Goal: Information Seeking & Learning: Find specific fact

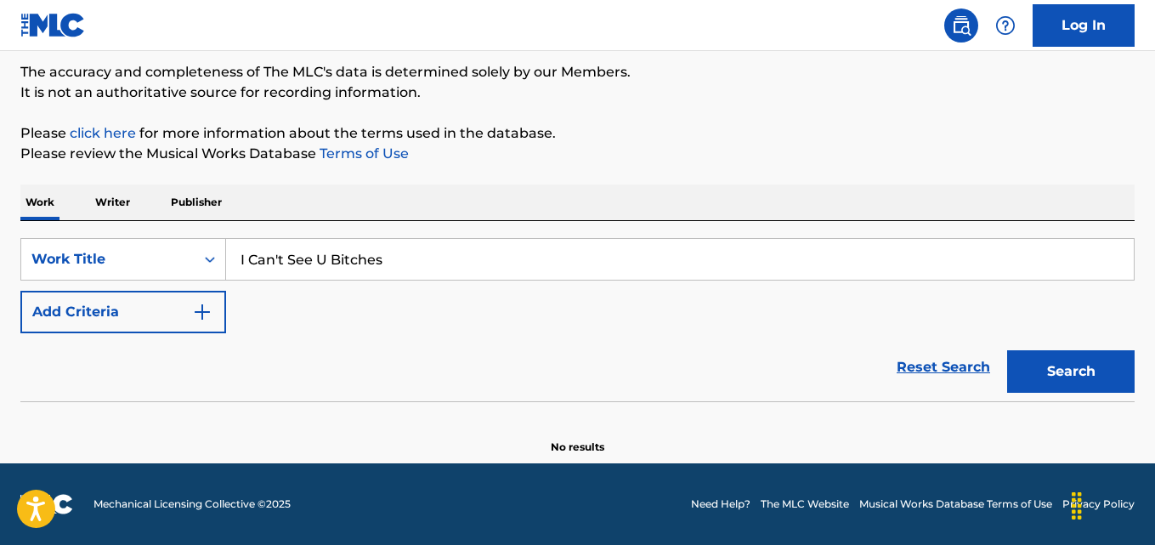
type input "I Can't See U Bitches"
click at [123, 326] on button "Add Criteria" at bounding box center [123, 312] width 206 height 42
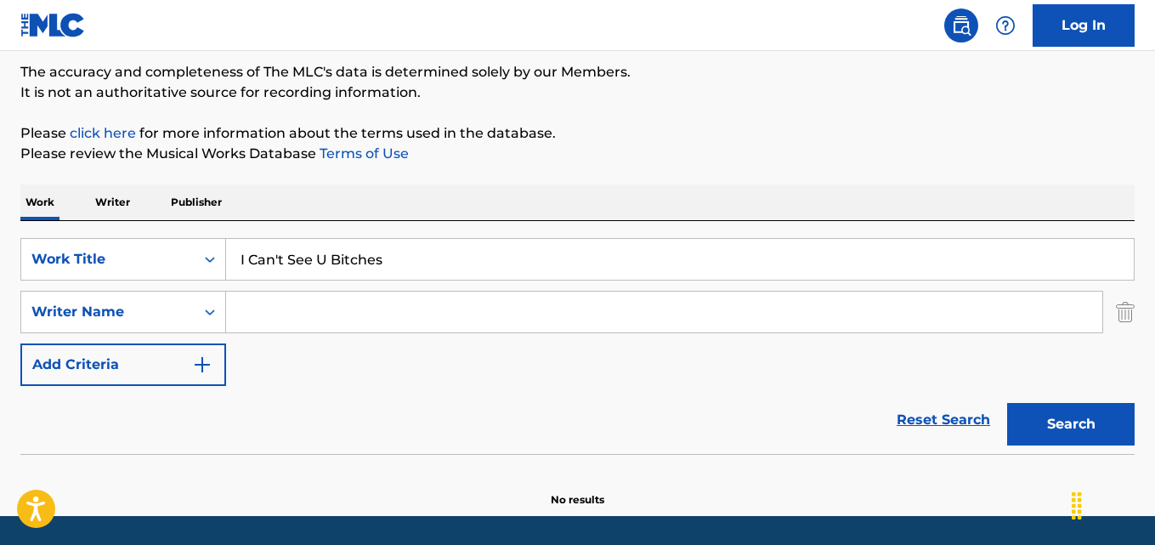
click at [338, 297] on input "Search Form" at bounding box center [664, 311] width 876 height 41
click at [1007, 403] on button "Search" at bounding box center [1070, 424] width 127 height 42
click at [420, 393] on div "Reset Search Search" at bounding box center [577, 420] width 1114 height 68
click at [405, 333] on div "SearchWithCriteria82222c8a-c882-436c-ab26-b68d8e9d8cea Work Title I Can't See U…" at bounding box center [577, 312] width 1114 height 148
drag, startPoint x: 287, startPoint y: 313, endPoint x: 164, endPoint y: 325, distance: 123.8
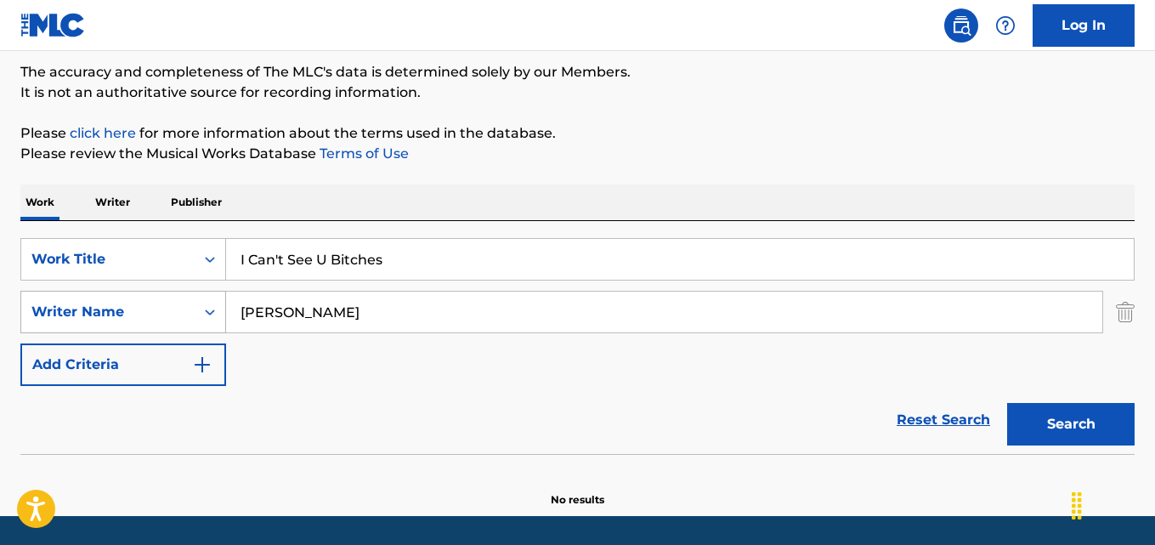
click at [164, 325] on div "SearchWithCriteria725d6f1f-d954-45f3-afb7-73df41e8c08b Writer Name [PERSON_NAME]" at bounding box center [577, 312] width 1114 height 42
type input "[PERSON_NAME]"
click at [1007, 403] on button "Search" at bounding box center [1070, 424] width 127 height 42
click at [560, 365] on div "SearchWithCriteria82222c8a-c882-436c-ab26-b68d8e9d8cea Work Title I Can't See U…" at bounding box center [577, 312] width 1114 height 148
drag, startPoint x: 403, startPoint y: 304, endPoint x: 103, endPoint y: 331, distance: 301.2
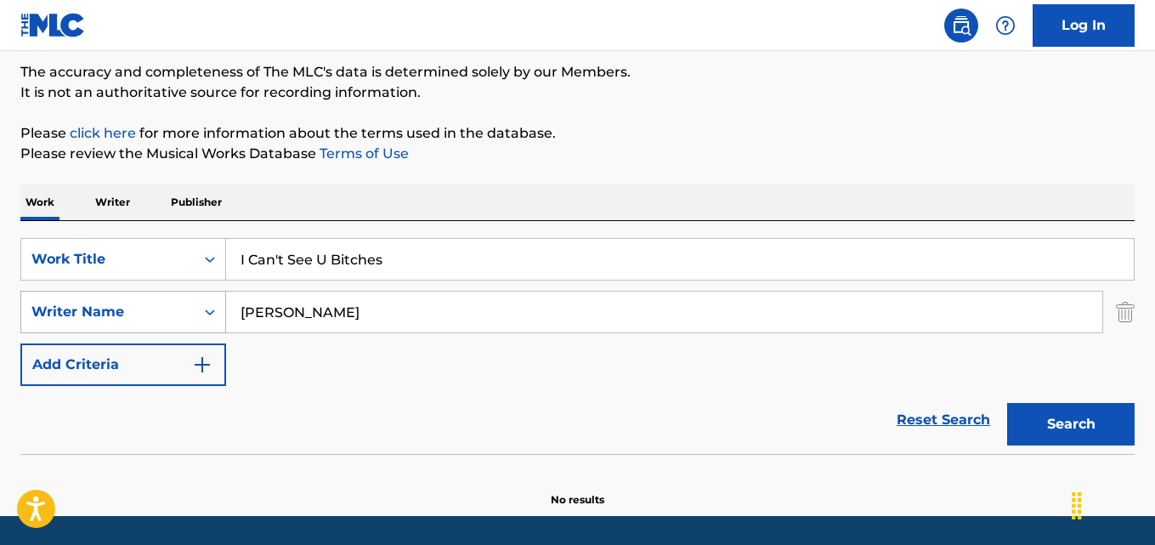
click at [103, 331] on div "SearchWithCriteria725d6f1f-d954-45f3-afb7-73df41e8c08b Writer Name [PERSON_NAME]" at bounding box center [577, 312] width 1114 height 42
click at [1007, 403] on button "Search" at bounding box center [1070, 424] width 127 height 42
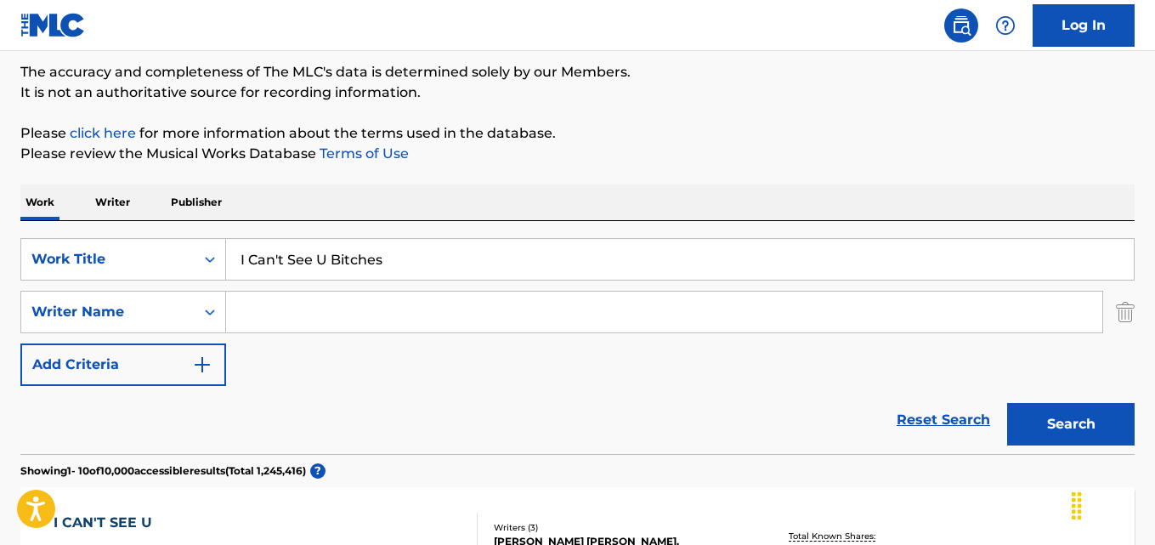
click at [565, 359] on div "SearchWithCriteria82222c8a-c882-436c-ab26-b68d8e9d8cea Work Title I Can't See U…" at bounding box center [577, 312] width 1114 height 148
click at [467, 380] on div "SearchWithCriteria82222c8a-c882-436c-ab26-b68d8e9d8cea Work Title I Can't See U…" at bounding box center [577, 312] width 1114 height 148
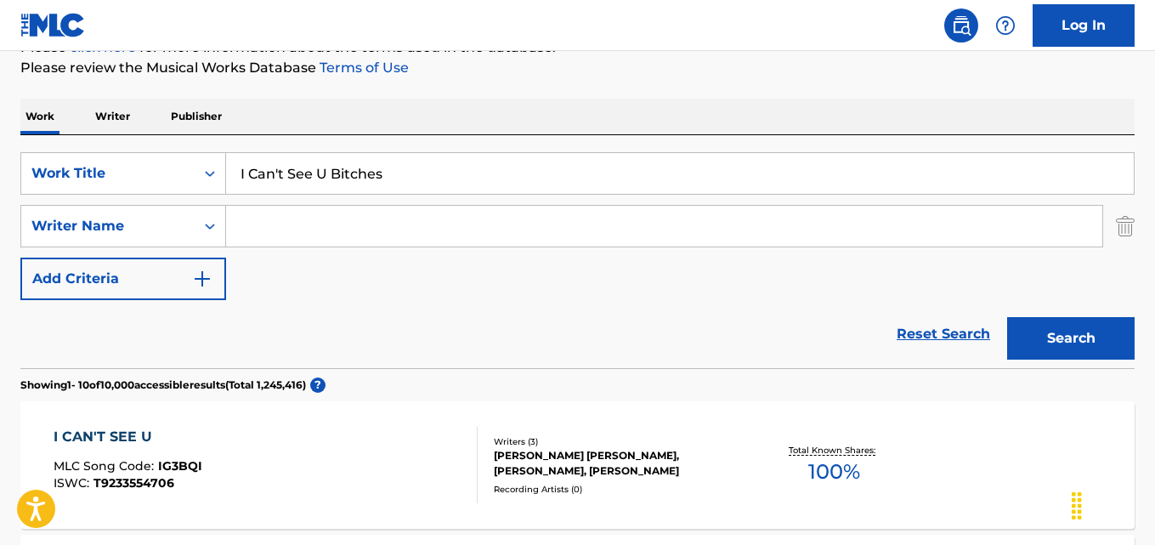
scroll to position [282, 0]
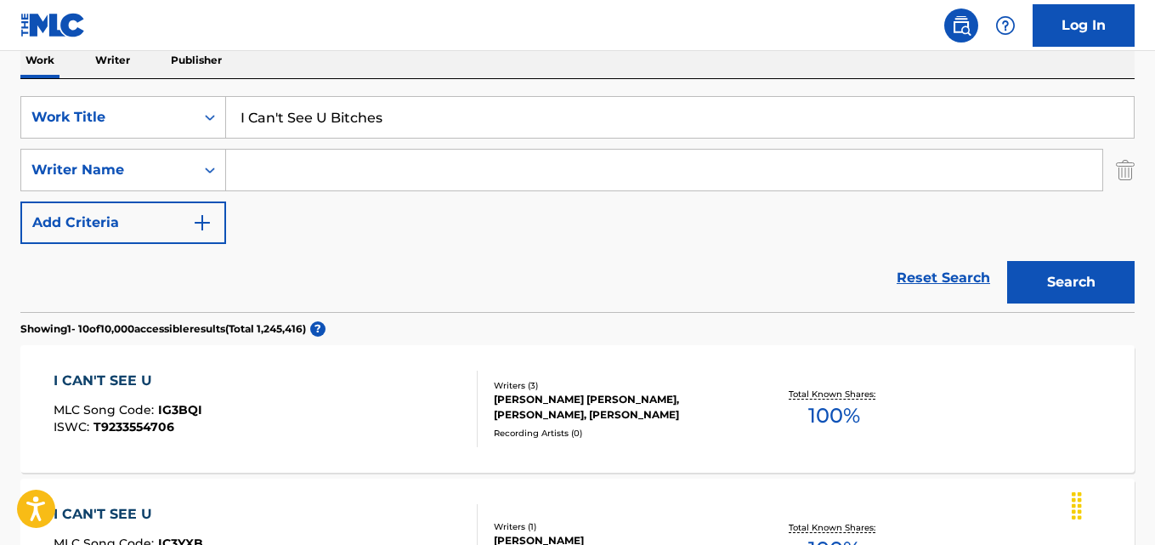
click at [508, 212] on div "SearchWithCriteria82222c8a-c882-436c-ab26-b68d8e9d8cea Work Title I Can't See U…" at bounding box center [577, 170] width 1114 height 148
click at [520, 225] on div "SearchWithCriteria82222c8a-c882-436c-ab26-b68d8e9d8cea Work Title I Can't See U…" at bounding box center [577, 170] width 1114 height 148
click at [282, 180] on input "Search Form" at bounding box center [664, 170] width 876 height 41
paste input "[PERSON_NAME]"
type input "[PERSON_NAME]"
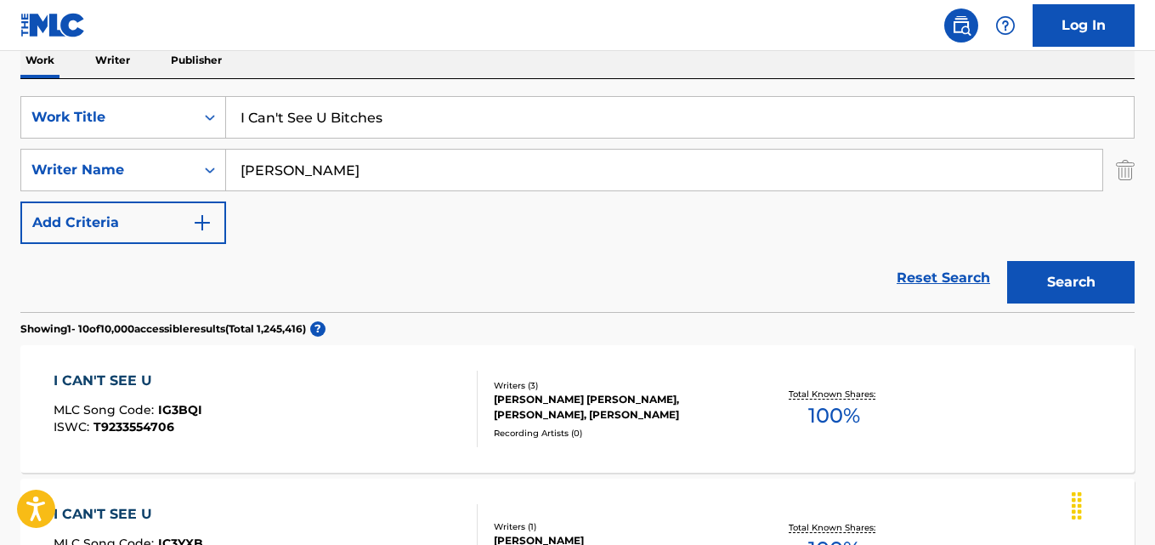
click at [1007, 261] on button "Search" at bounding box center [1070, 282] width 127 height 42
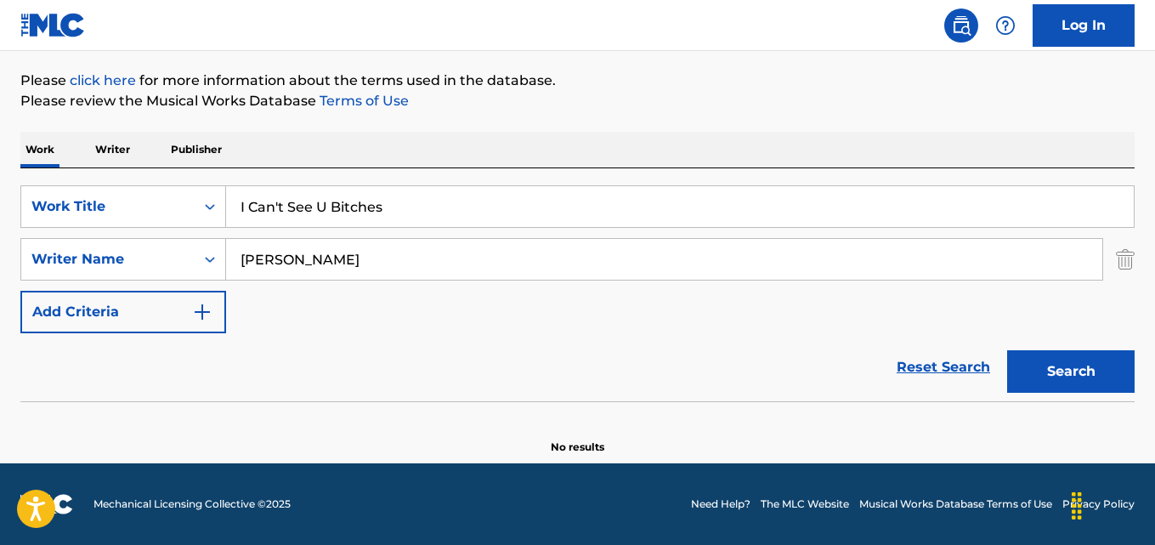
scroll to position [193, 0]
drag, startPoint x: 343, startPoint y: 252, endPoint x: 212, endPoint y: 257, distance: 131.8
click at [212, 257] on div "SearchWithCriteria725d6f1f-d954-45f3-afb7-73df41e8c08b Writer Name [PERSON_NAME]" at bounding box center [577, 259] width 1114 height 42
click at [1007, 350] on button "Search" at bounding box center [1070, 371] width 127 height 42
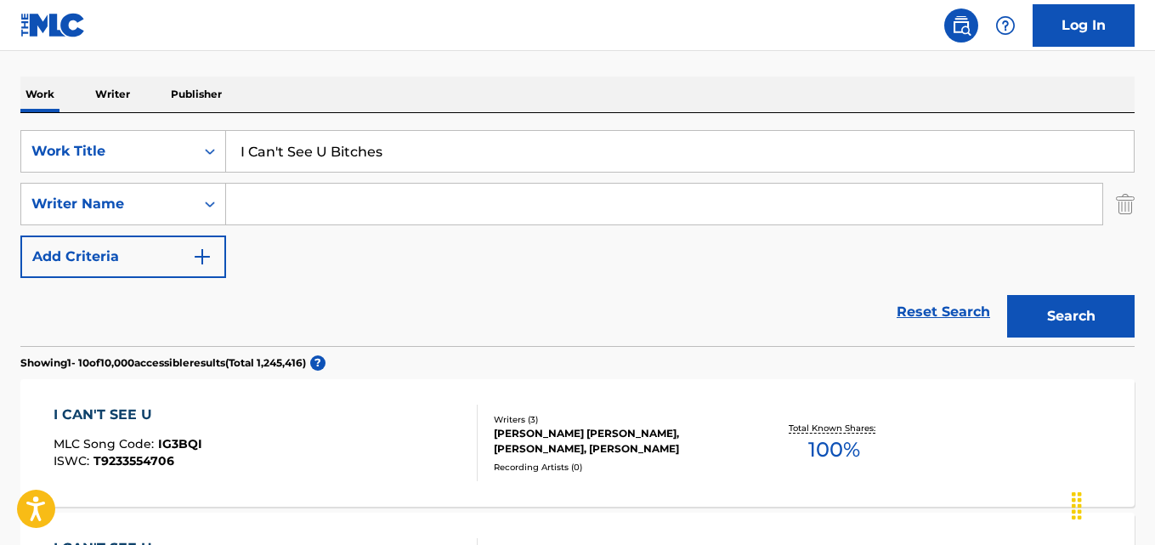
scroll to position [282, 0]
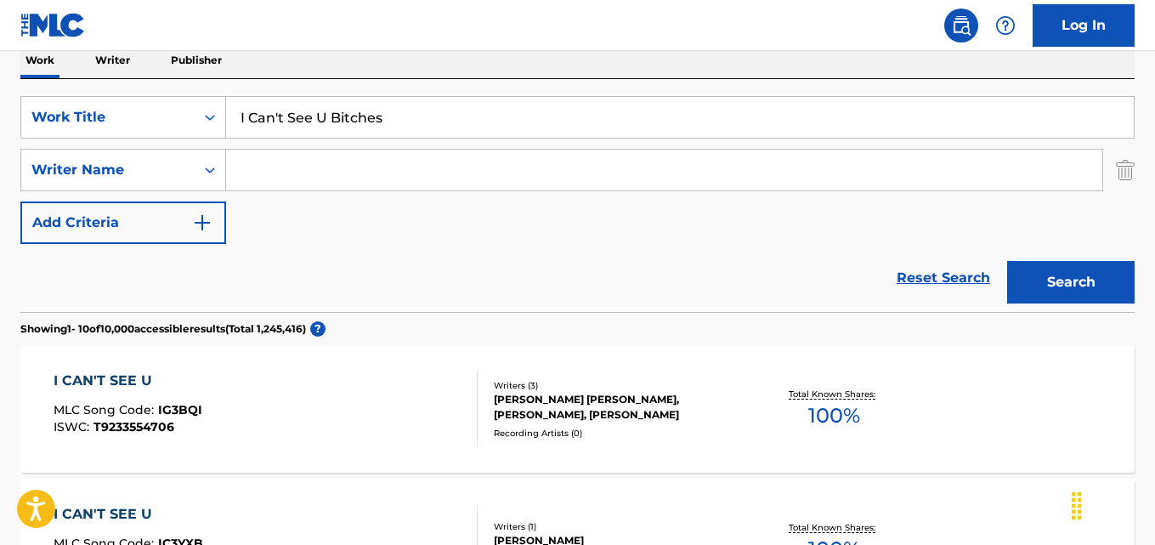
click at [421, 162] on input "Search Form" at bounding box center [664, 170] width 876 height 41
click at [422, 245] on div "Reset Search Search" at bounding box center [577, 278] width 1114 height 68
click at [1042, 280] on button "Search" at bounding box center [1070, 282] width 127 height 42
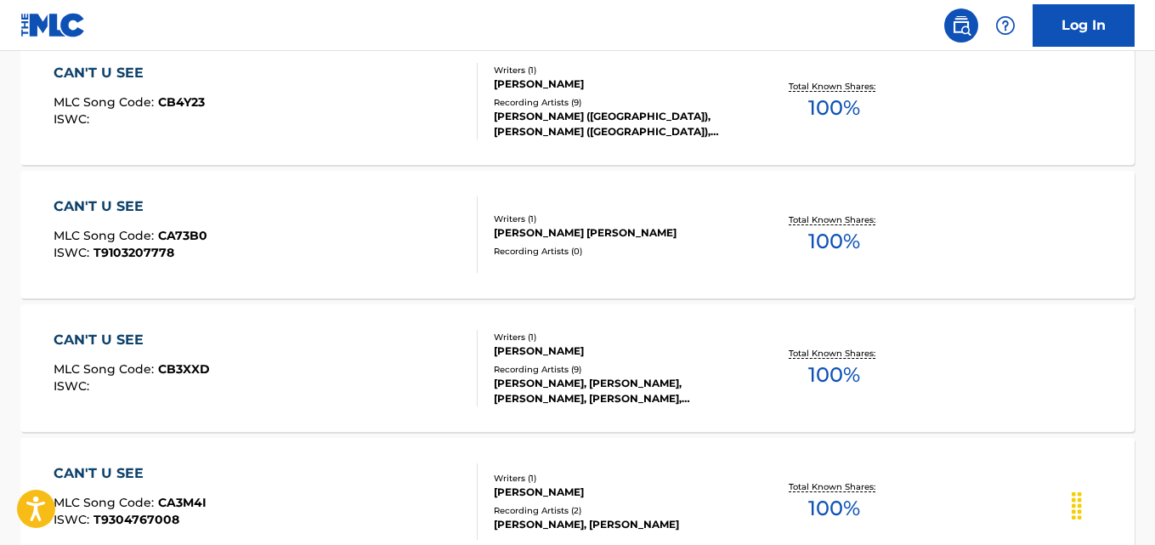
scroll to position [1557, 0]
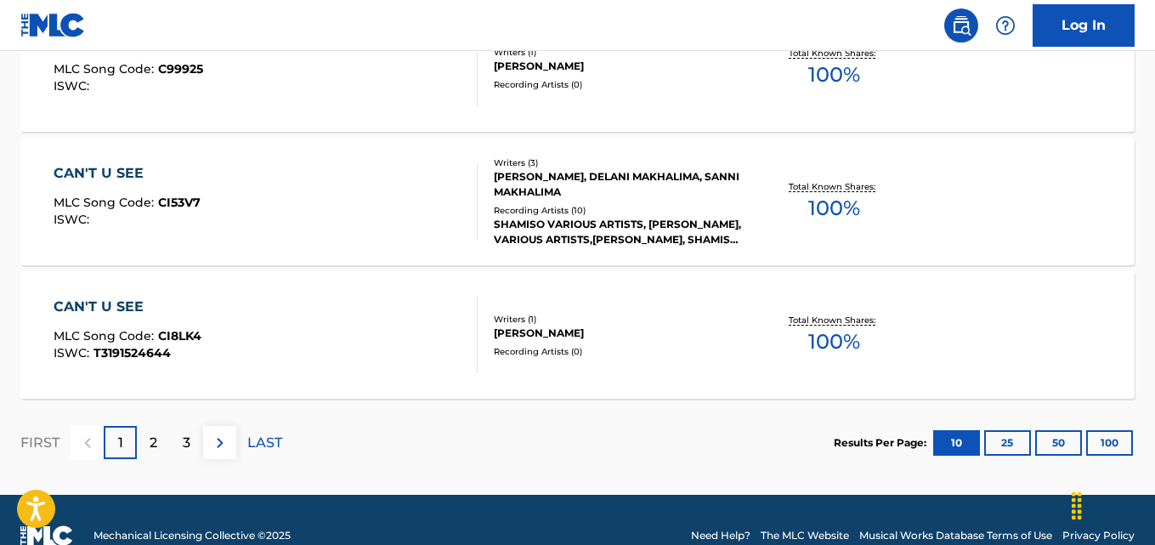
click at [166, 294] on div "CAN'T U SEE MLC Song Code : CI8LK4 ISWC : T3191524644 Writers ( 1 ) [PERSON_NAM…" at bounding box center [577, 334] width 1114 height 127
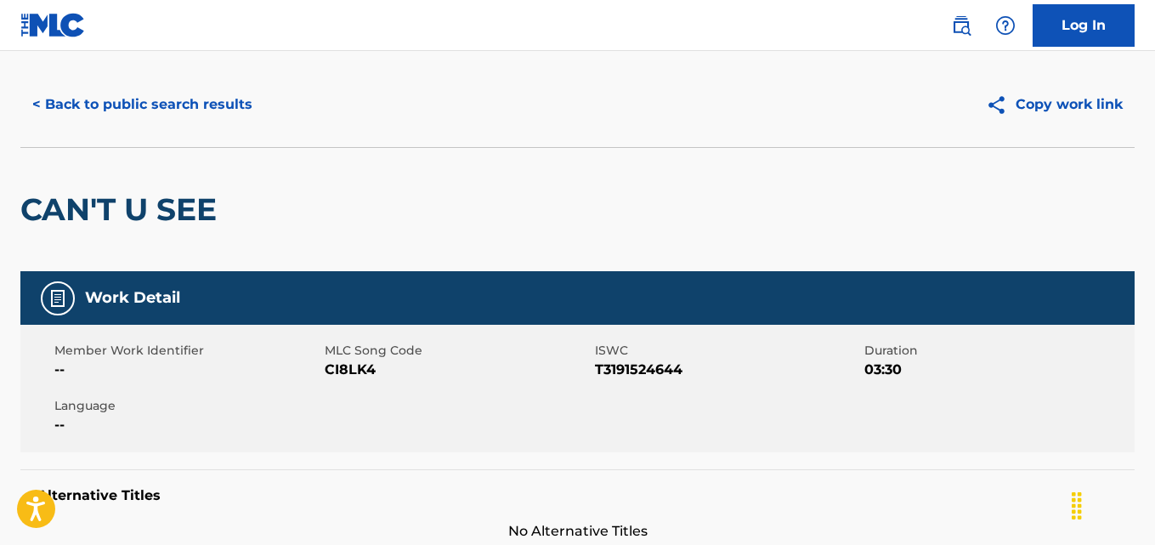
scroll to position [830, 0]
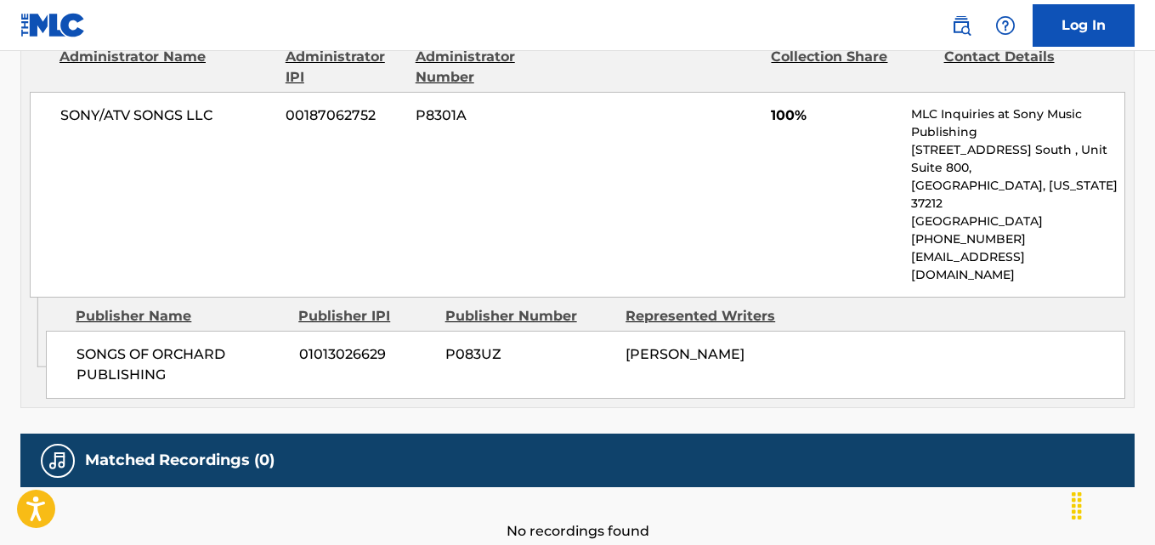
click at [817, 253] on div "SONY/ATV SONGS LLC 00187062752 P8301A 100% MLC Inquiries at Sony Music Publishi…" at bounding box center [577, 195] width 1095 height 206
click at [806, 236] on div "SONY/ATV SONGS LLC 00187062752 P8301A 100% MLC Inquiries at Sony Music Publishi…" at bounding box center [577, 195] width 1095 height 206
click at [806, 234] on div "SONY/ATV SONGS LLC 00187062752 P8301A 100% MLC Inquiries at Sony Music Publishi…" at bounding box center [577, 195] width 1095 height 206
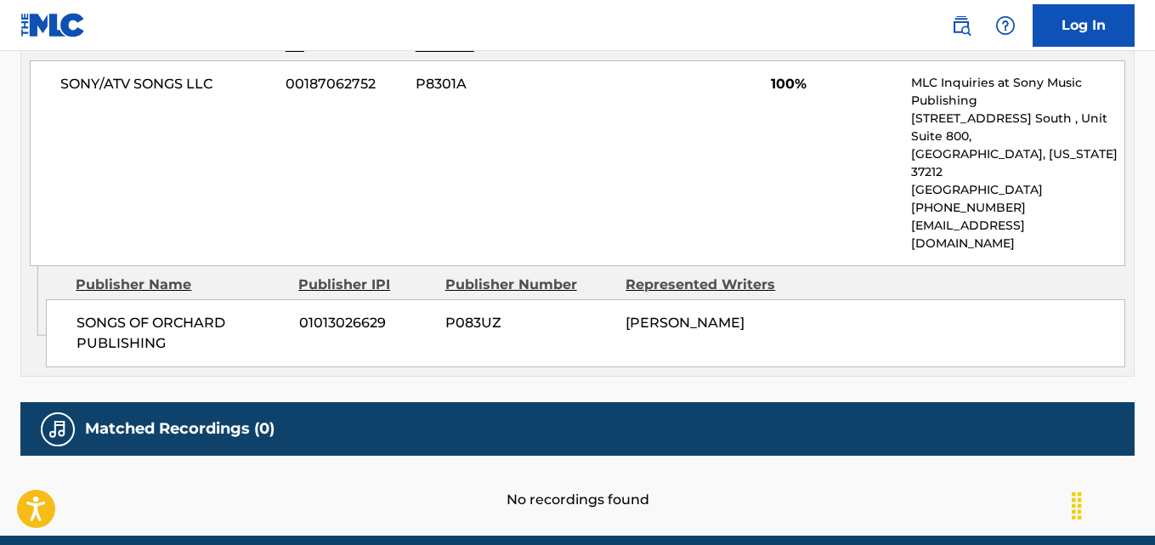
scroll to position [864, 0]
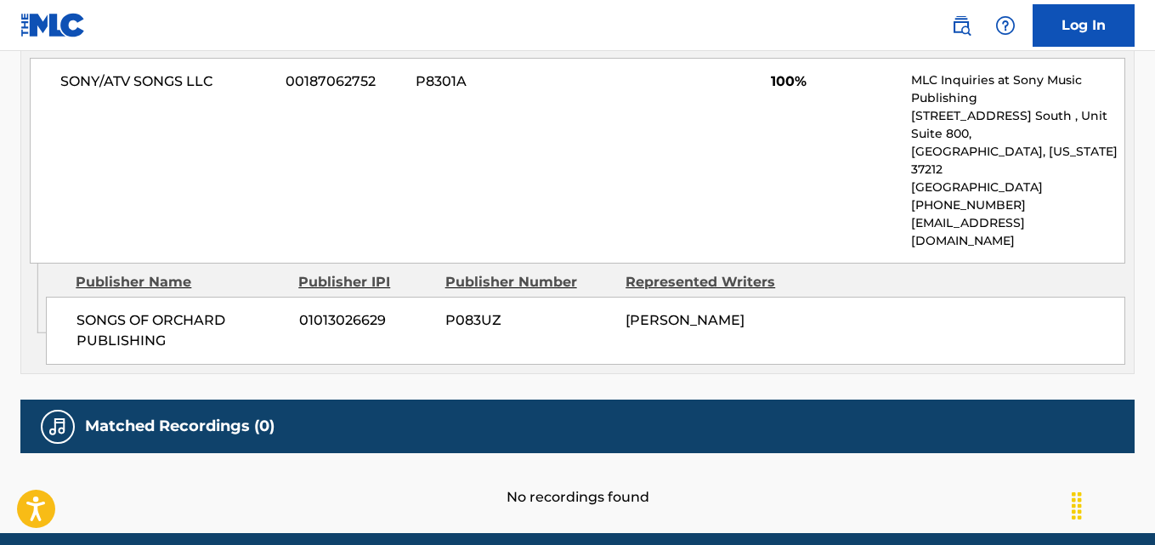
click at [824, 298] on div "SONGS OF ORCHARD PUBLISHING 01013026629 P083UZ [PERSON_NAME]" at bounding box center [585, 331] width 1079 height 68
click at [825, 297] on div "SONGS OF ORCHARD PUBLISHING 01013026629 P083UZ [PERSON_NAME]" at bounding box center [585, 331] width 1079 height 68
click at [802, 316] on div "SONGS OF ORCHARD PUBLISHING 01013026629 P083UZ [PERSON_NAME]" at bounding box center [585, 331] width 1079 height 68
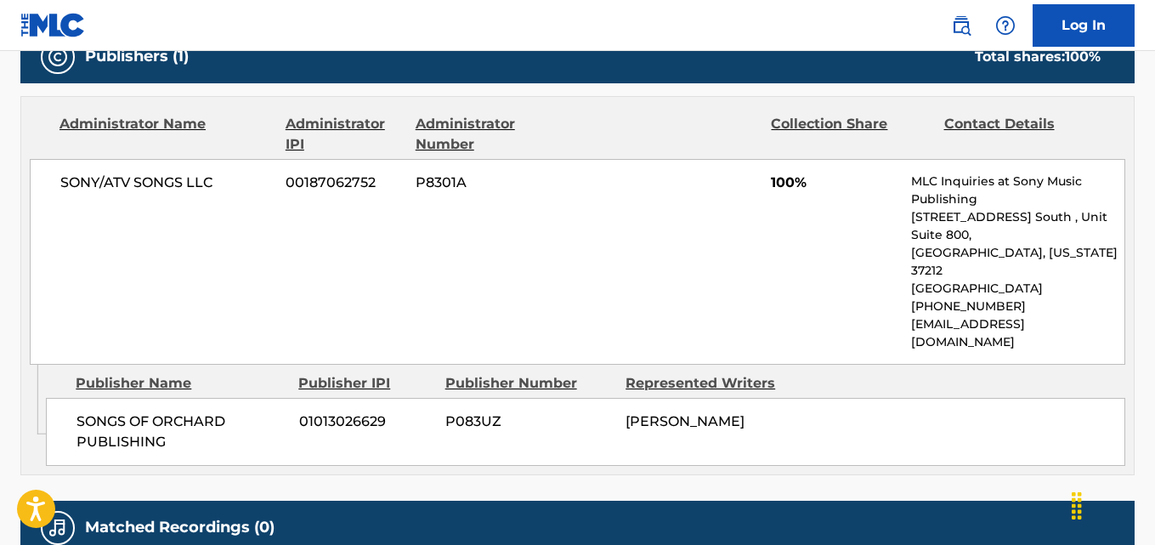
scroll to position [722, 0]
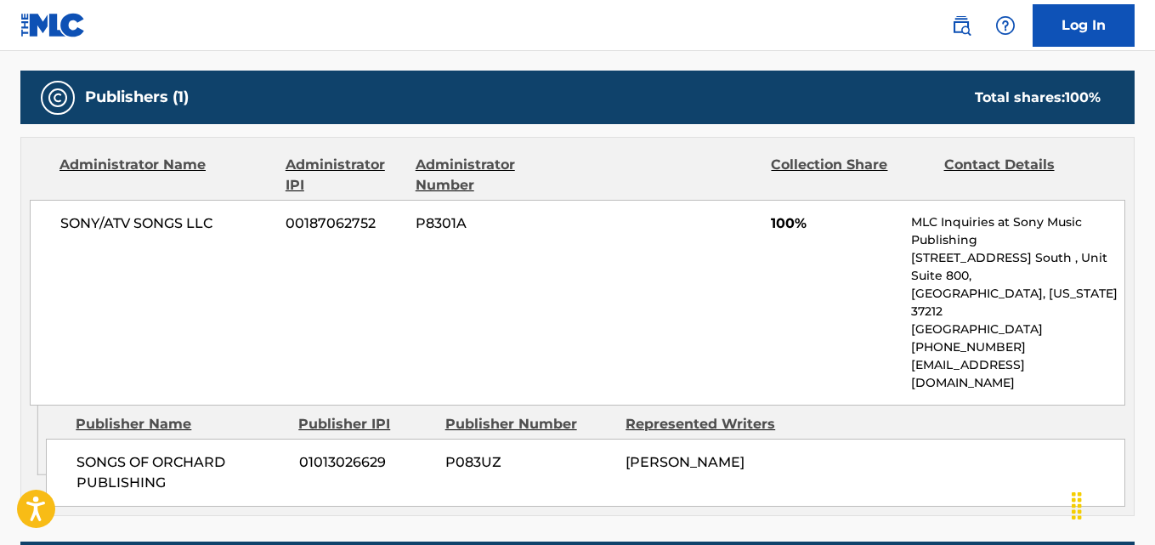
click at [673, 278] on div "SONY/ATV SONGS LLC 00187062752 P8301A 100% MLC Inquiries at Sony Music Publishi…" at bounding box center [577, 303] width 1095 height 206
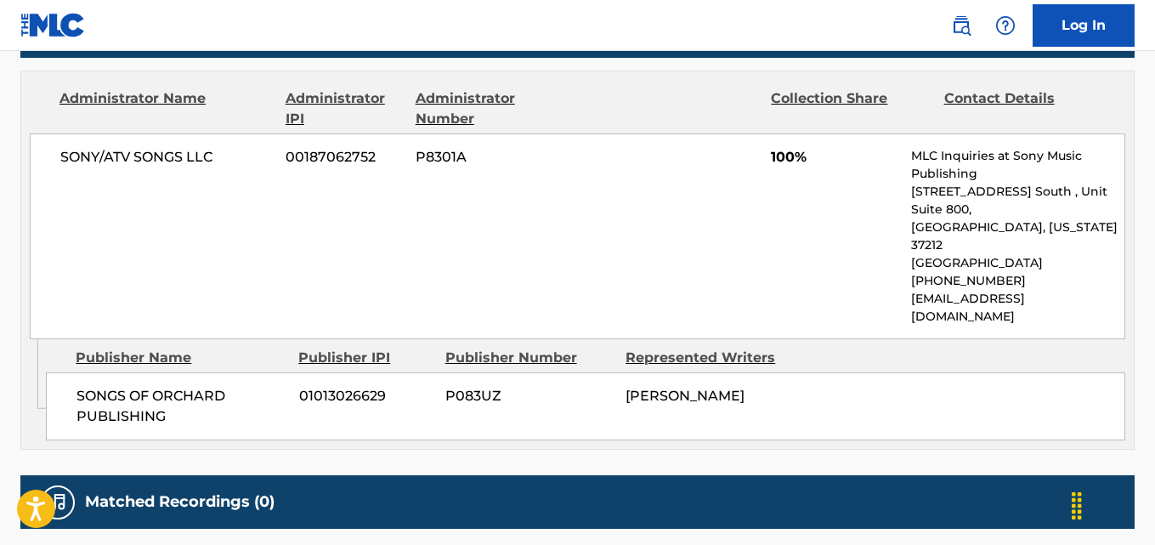
scroll to position [790, 0]
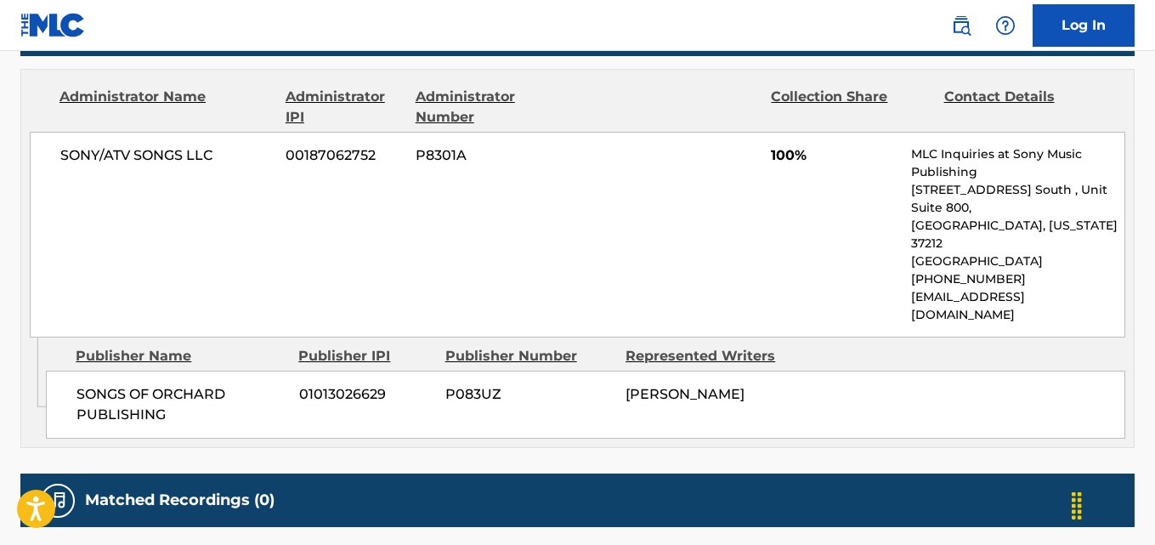
click at [582, 243] on div "SONY/ATV SONGS LLC 00187062752 P8301A 100% MLC Inquiries at Sony Music Publishi…" at bounding box center [577, 235] width 1095 height 206
click at [581, 240] on div "SONY/ATV SONGS LLC 00187062752 P8301A 100% MLC Inquiries at Sony Music Publishi…" at bounding box center [577, 235] width 1095 height 206
click at [574, 213] on div "SONY/ATV SONGS LLC 00187062752 P8301A 100% MLC Inquiries at Sony Music Publishi…" at bounding box center [577, 235] width 1095 height 206
click at [574, 212] on div "SONY/ATV SONGS LLC 00187062752 P8301A 100% MLC Inquiries at Sony Music Publishi…" at bounding box center [577, 235] width 1095 height 206
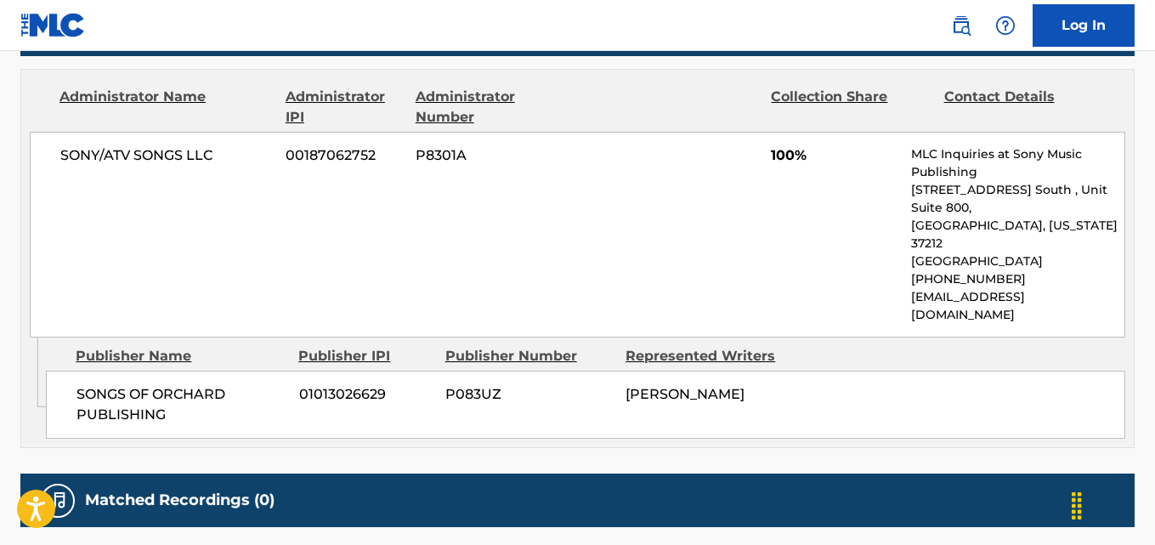
click at [574, 196] on div "SONY/ATV SONGS LLC 00187062752 P8301A 100% MLC Inquiries at Sony Music Publishi…" at bounding box center [577, 235] width 1095 height 206
click at [573, 194] on div "SONY/ATV SONGS LLC 00187062752 P8301A 100% MLC Inquiries at Sony Music Publishi…" at bounding box center [577, 235] width 1095 height 206
click at [569, 191] on div "SONY/ATV SONGS LLC 00187062752 P8301A 100% MLC Inquiries at Sony Music Publishi…" at bounding box center [577, 235] width 1095 height 206
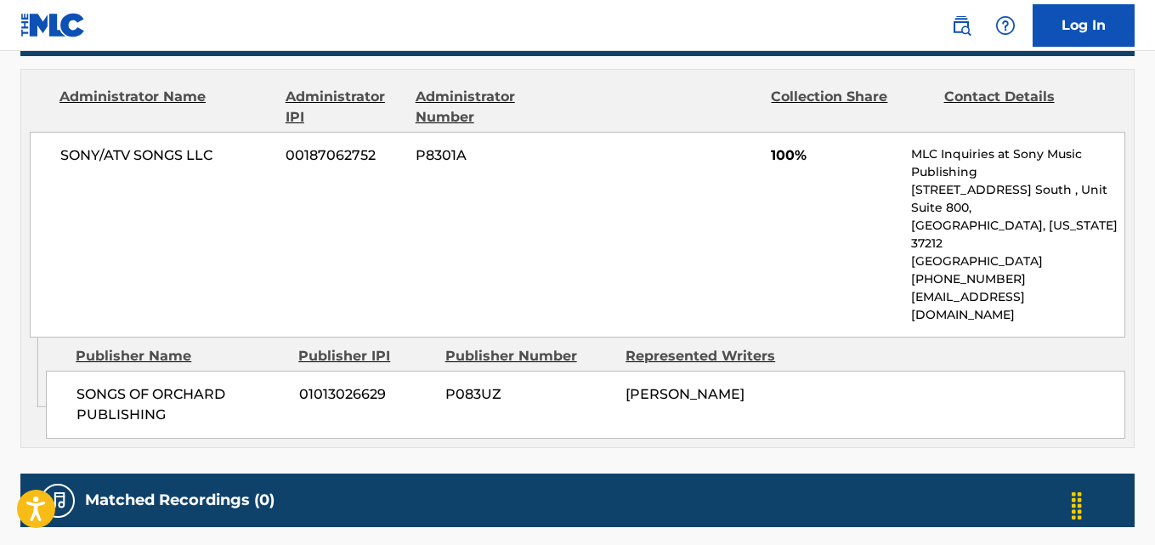
click at [560, 184] on div "SONY/ATV SONGS LLC 00187062752 P8301A 100% MLC Inquiries at Sony Music Publishi…" at bounding box center [577, 235] width 1095 height 206
click at [522, 269] on div "SONY/ATV SONGS LLC 00187062752 P8301A 100% MLC Inquiries at Sony Music Publishi…" at bounding box center [577, 235] width 1095 height 206
drag, startPoint x: 520, startPoint y: 264, endPoint x: 501, endPoint y: 255, distance: 20.9
click at [519, 263] on div "SONY/ATV SONGS LLC 00187062752 P8301A 100% MLC Inquiries at Sony Music Publishi…" at bounding box center [577, 235] width 1095 height 206
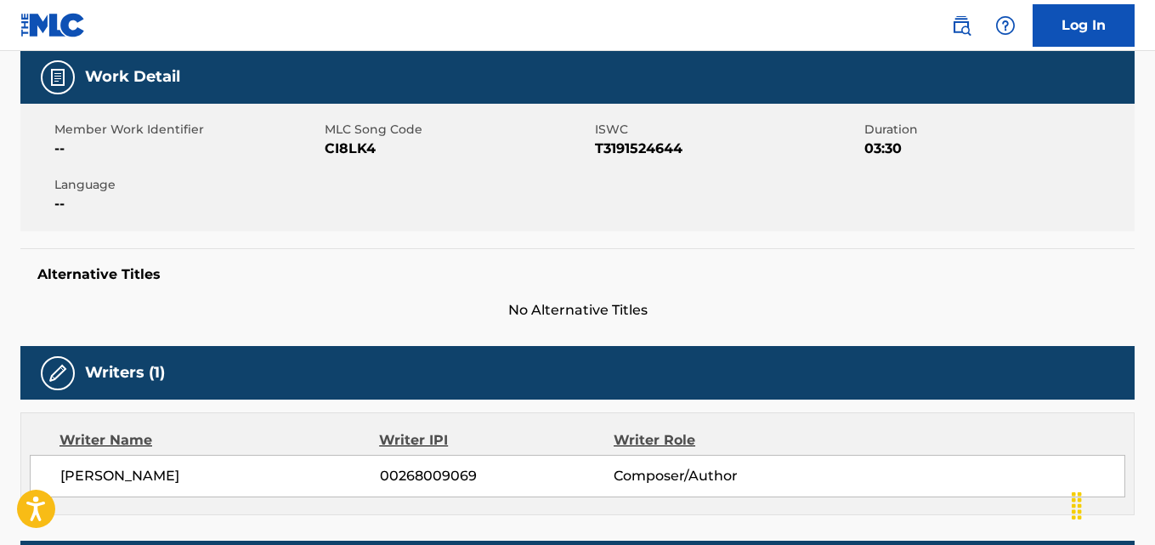
scroll to position [0, 0]
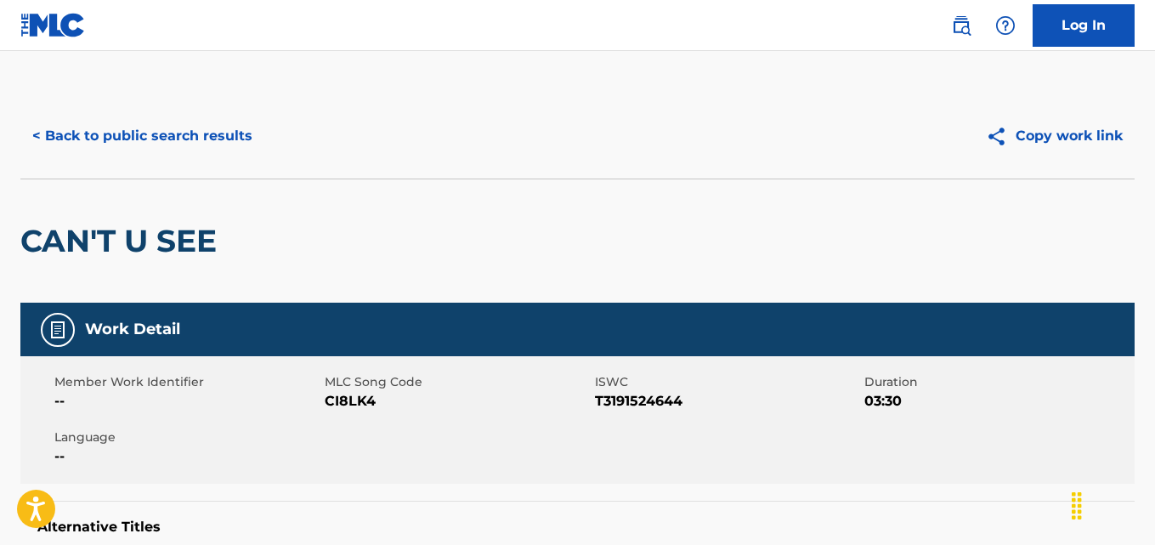
click at [160, 140] on button "< Back to public search results" at bounding box center [142, 136] width 244 height 42
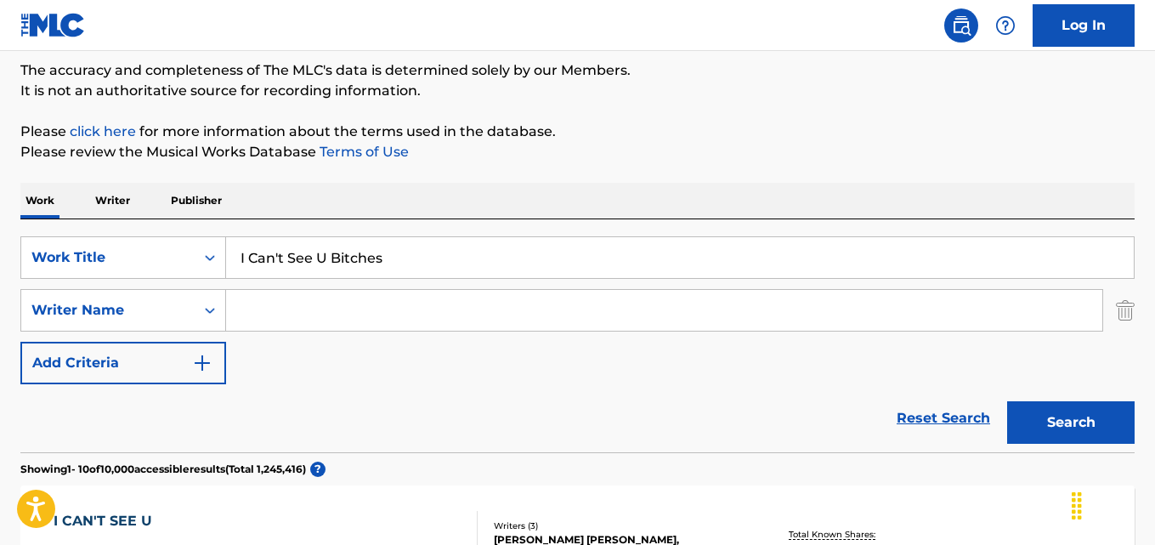
click at [905, 433] on link "Reset Search" at bounding box center [943, 417] width 110 height 37
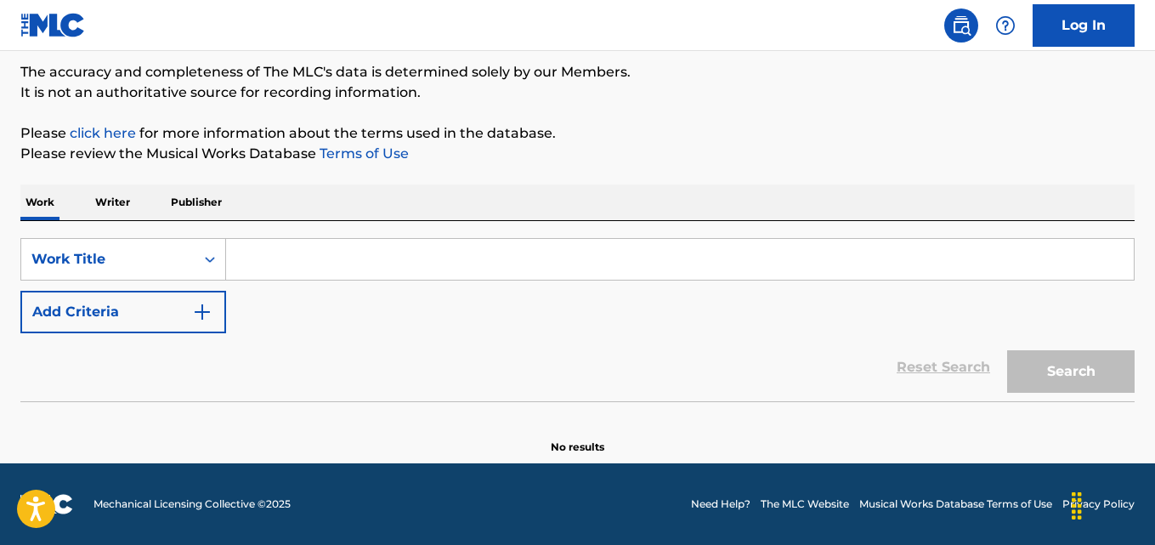
click at [788, 400] on div "Reset Search Search" at bounding box center [577, 367] width 1114 height 68
drag, startPoint x: 772, startPoint y: 392, endPoint x: 769, endPoint y: 372, distance: 19.8
click at [772, 391] on div "Reset Search Search" at bounding box center [577, 367] width 1114 height 68
click at [769, 372] on div "Reset Search Search" at bounding box center [577, 367] width 1114 height 68
click at [467, 353] on div "Reset Search Search" at bounding box center [577, 367] width 1114 height 68
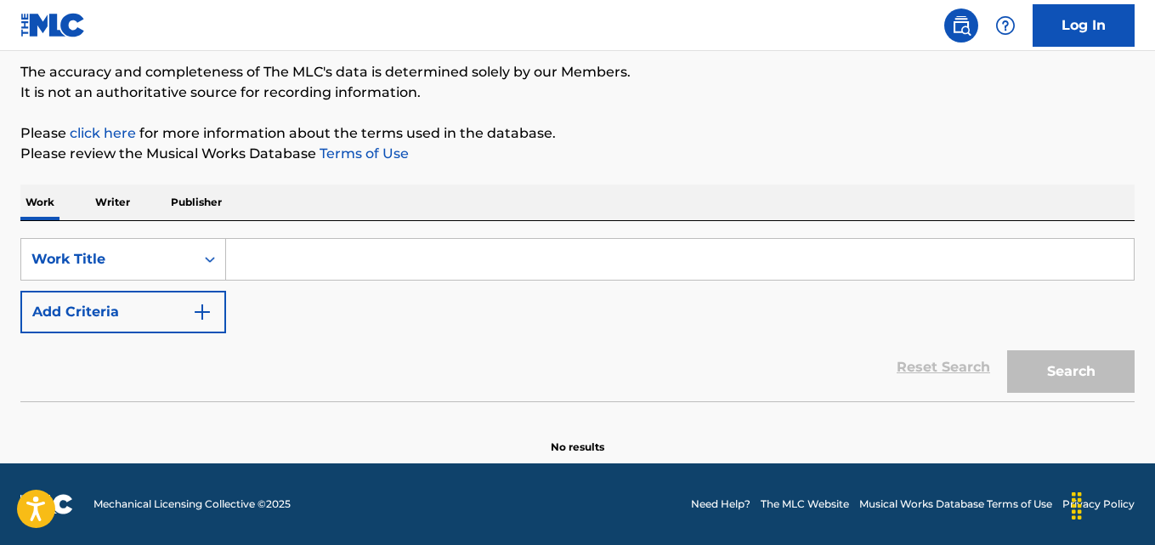
click at [463, 338] on div "Reset Search Search" at bounding box center [577, 367] width 1114 height 68
click at [463, 336] on div "Reset Search Search" at bounding box center [577, 367] width 1114 height 68
drag, startPoint x: 461, startPoint y: 323, endPoint x: 454, endPoint y: 300, distance: 24.2
click at [460, 321] on div "SearchWithCriteria82222c8a-c882-436c-ab26-b68d8e9d8cea Work Title Add Criteria" at bounding box center [577, 285] width 1114 height 95
click at [454, 300] on div "SearchWithCriteria82222c8a-c882-436c-ab26-b68d8e9d8cea Work Title Add Criteria" at bounding box center [577, 285] width 1114 height 95
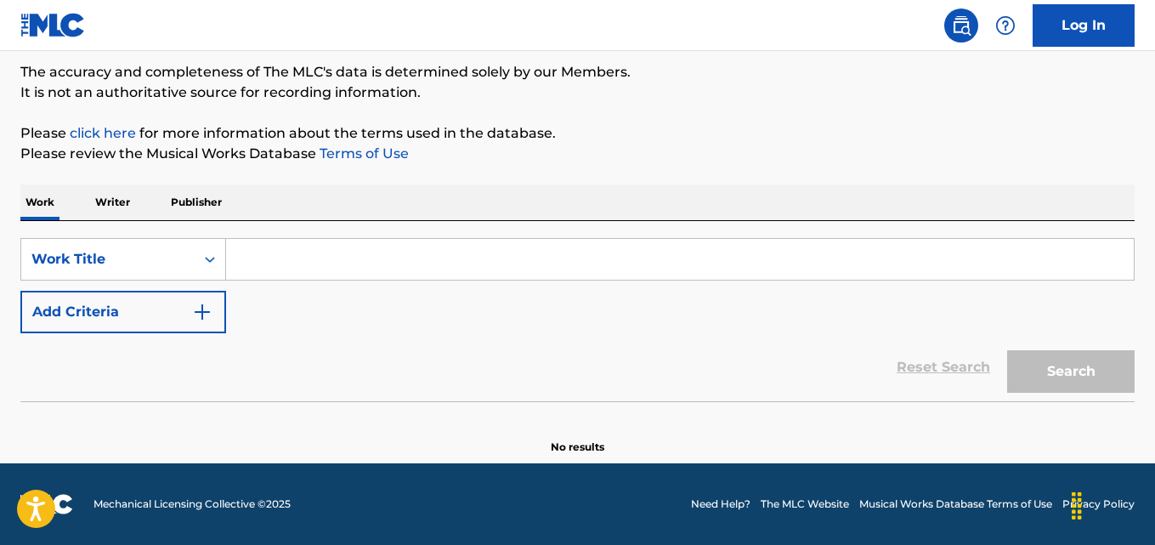
click at [454, 300] on div "SearchWithCriteria82222c8a-c882-436c-ab26-b68d8e9d8cea Work Title Add Criteria" at bounding box center [577, 285] width 1114 height 95
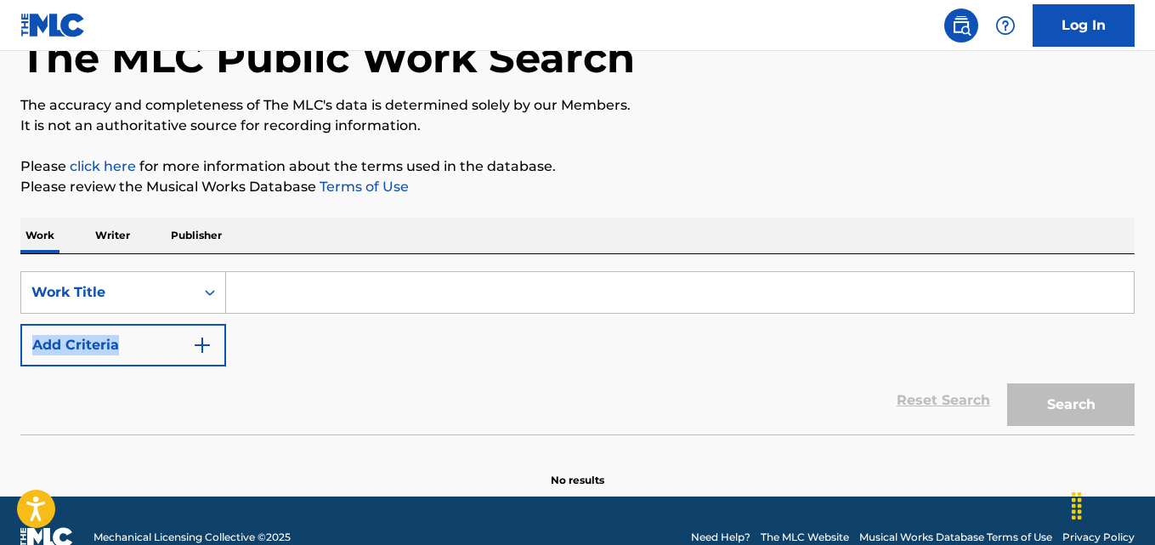
scroll to position [106, 0]
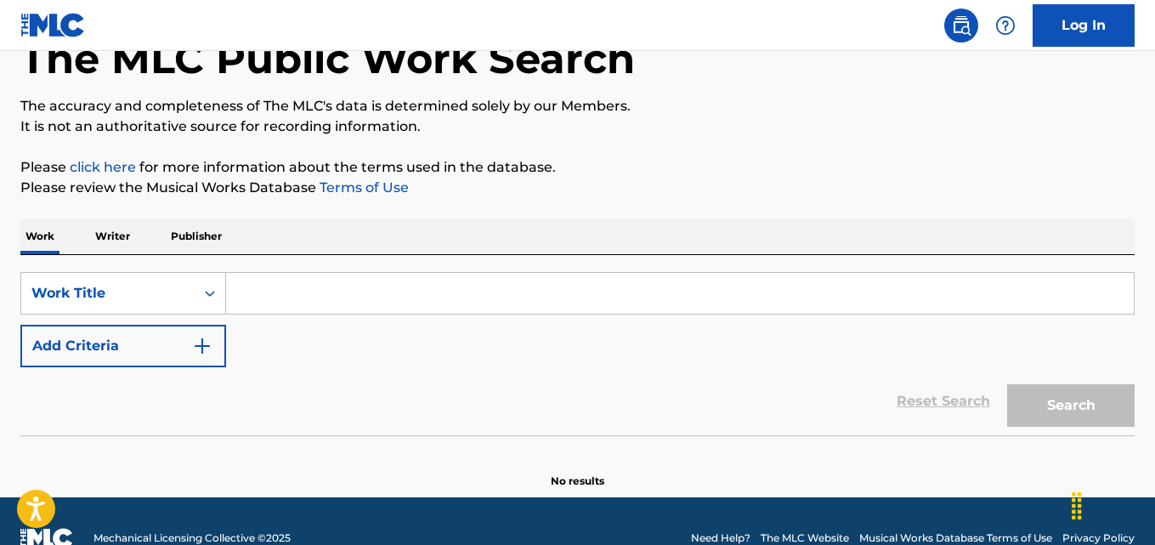
drag, startPoint x: 418, startPoint y: 303, endPoint x: 416, endPoint y: 312, distance: 8.7
click at [416, 311] on input "Search Form" at bounding box center [680, 293] width 908 height 41
click at [416, 312] on input "Search Form" at bounding box center [680, 293] width 908 height 41
click at [512, 414] on div "Reset Search Search" at bounding box center [577, 401] width 1114 height 68
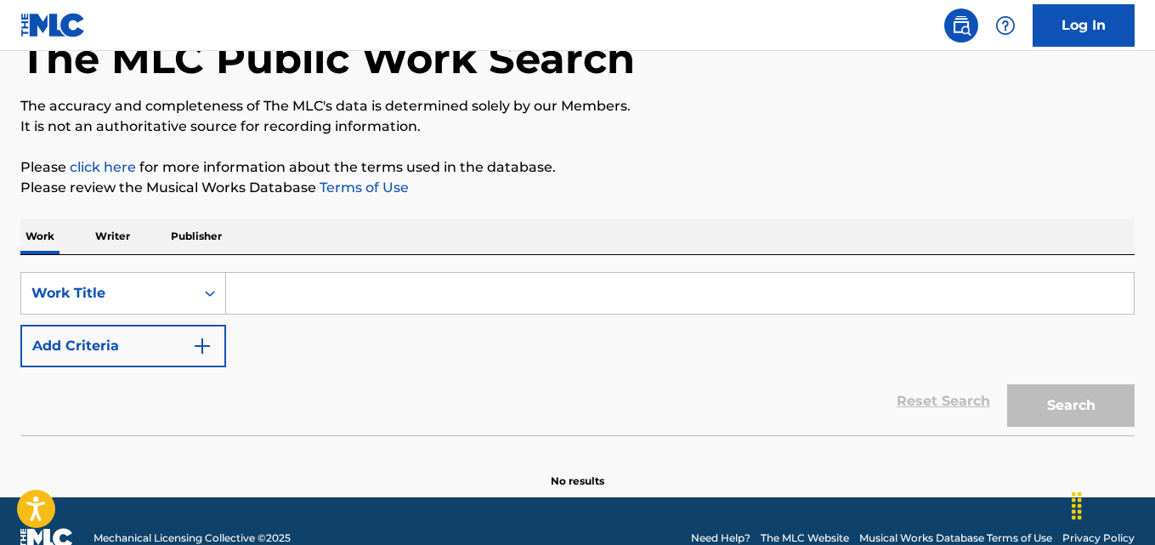
click at [359, 270] on div "SearchWithCriteria82222c8a-c882-436c-ab26-b68d8e9d8cea Work Title Add Criteria …" at bounding box center [577, 345] width 1114 height 180
click at [359, 273] on input "Search Form" at bounding box center [680, 293] width 908 height 41
paste input "Loaded"
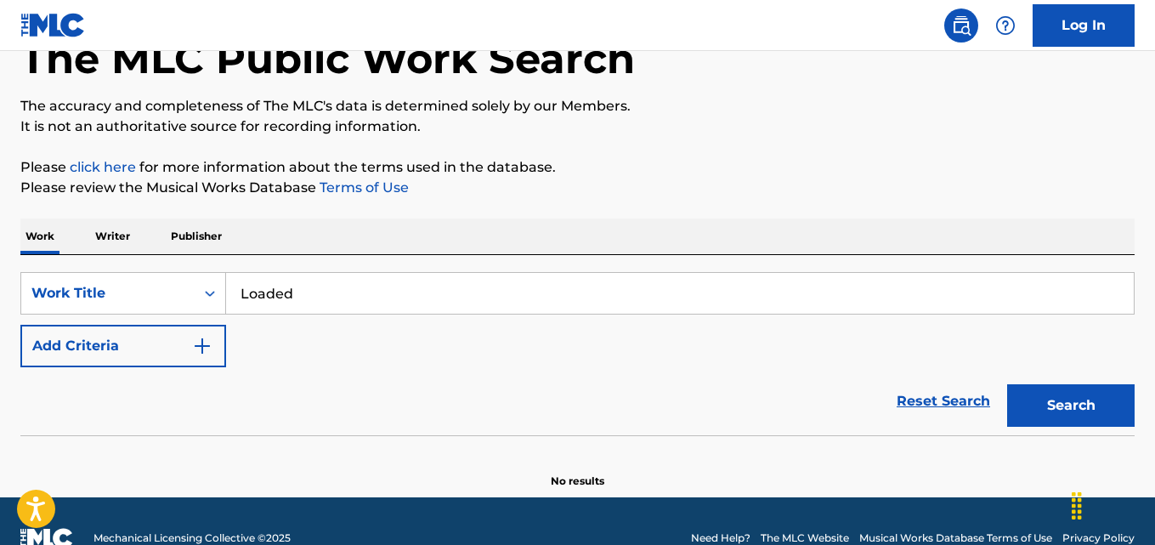
type input "Loaded"
drag, startPoint x: 122, startPoint y: 370, endPoint x: 319, endPoint y: 356, distance: 196.8
click at [125, 370] on div "Reset Search Search" at bounding box center [577, 401] width 1114 height 68
click at [319, 356] on div "SearchWithCriteria82222c8a-c882-436c-ab26-b68d8e9d8cea Work Title Loaded Add Cr…" at bounding box center [577, 319] width 1114 height 95
click at [179, 356] on button "Add Criteria" at bounding box center [123, 346] width 206 height 42
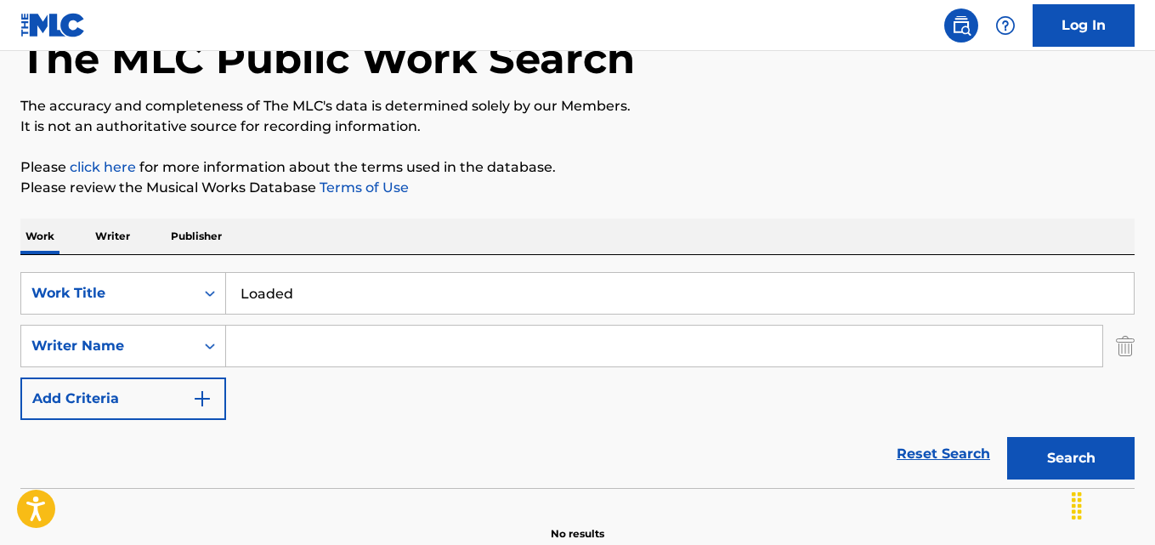
click at [362, 356] on input "Search Form" at bounding box center [664, 345] width 876 height 41
paste input "[PERSON_NAME]"
click at [1007, 437] on button "Search" at bounding box center [1070, 458] width 127 height 42
click at [419, 333] on input "[PERSON_NAME]" at bounding box center [664, 345] width 876 height 41
click at [1055, 446] on button "Search" at bounding box center [1070, 458] width 127 height 42
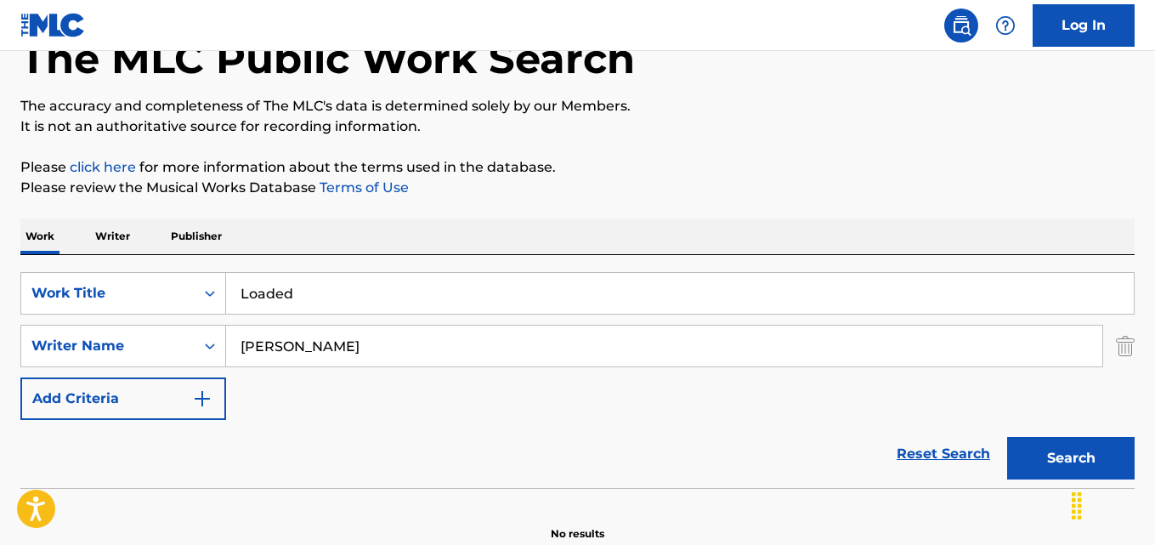
drag, startPoint x: 341, startPoint y: 367, endPoint x: 172, endPoint y: 367, distance: 168.3
click at [172, 367] on div "SearchWithCriteria82222c8a-c882-436c-ab26-b68d8e9d8cea Work Title Loaded Search…" at bounding box center [577, 346] width 1114 height 148
drag, startPoint x: 425, startPoint y: 366, endPoint x: 203, endPoint y: 366, distance: 221.8
click at [203, 366] on div "SearchWithCriteria725d6f1f-d954-45f3-afb7-73df41e8c08b Writer Name [PERSON_NAME]" at bounding box center [577, 346] width 1114 height 42
drag, startPoint x: 344, startPoint y: 366, endPoint x: 229, endPoint y: 367, distance: 115.6
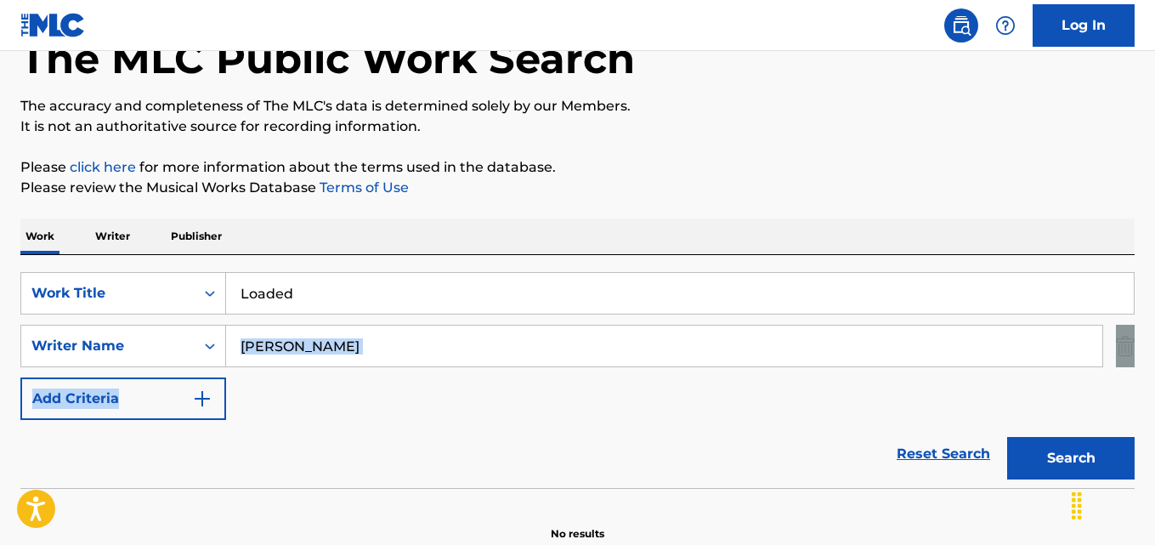
click at [229, 367] on div "SearchWithCriteria82222c8a-c882-436c-ab26-b68d8e9d8cea Work Title Loaded Search…" at bounding box center [577, 346] width 1114 height 148
click at [423, 367] on div "SearchWithCriteria82222c8a-c882-436c-ab26-b68d8e9d8cea Work Title Loaded Search…" at bounding box center [577, 346] width 1114 height 148
drag, startPoint x: 458, startPoint y: 358, endPoint x: 145, endPoint y: 370, distance: 313.0
click at [145, 370] on div "SearchWithCriteria82222c8a-c882-436c-ab26-b68d8e9d8cea Work Title Loaded Search…" at bounding box center [577, 346] width 1114 height 148
paste input "[PERSON_NAME]"
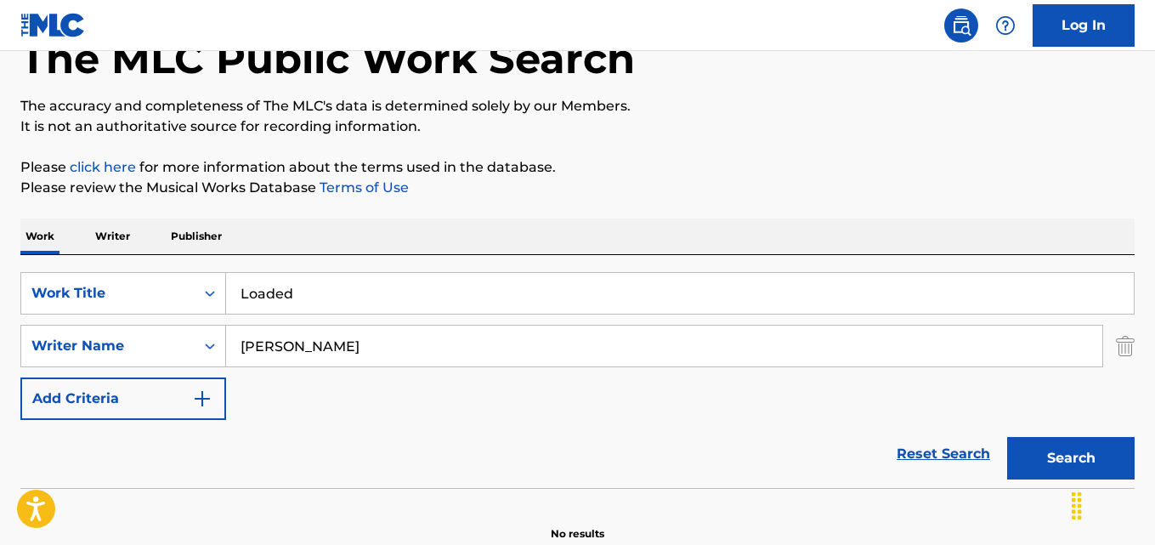
click at [1007, 437] on button "Search" at bounding box center [1070, 458] width 127 height 42
click at [602, 397] on div "SearchWithCriteria82222c8a-c882-436c-ab26-b68d8e9d8cea Work Title Loaded Search…" at bounding box center [577, 346] width 1114 height 148
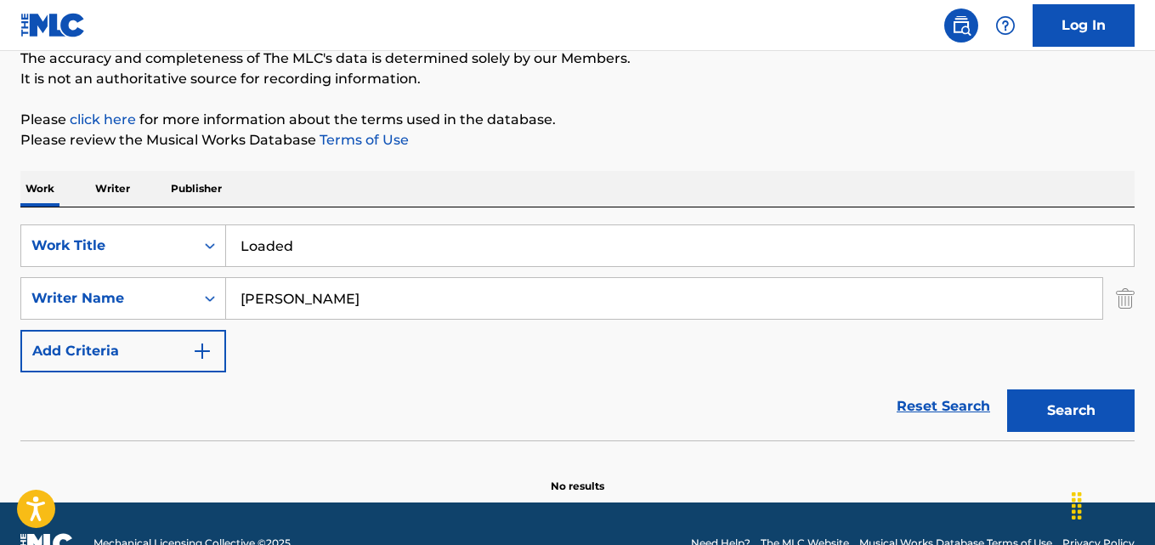
scroll to position [193, 0]
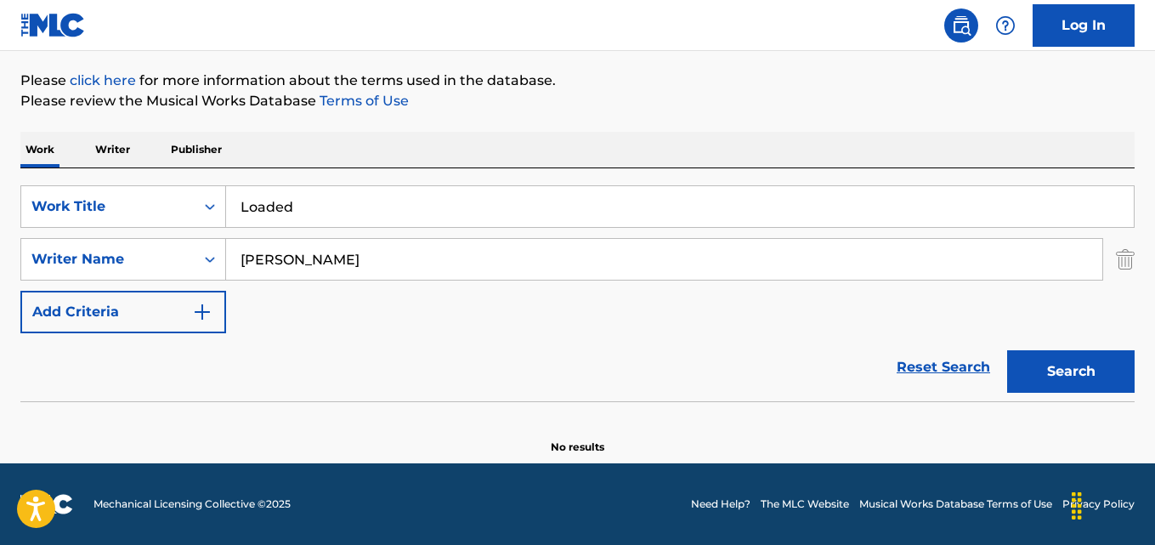
click at [457, 319] on div "SearchWithCriteria82222c8a-c882-436c-ab26-b68d8e9d8cea Work Title Loaded Search…" at bounding box center [577, 259] width 1114 height 148
drag, startPoint x: 287, startPoint y: 262, endPoint x: 608, endPoint y: 263, distance: 321.2
click at [608, 263] on input "[PERSON_NAME]" at bounding box center [664, 259] width 876 height 41
click at [1007, 350] on button "Search" at bounding box center [1070, 371] width 127 height 42
click at [415, 320] on div "SearchWithCriteria82222c8a-c882-436c-ab26-b68d8e9d8cea Work Title Loaded Search…" at bounding box center [577, 259] width 1114 height 148
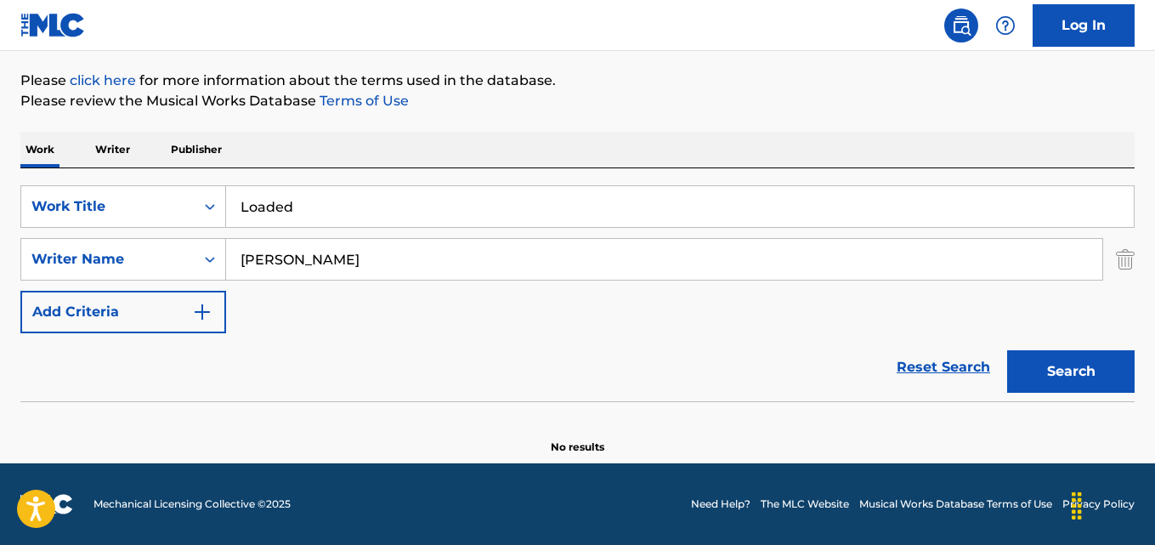
drag, startPoint x: 287, startPoint y: 261, endPoint x: 489, endPoint y: 265, distance: 201.4
click at [489, 265] on input "[PERSON_NAME]" at bounding box center [664, 259] width 876 height 41
click at [1007, 350] on button "Search" at bounding box center [1070, 371] width 127 height 42
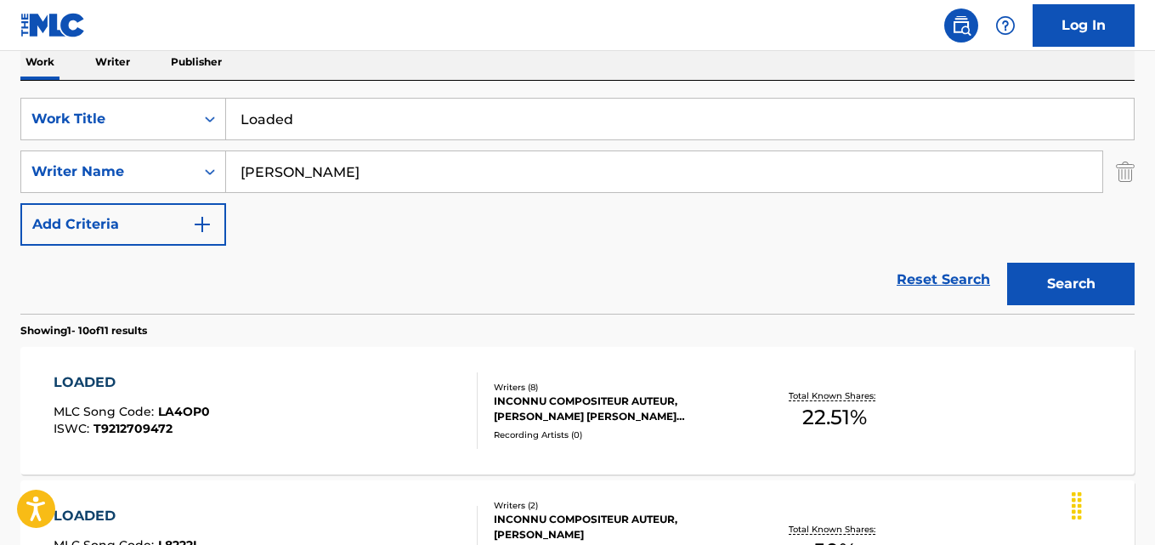
scroll to position [335, 0]
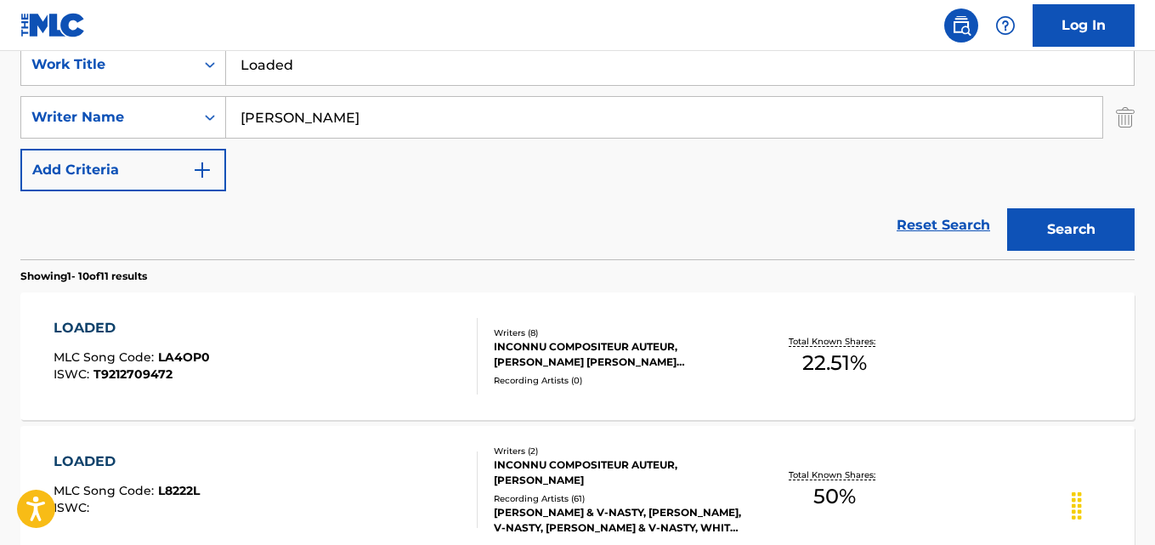
click at [459, 233] on div "Reset Search Search" at bounding box center [577, 225] width 1114 height 68
drag, startPoint x: 480, startPoint y: 108, endPoint x: 43, endPoint y: 127, distance: 437.2
click at [43, 127] on div "SearchWithCriteria725d6f1f-d954-45f3-afb7-73df41e8c08b Writer Name [PERSON_NAME]" at bounding box center [577, 117] width 1114 height 42
paste input "[PERSON_NAME]"
type input "[PERSON_NAME]"
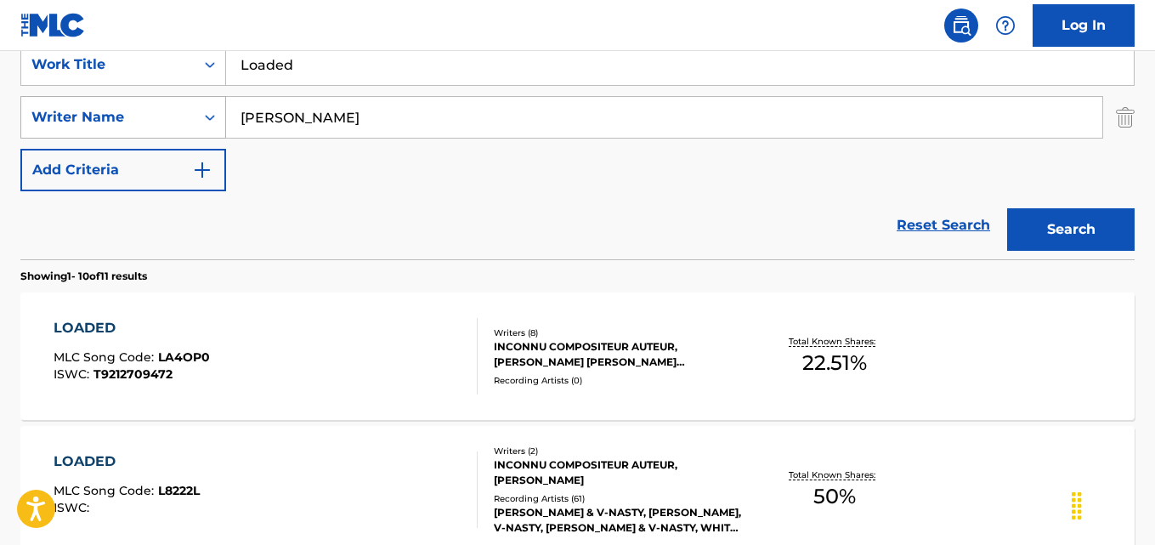
click at [1007, 208] on button "Search" at bounding box center [1070, 229] width 127 height 42
click at [467, 221] on div "Reset Search Search" at bounding box center [577, 225] width 1114 height 68
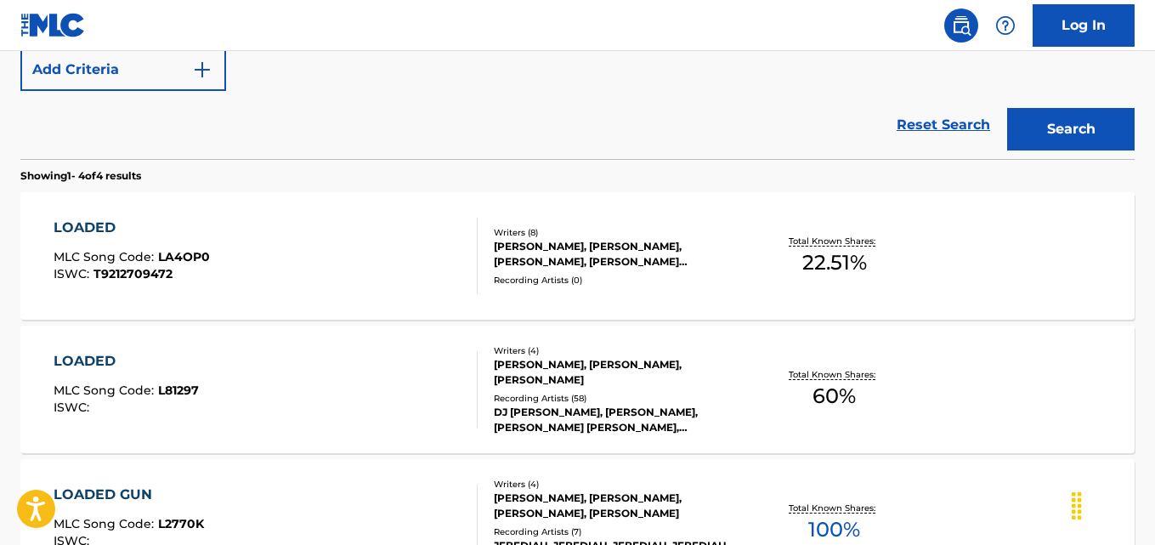
scroll to position [476, 0]
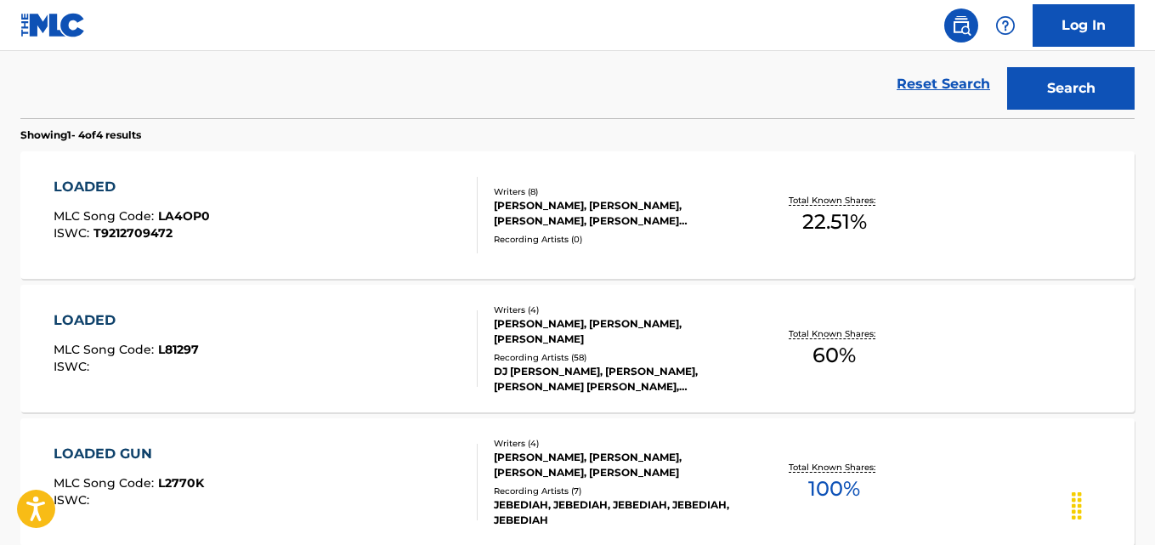
click at [114, 327] on div "LOADED" at bounding box center [126, 320] width 145 height 20
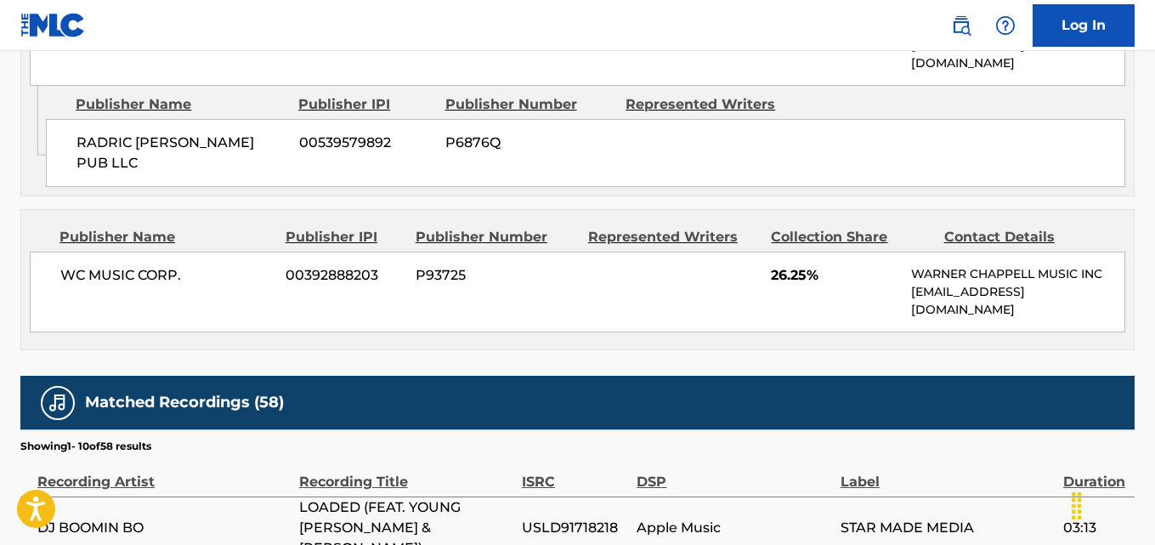
scroll to position [1083, 0]
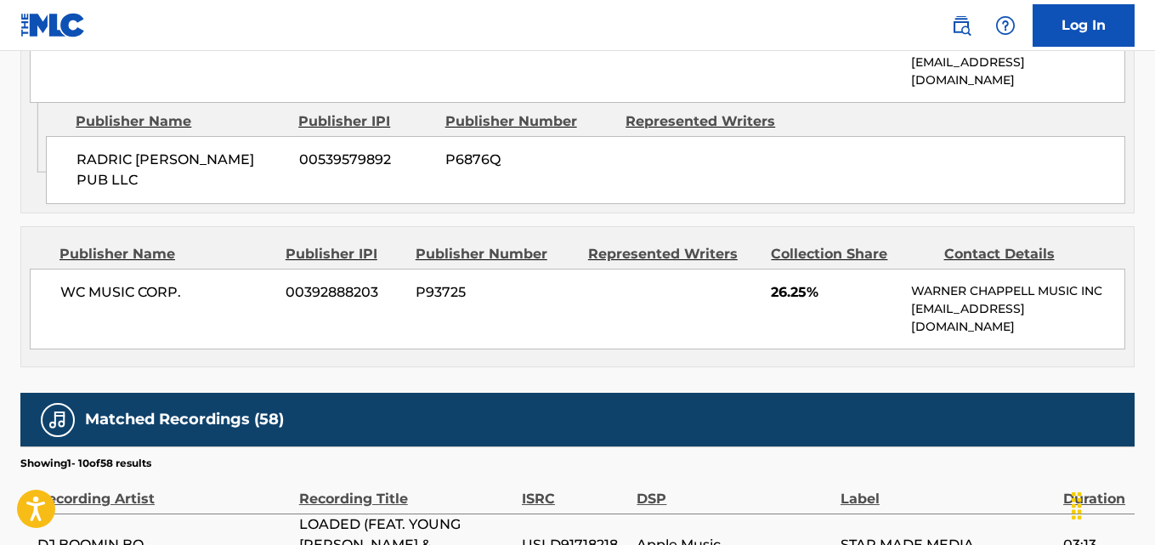
click at [353, 309] on div "WC MUSIC CORP. 00392888203 P93725 26.25% [PERSON_NAME] MUSIC INC [EMAIL_ADDRESS…" at bounding box center [577, 309] width 1095 height 81
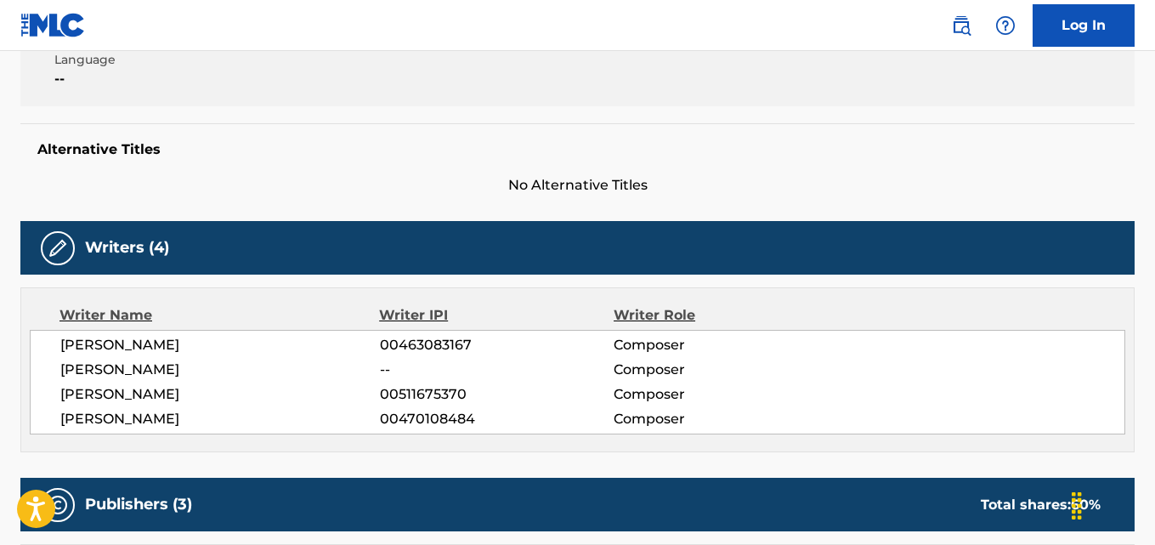
scroll to position [567, 0]
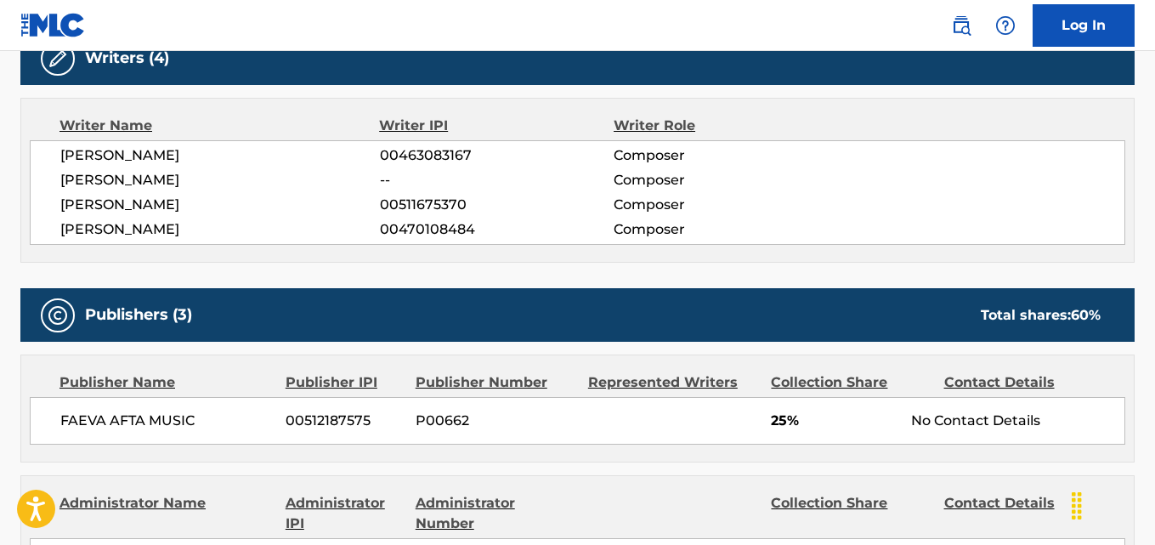
click at [90, 236] on span "[PERSON_NAME]" at bounding box center [220, 229] width 320 height 20
copy span "[PERSON_NAME]"
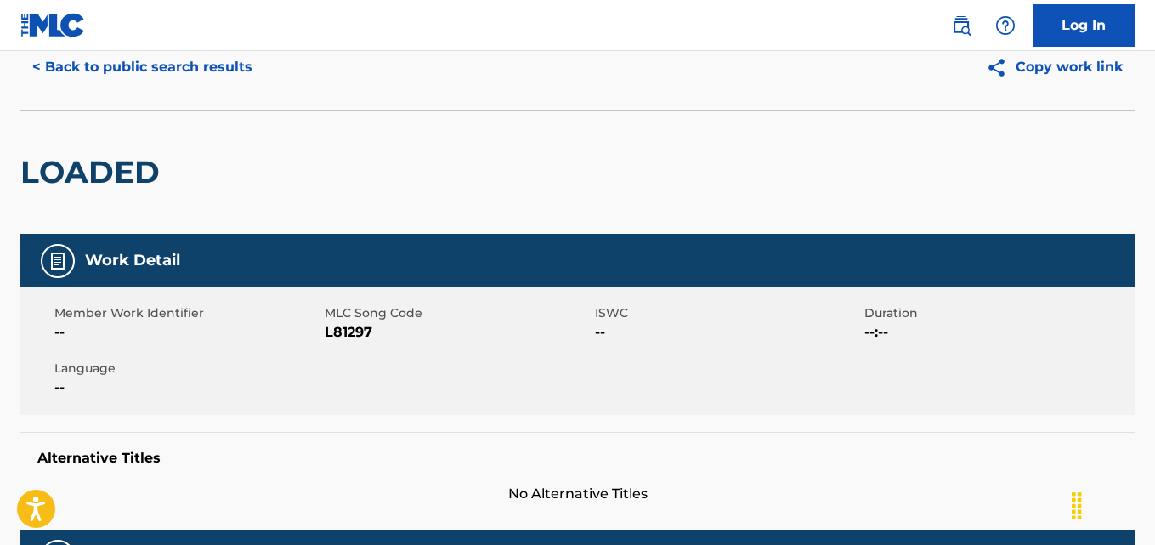
scroll to position [0, 0]
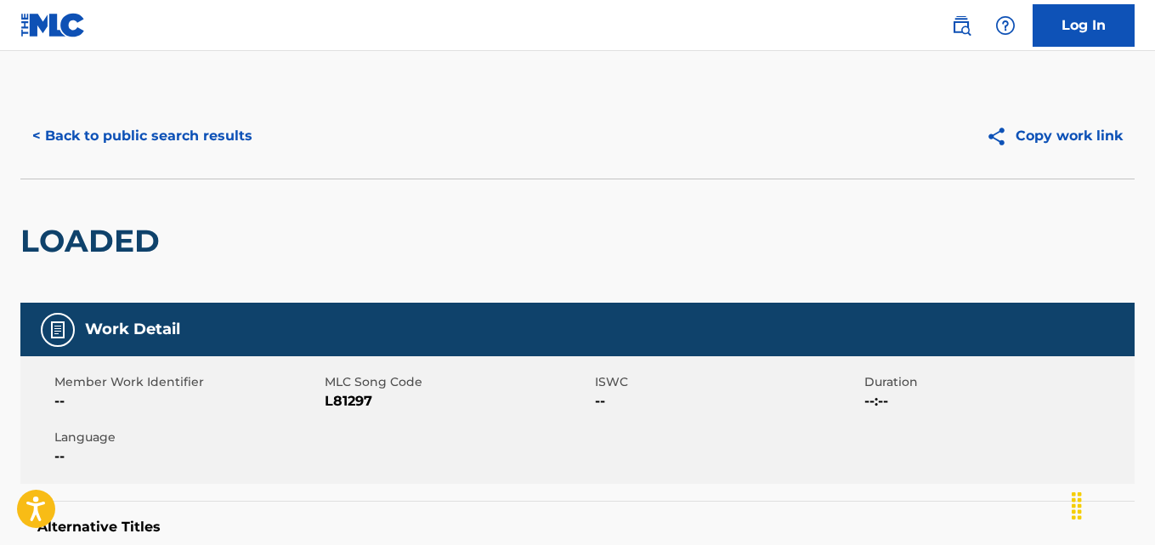
click at [164, 139] on button "< Back to public search results" at bounding box center [142, 136] width 244 height 42
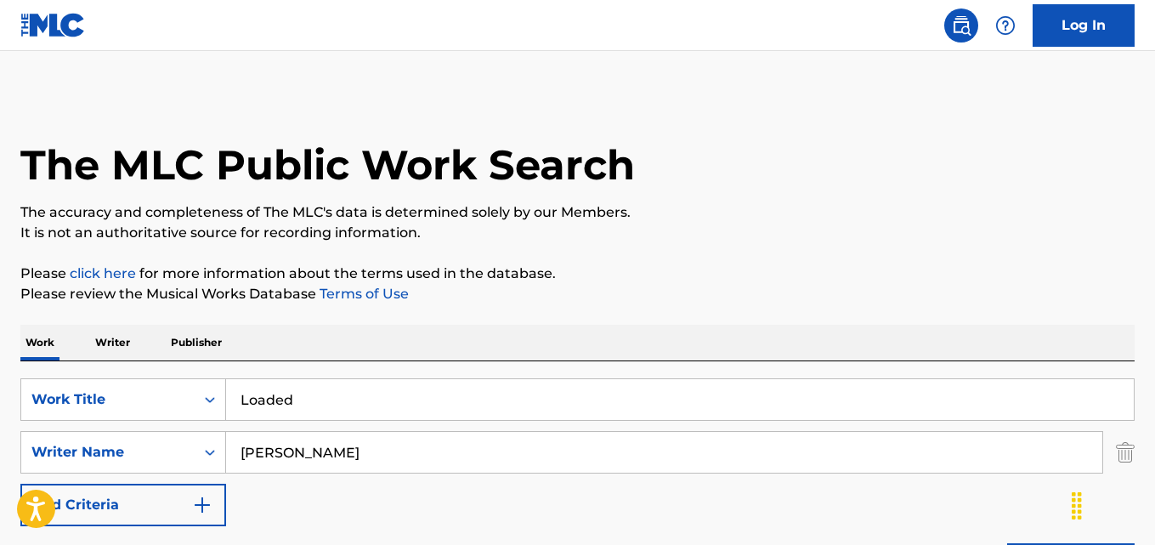
scroll to position [573, 0]
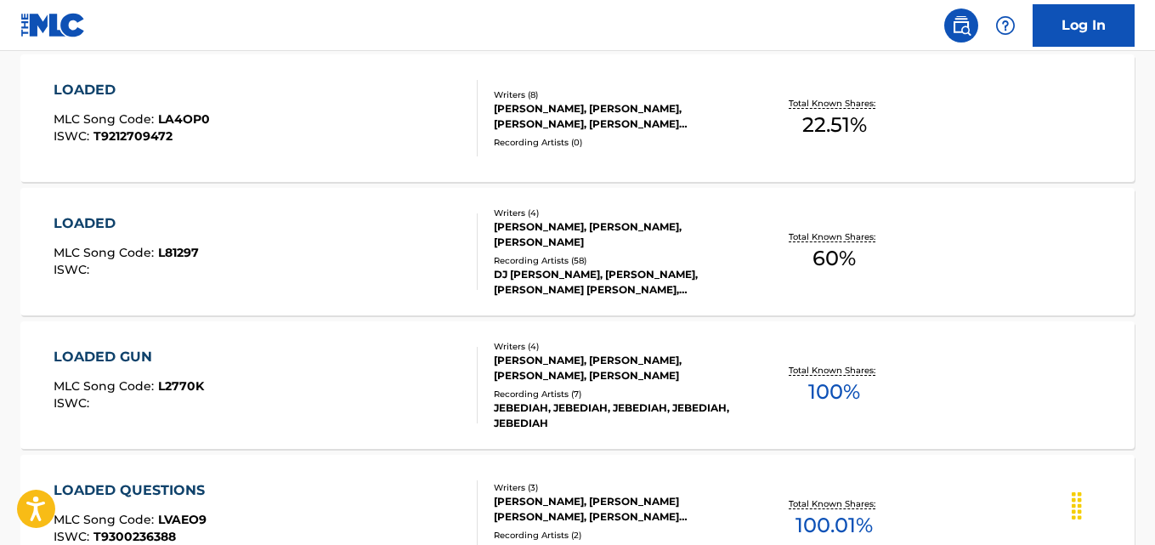
click at [99, 240] on div "LOADED MLC Song Code : L81297 ISWC :" at bounding box center [126, 251] width 145 height 76
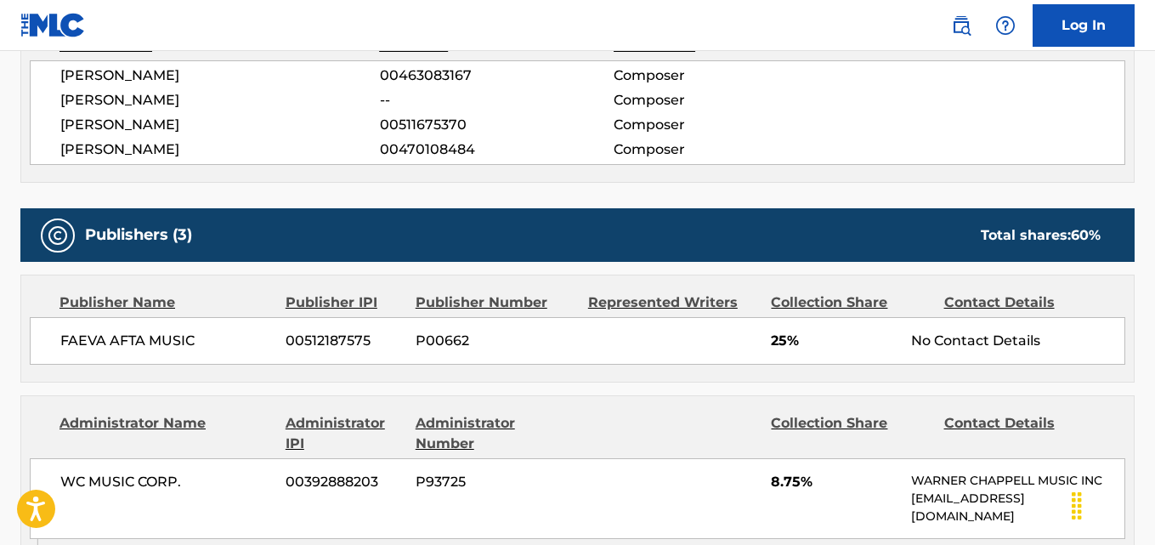
scroll to position [708, 0]
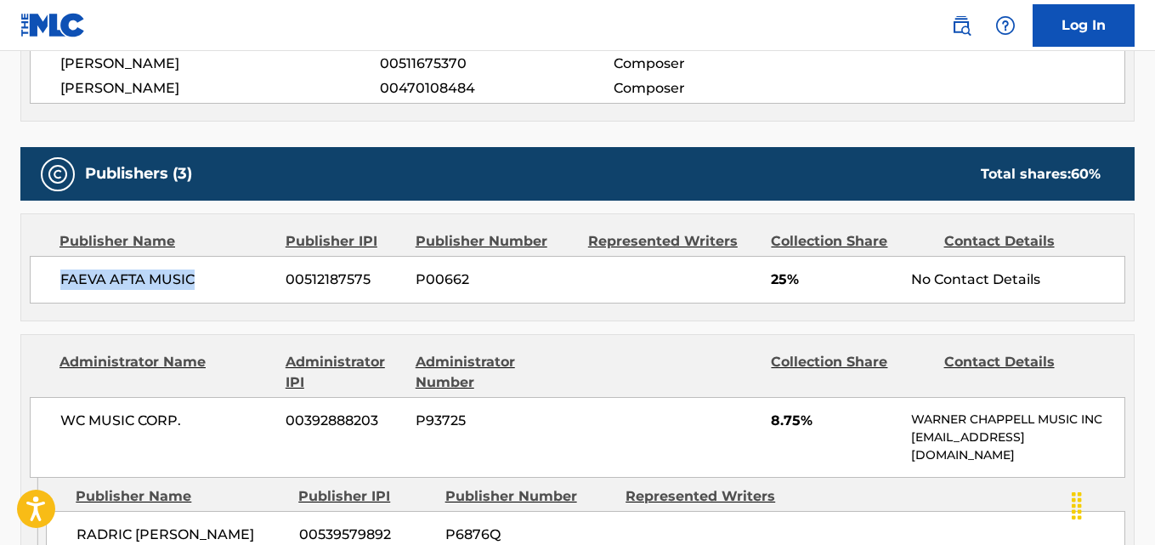
drag, startPoint x: 50, startPoint y: 285, endPoint x: 201, endPoint y: 283, distance: 151.3
click at [201, 283] on div "FAEVA AFTA MUSIC [PHONE_NUMBER] P00662 25% No Contact Details" at bounding box center [577, 280] width 1095 height 48
copy span "FAEVA AFTA MUSIC"
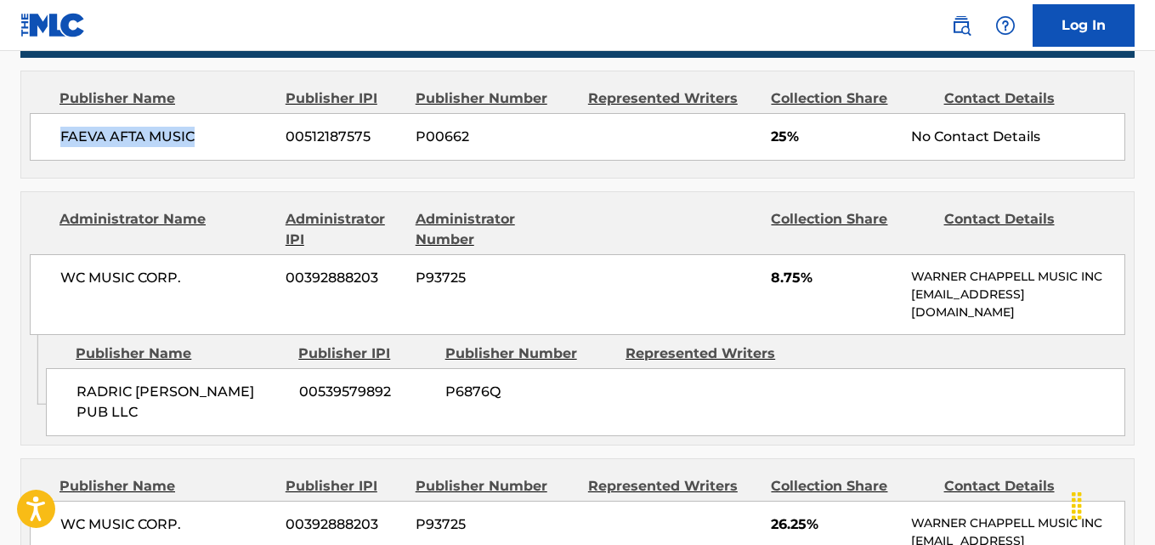
scroll to position [992, 0]
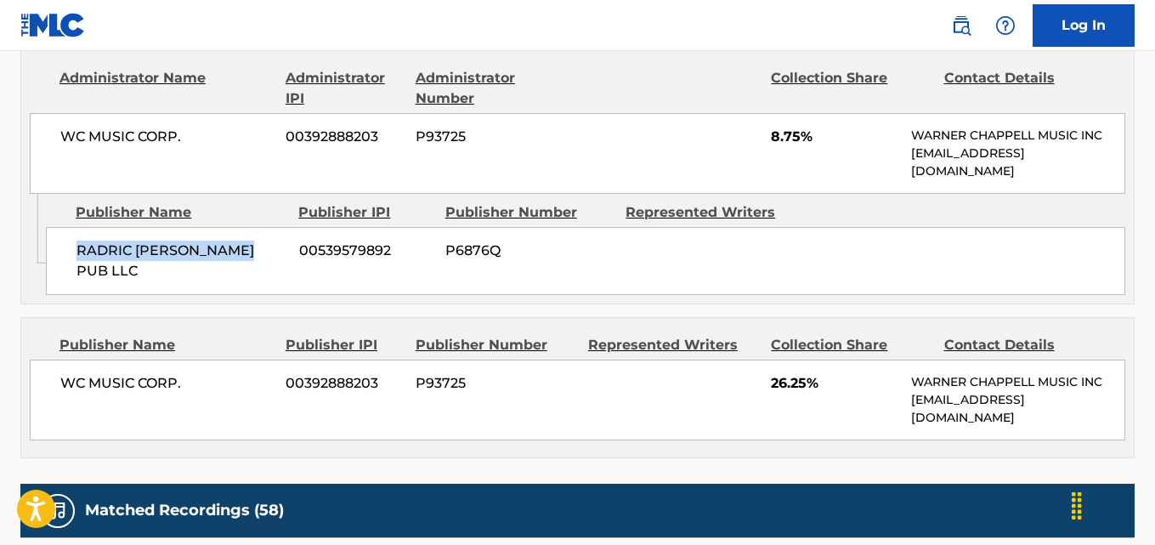
drag, startPoint x: 67, startPoint y: 261, endPoint x: 274, endPoint y: 258, distance: 207.4
click at [274, 258] on div "RADRIC [PERSON_NAME] PUB LLC 00539579892 P6876Q" at bounding box center [585, 261] width 1079 height 68
copy span "RADRIC [PERSON_NAME] PUB LLC"
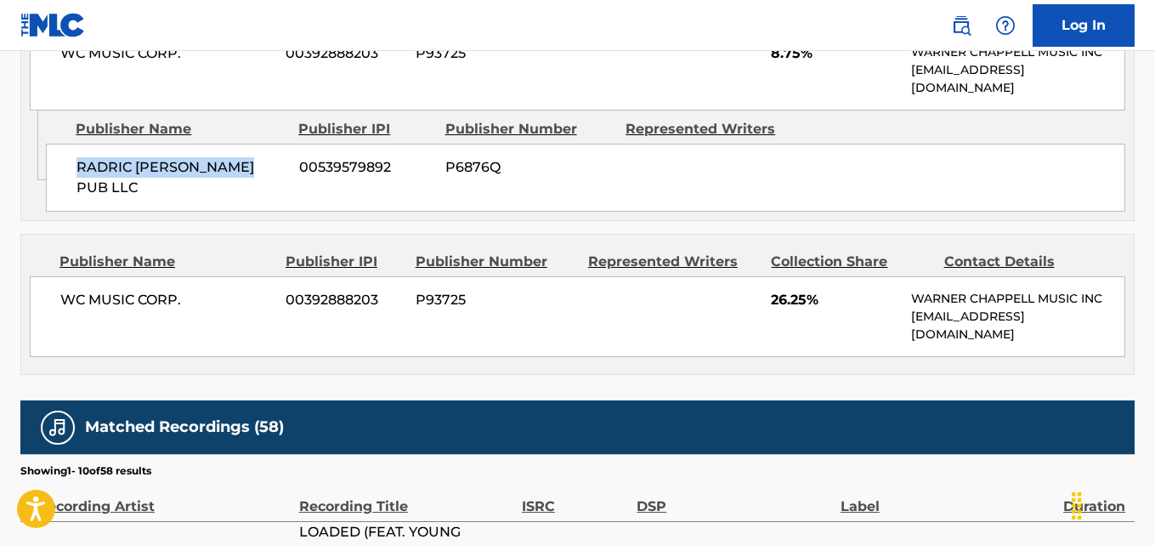
scroll to position [1133, 0]
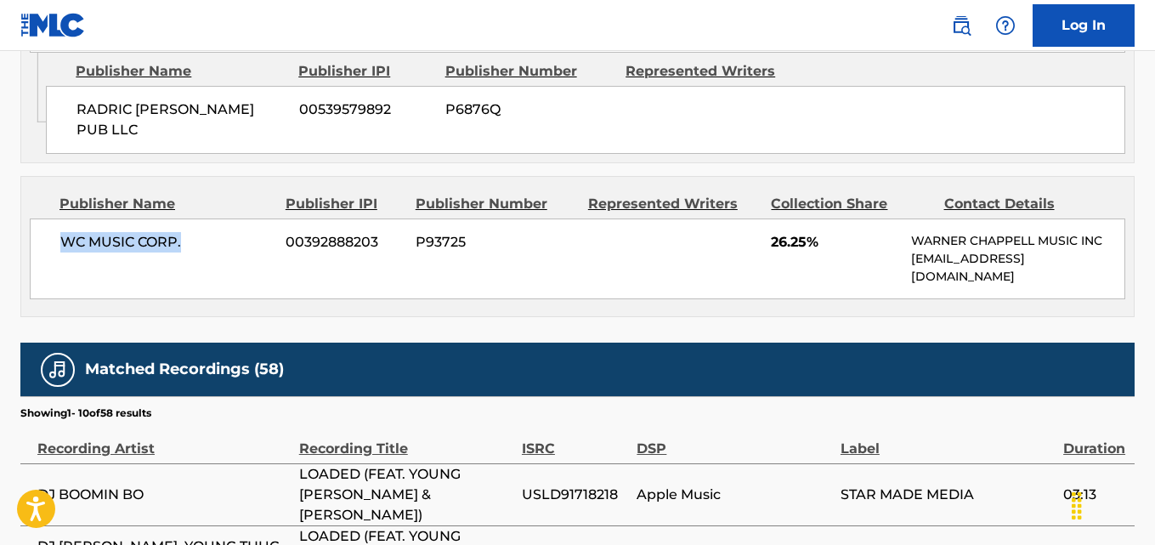
drag, startPoint x: 49, startPoint y: 223, endPoint x: 274, endPoint y: 233, distance: 224.6
click at [274, 233] on div "WC MUSIC CORP. 00392888203 P93725 26.25% [PERSON_NAME] MUSIC INC [EMAIL_ADDRESS…" at bounding box center [577, 258] width 1095 height 81
copy span "WC MUSIC CORP."
click at [795, 232] on span "26.25%" at bounding box center [834, 242] width 127 height 20
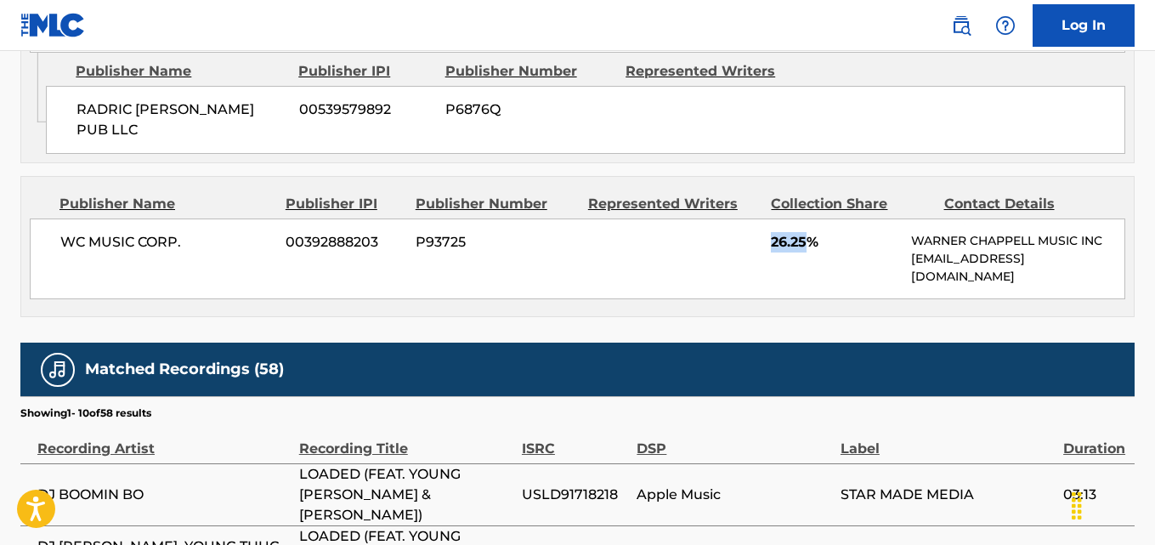
click at [770, 277] on div "WC MUSIC CORP. 00392888203 P93725 26.25% [PERSON_NAME] MUSIC INC [EMAIL_ADDRESS…" at bounding box center [577, 258] width 1095 height 81
click at [770, 263] on div "WC MUSIC CORP. 00392888203 P93725 26.25% [PERSON_NAME] MUSIC INC [EMAIL_ADDRESS…" at bounding box center [577, 258] width 1095 height 81
click at [779, 235] on span "26.25%" at bounding box center [834, 242] width 127 height 20
copy span "26.25"
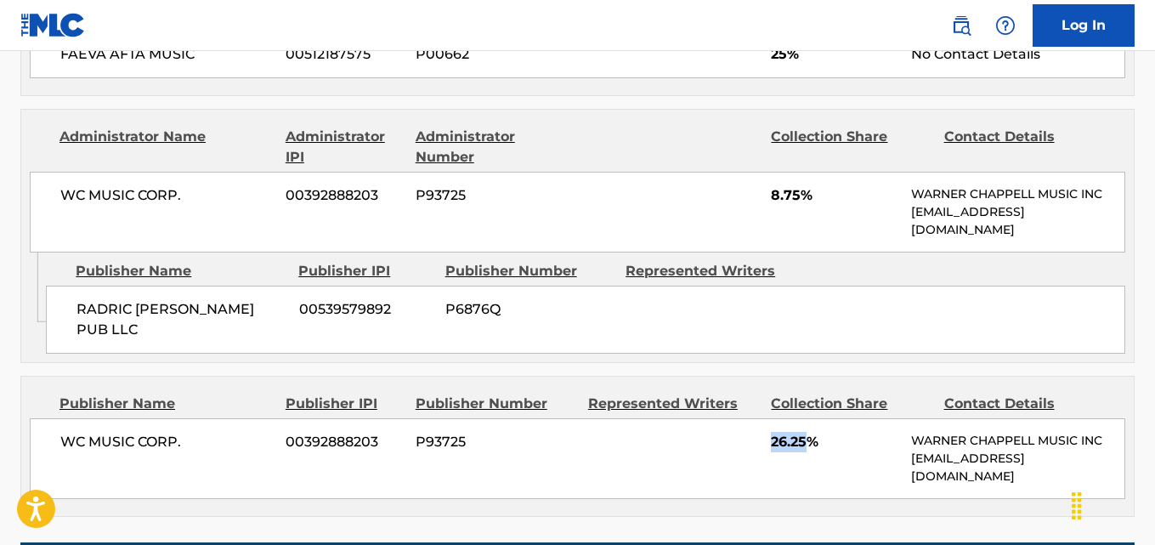
scroll to position [992, 0]
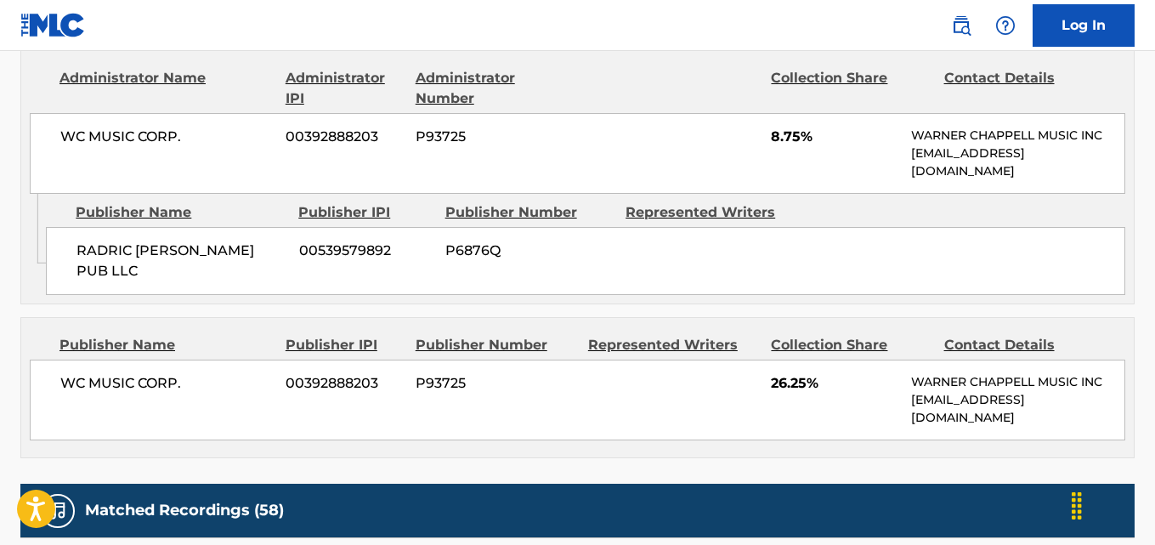
click at [658, 404] on div "WC MUSIC CORP. 00392888203 P93725 26.25% [PERSON_NAME] MUSIC INC [EMAIL_ADDRESS…" at bounding box center [577, 399] width 1095 height 81
drag, startPoint x: 771, startPoint y: 365, endPoint x: 818, endPoint y: 365, distance: 47.6
click at [818, 373] on span "26.25%" at bounding box center [834, 383] width 127 height 20
click at [766, 379] on div "WC MUSIC CORP. 00392888203 P93725 26.25% [PERSON_NAME] MUSIC INC [EMAIL_ADDRESS…" at bounding box center [577, 399] width 1095 height 81
click at [767, 378] on div "WC MUSIC CORP. 00392888203 P93725 26.25% [PERSON_NAME] MUSIC INC [EMAIL_ADDRESS…" at bounding box center [577, 399] width 1095 height 81
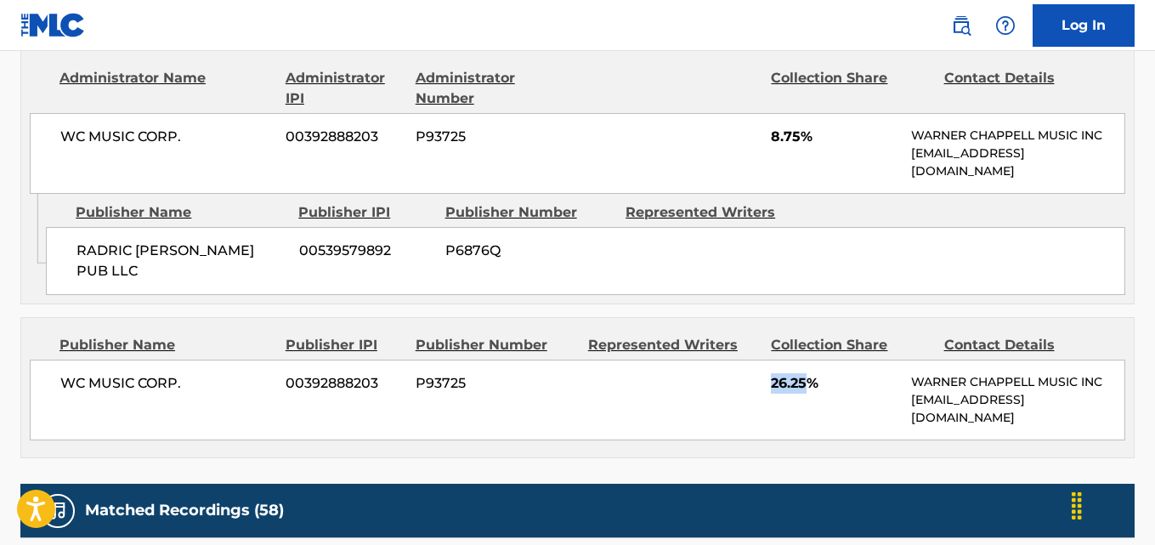
drag, startPoint x: 770, startPoint y: 369, endPoint x: 809, endPoint y: 369, distance: 39.1
click at [809, 369] on div "WC MUSIC CORP. 00392888203 P93725 26.25% [PERSON_NAME] MUSIC INC [EMAIL_ADDRESS…" at bounding box center [577, 399] width 1095 height 81
click at [742, 394] on div "WC MUSIC CORP. 00392888203 P93725 26.25% [PERSON_NAME] MUSIC INC [EMAIL_ADDRESS…" at bounding box center [577, 399] width 1095 height 81
drag, startPoint x: 764, startPoint y: 372, endPoint x: 807, endPoint y: 372, distance: 43.3
click at [807, 372] on div "WC MUSIC CORP. 00392888203 P93725 26.25% [PERSON_NAME] MUSIC INC [EMAIL_ADDRESS…" at bounding box center [577, 399] width 1095 height 81
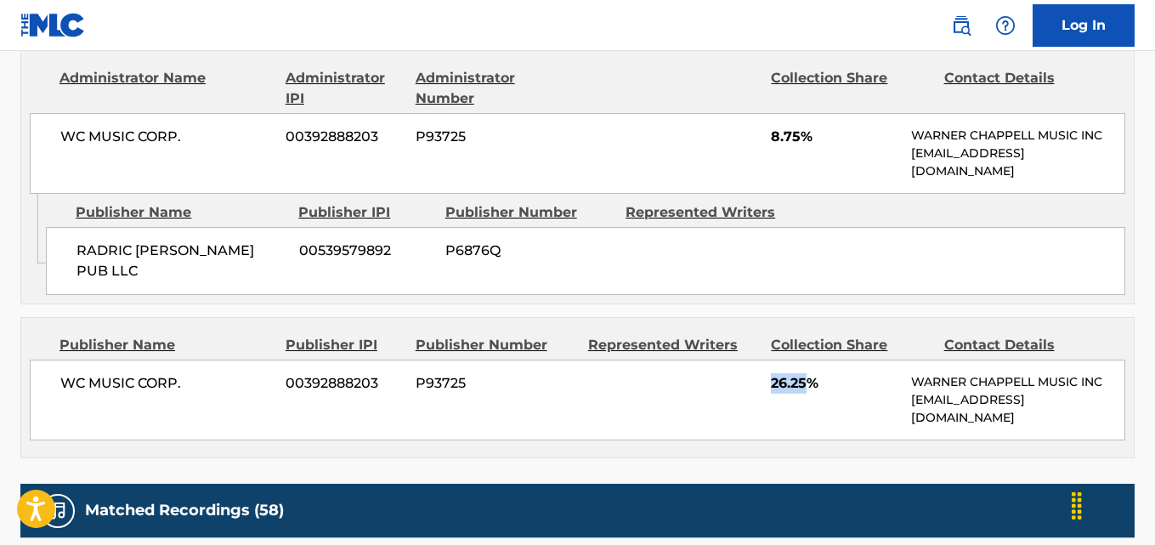
click at [757, 405] on div "WC MUSIC CORP. 00392888203 P93725 26.25% [PERSON_NAME] MUSIC INC [EMAIL_ADDRESS…" at bounding box center [577, 399] width 1095 height 81
drag, startPoint x: 771, startPoint y: 373, endPoint x: 806, endPoint y: 370, distance: 35.9
click at [806, 370] on div "WC MUSIC CORP. 00392888203 P93725 26.25% [PERSON_NAME] MUSIC INC [EMAIL_ADDRESS…" at bounding box center [577, 399] width 1095 height 81
click at [753, 403] on div "WC MUSIC CORP. 00392888203 P93725 26.25% [PERSON_NAME] MUSIC INC [EMAIL_ADDRESS…" at bounding box center [577, 399] width 1095 height 81
drag, startPoint x: 765, startPoint y: 374, endPoint x: 810, endPoint y: 372, distance: 45.1
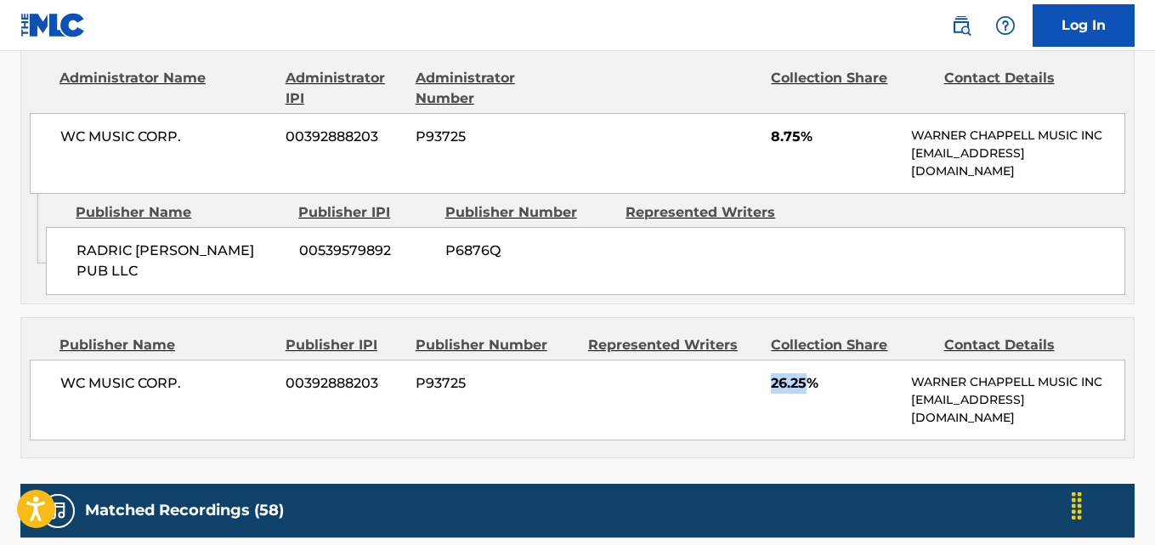
click at [810, 372] on div "WC MUSIC CORP. 00392888203 P93725 26.25% [PERSON_NAME] MUSIC INC [EMAIL_ADDRESS…" at bounding box center [577, 399] width 1095 height 81
click at [724, 404] on div "WC MUSIC CORP. 00392888203 P93725 26.25% [PERSON_NAME] MUSIC INC [EMAIL_ADDRESS…" at bounding box center [577, 399] width 1095 height 81
drag, startPoint x: 752, startPoint y: 372, endPoint x: 804, endPoint y: 371, distance: 51.8
click at [804, 371] on div "WC MUSIC CORP. 00392888203 P93725 26.25% [PERSON_NAME] MUSIC INC [EMAIL_ADDRESS…" at bounding box center [577, 399] width 1095 height 81
click at [780, 393] on div "WC MUSIC CORP. 00392888203 P93725 26.25% [PERSON_NAME] MUSIC INC [EMAIL_ADDRESS…" at bounding box center [577, 399] width 1095 height 81
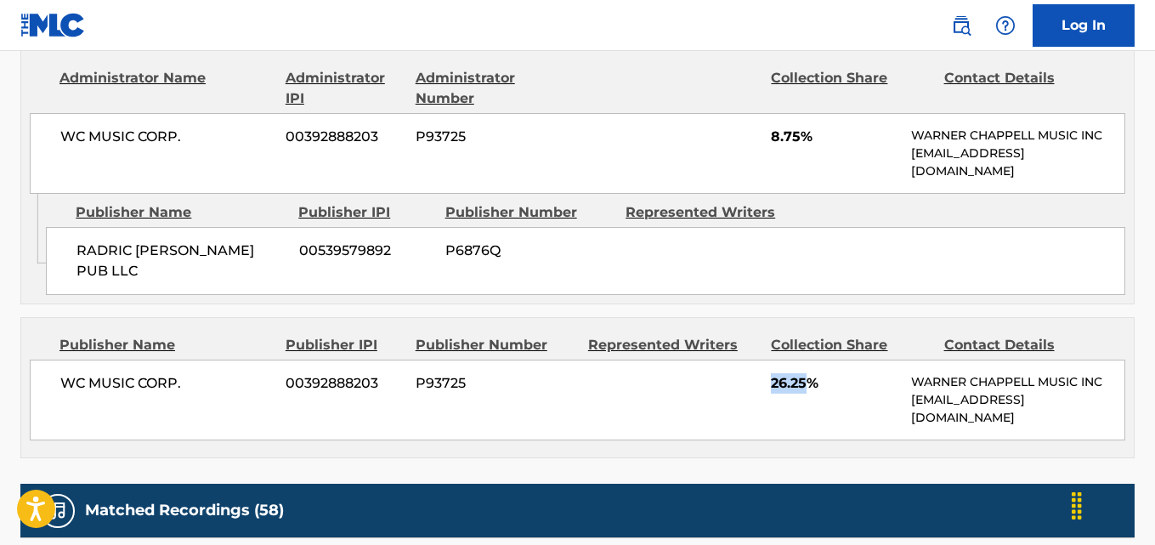
drag, startPoint x: 771, startPoint y: 375, endPoint x: 807, endPoint y: 373, distance: 36.6
click at [807, 373] on span "26.25%" at bounding box center [834, 383] width 127 height 20
click at [712, 407] on div "WC MUSIC CORP. 00392888203 P93725 26.25% [PERSON_NAME] MUSIC INC [EMAIL_ADDRESS…" at bounding box center [577, 399] width 1095 height 81
drag, startPoint x: 771, startPoint y: 370, endPoint x: 817, endPoint y: 370, distance: 45.9
click at [817, 373] on span "26.25%" at bounding box center [834, 383] width 127 height 20
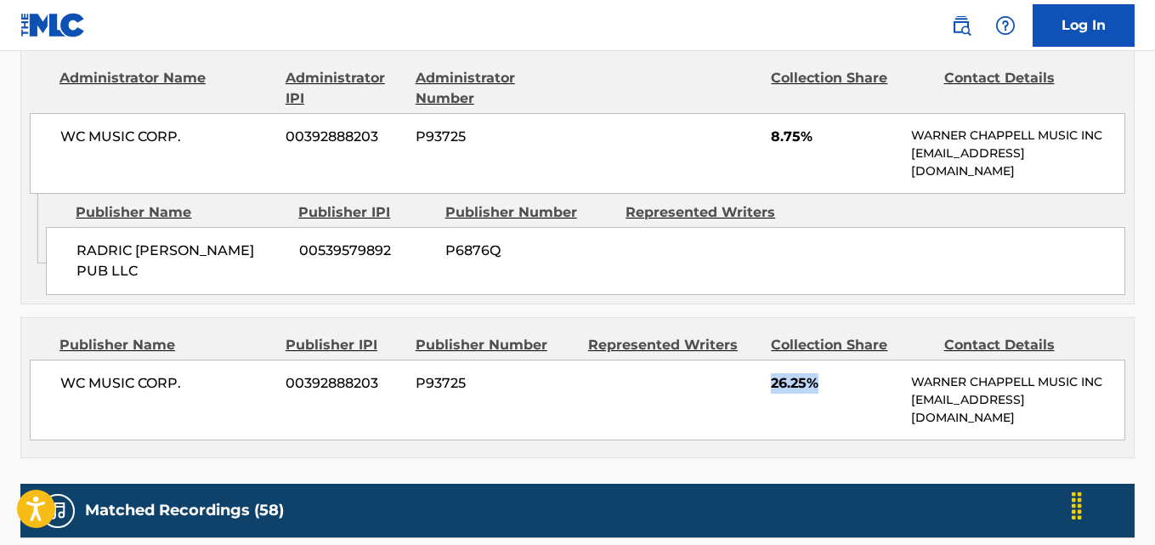
drag, startPoint x: 687, startPoint y: 426, endPoint x: 698, endPoint y: 422, distance: 10.7
click at [689, 425] on div "Publisher Name Publisher IPI Publisher Number Represented Writers Collection Sh…" at bounding box center [577, 387] width 1112 height 139
click at [770, 375] on div "WC MUSIC CORP. 00392888203 P93725 26.25% [PERSON_NAME] MUSIC INC [EMAIL_ADDRESS…" at bounding box center [577, 399] width 1095 height 81
drag, startPoint x: 774, startPoint y: 367, endPoint x: 807, endPoint y: 367, distance: 33.1
click at [807, 373] on span "26.25%" at bounding box center [834, 383] width 127 height 20
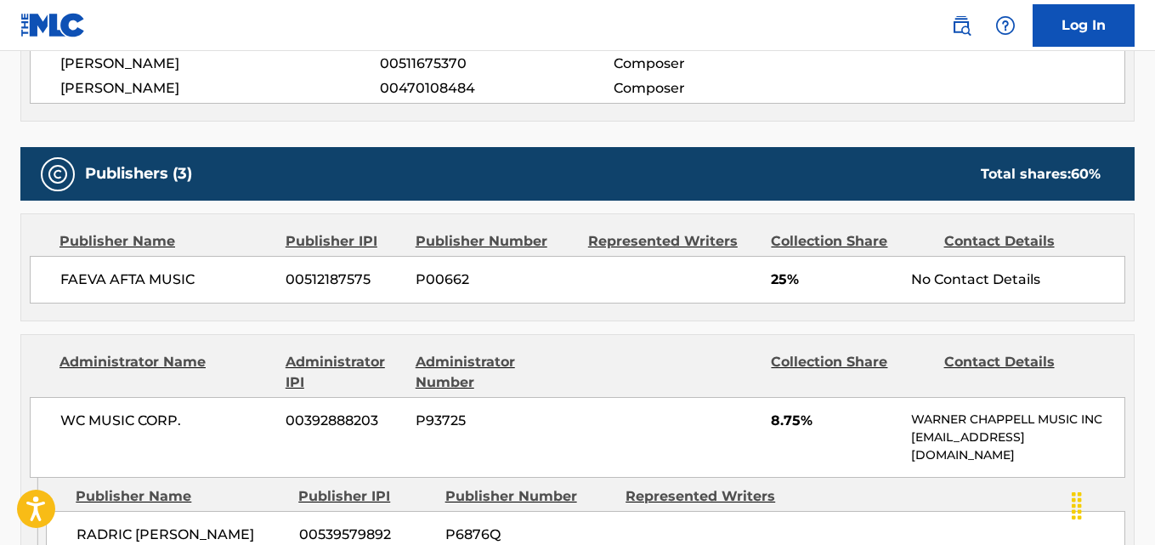
scroll to position [850, 0]
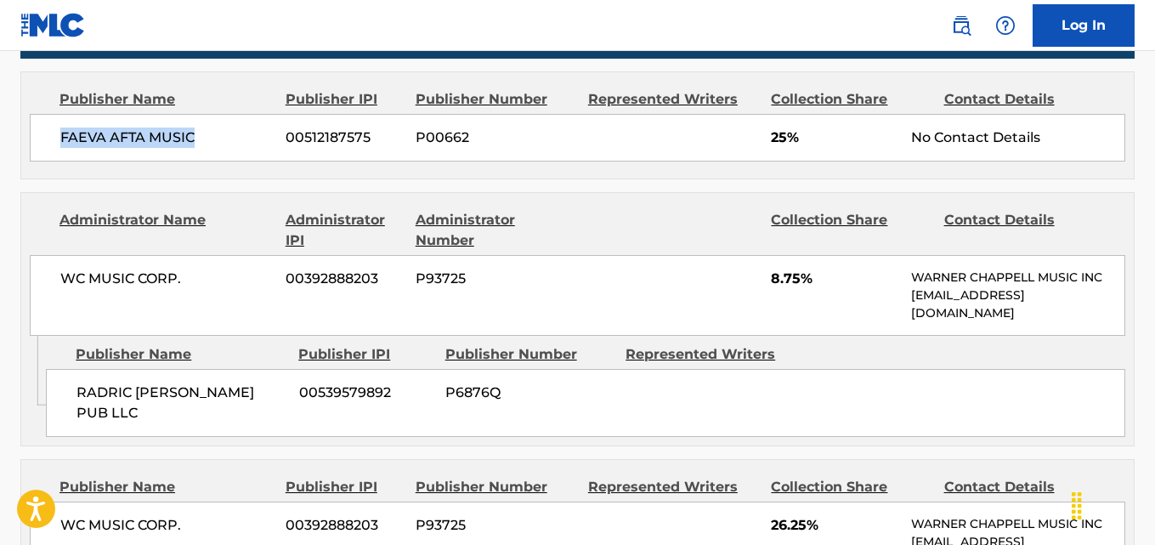
drag, startPoint x: 53, startPoint y: 133, endPoint x: 248, endPoint y: 133, distance: 195.4
click at [248, 133] on div "FAEVA AFTA MUSIC [PHONE_NUMBER] P00662 25% No Contact Details" at bounding box center [577, 138] width 1095 height 48
copy span "FAEVA AFTA MUSIC"
click at [766, 133] on div "FAEVA AFTA MUSIC [PHONE_NUMBER] P00662 25% No Contact Details" at bounding box center [577, 138] width 1095 height 48
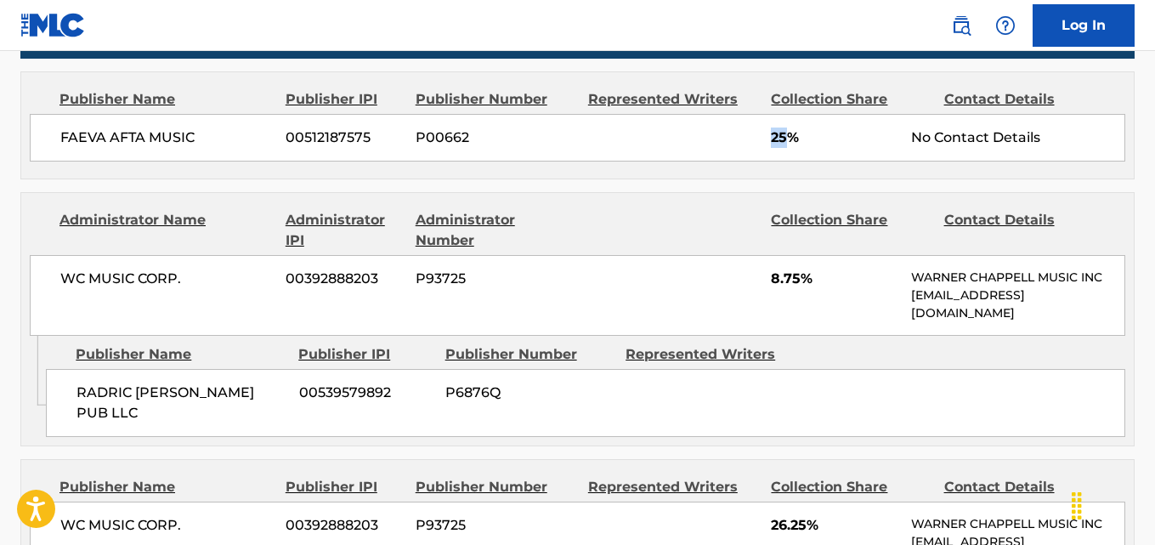
copy span "25"
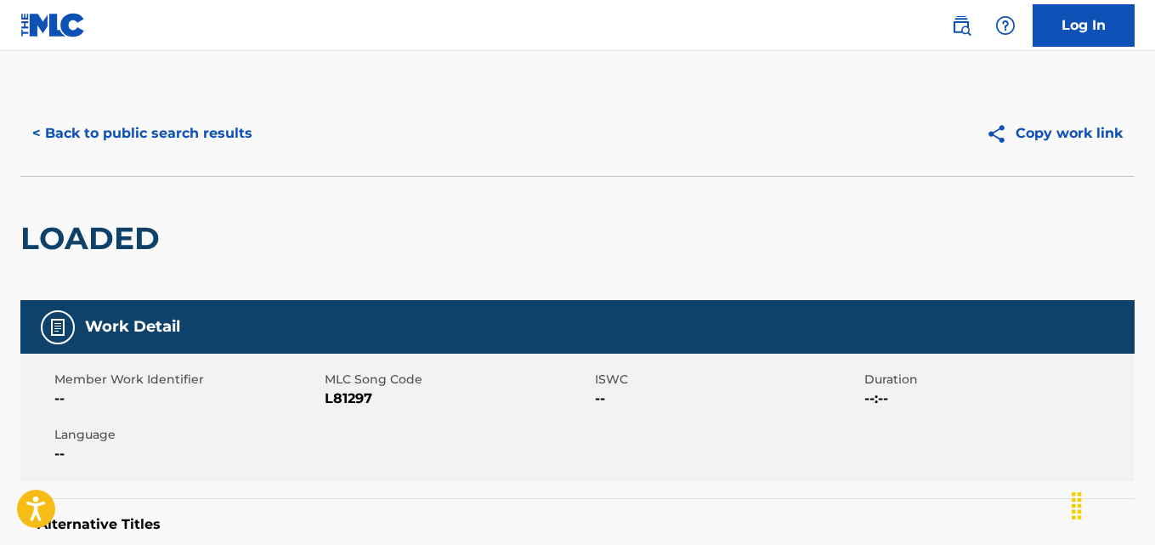
scroll to position [0, 0]
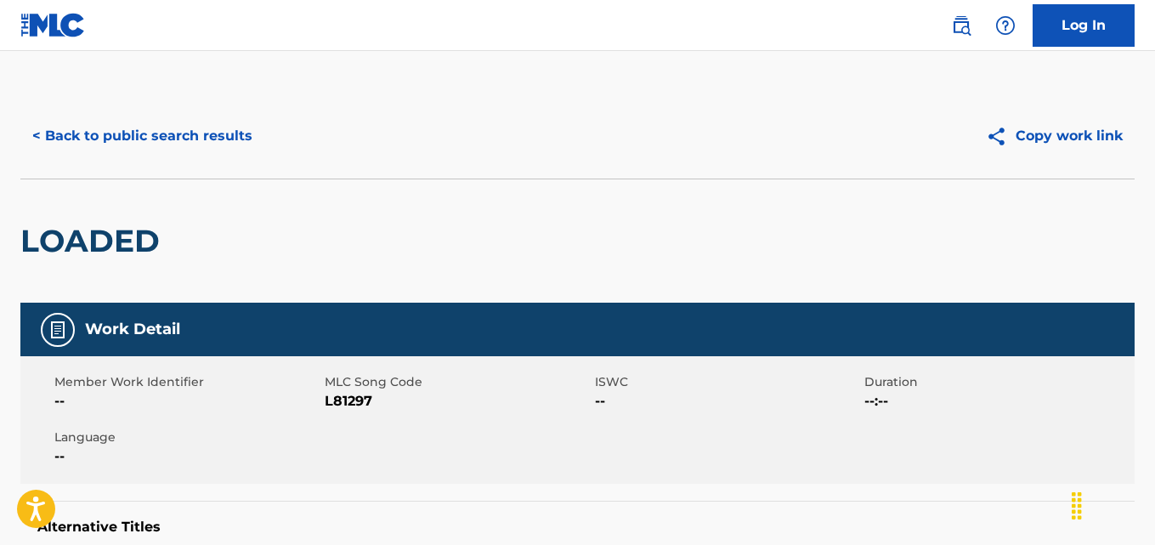
click at [194, 142] on button "< Back to public search results" at bounding box center [142, 136] width 244 height 42
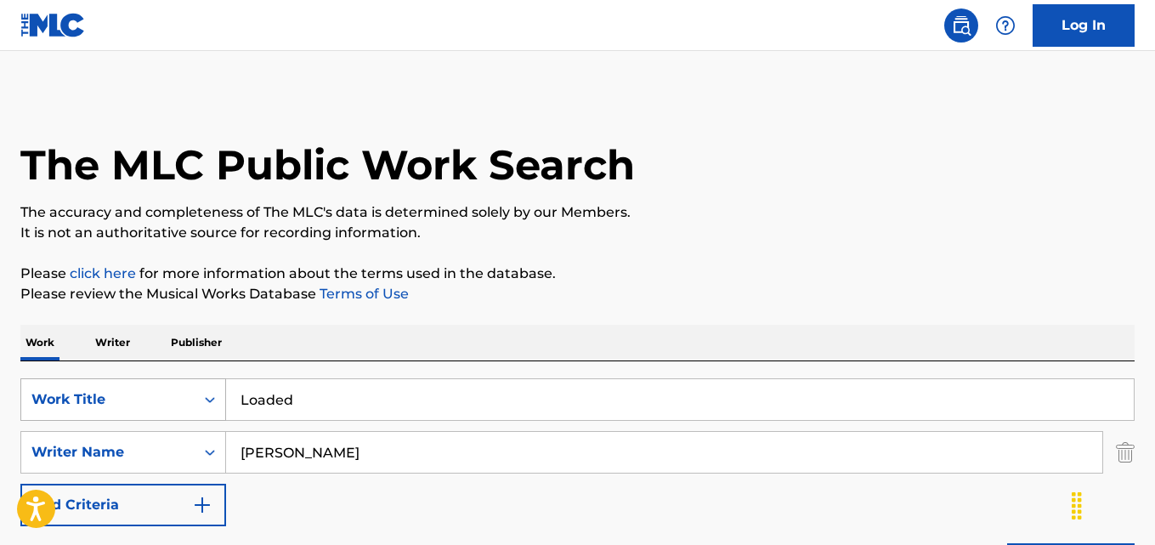
drag, startPoint x: 310, startPoint y: 399, endPoint x: 191, endPoint y: 405, distance: 119.1
click at [191, 405] on div "SearchWithCriteria82222c8a-c882-436c-ab26-b68d8e9d8cea Work Title Loaded" at bounding box center [577, 399] width 1114 height 42
paste input "Money"
type input "Money"
click at [281, 463] on input "[PERSON_NAME]" at bounding box center [664, 452] width 876 height 41
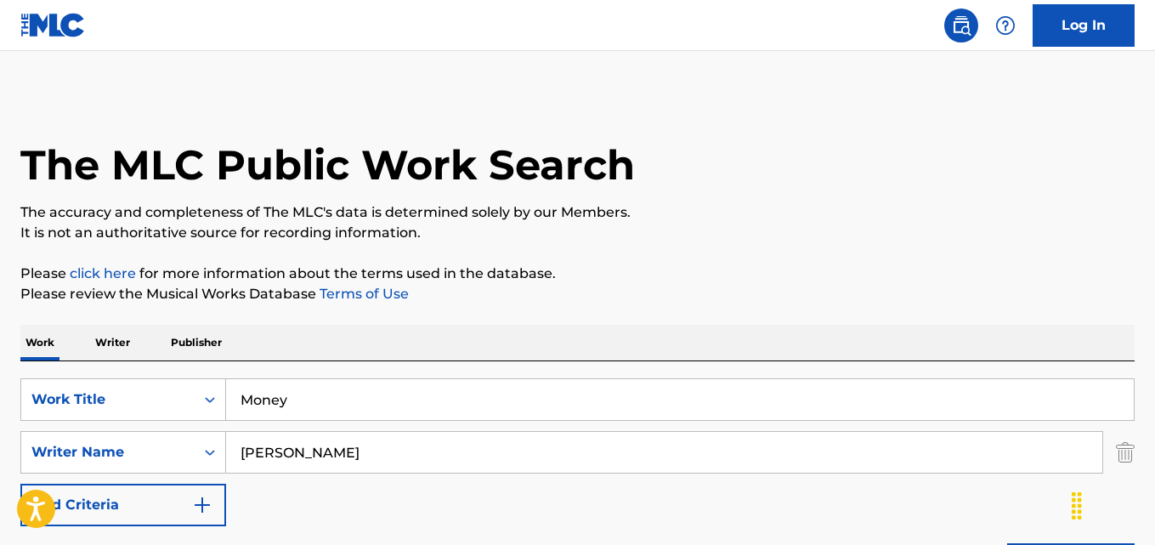
drag, startPoint x: 359, startPoint y: 462, endPoint x: 234, endPoint y: 471, distance: 125.2
click at [221, 466] on div "SearchWithCriteria725d6f1f-d954-45f3-afb7-73df41e8c08b Writer Name [PERSON_NAME]" at bounding box center [577, 452] width 1114 height 42
paste input "[PERSON_NAME]"
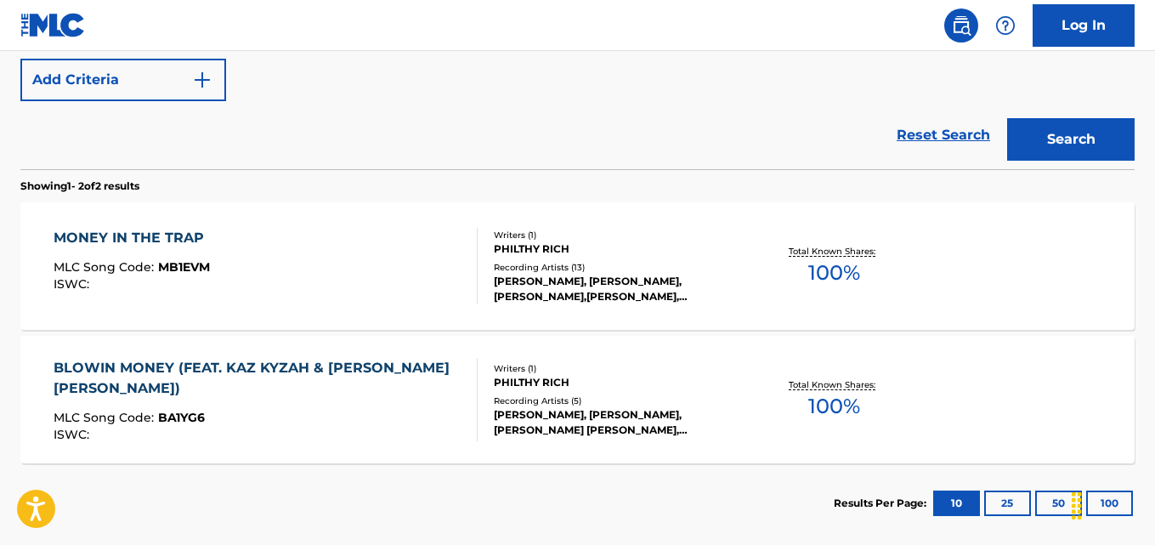
scroll to position [283, 0]
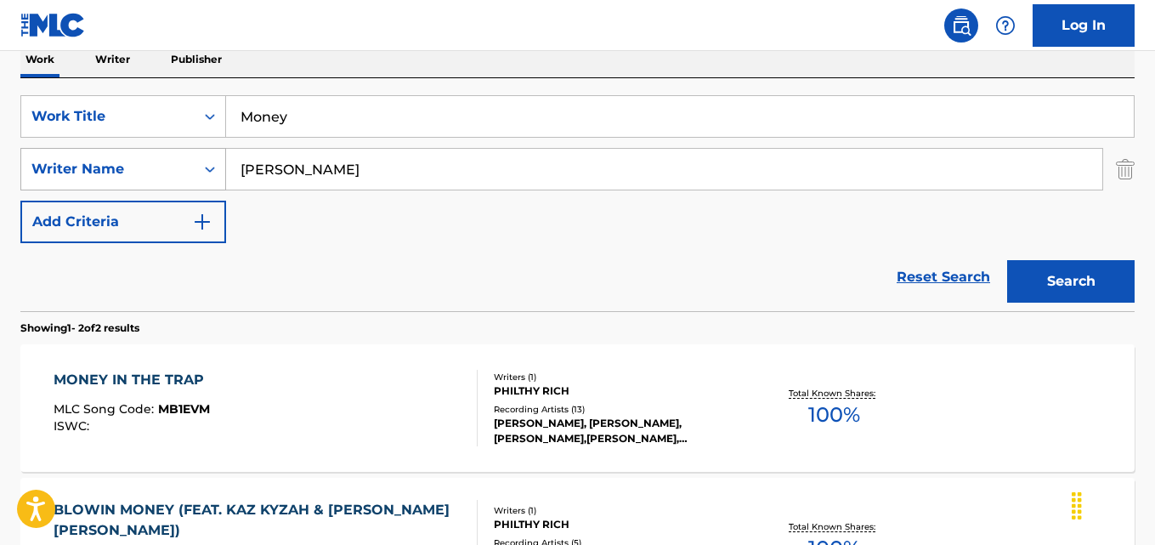
drag, startPoint x: 379, startPoint y: 175, endPoint x: 199, endPoint y: 186, distance: 180.5
click at [199, 186] on div "SearchWithCriteria725d6f1f-d954-45f3-afb7-73df41e8c08b Writer Name [PERSON_NAME]" at bounding box center [577, 169] width 1114 height 42
paste input "ip [PERSON_NAME]"
click at [1007, 260] on button "Search" at bounding box center [1070, 281] width 127 height 42
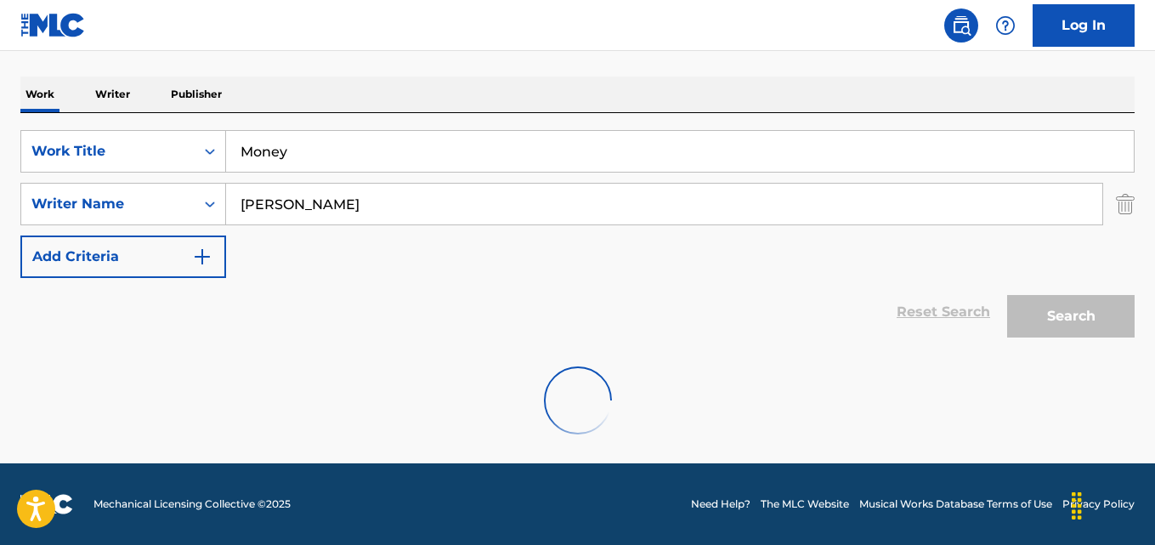
scroll to position [193, 0]
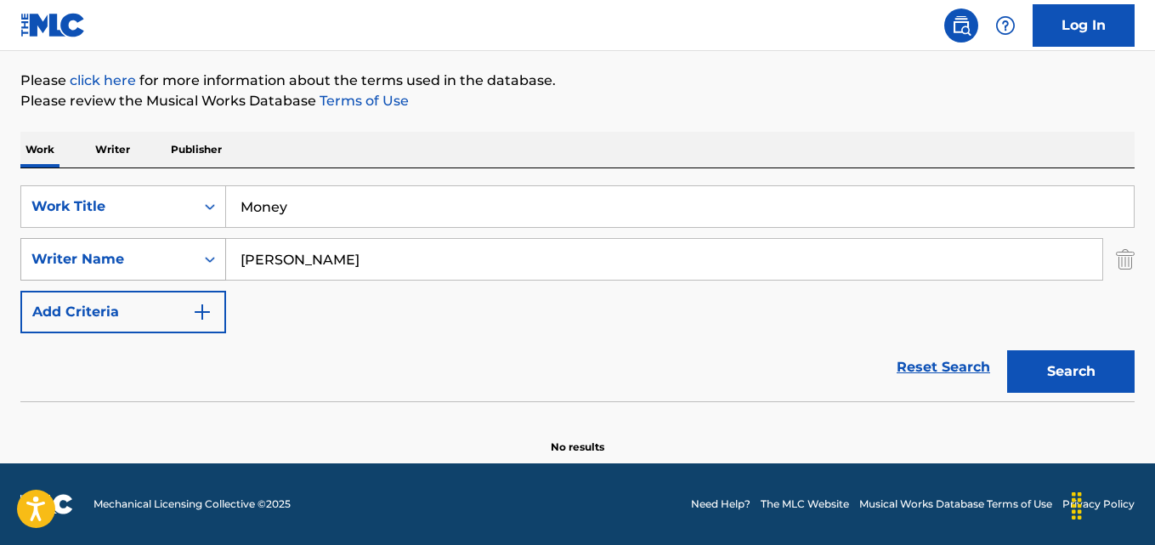
drag, startPoint x: 376, startPoint y: 264, endPoint x: 161, endPoint y: 264, distance: 215.8
click at [161, 264] on div "SearchWithCriteria725d6f1f-d954-45f3-afb7-73df41e8c08b Writer Name [PERSON_NAME]" at bounding box center [577, 259] width 1114 height 42
paste input "[PERSON_NAME]"
type input "[PERSON_NAME]"
click at [1007, 350] on button "Search" at bounding box center [1070, 371] width 127 height 42
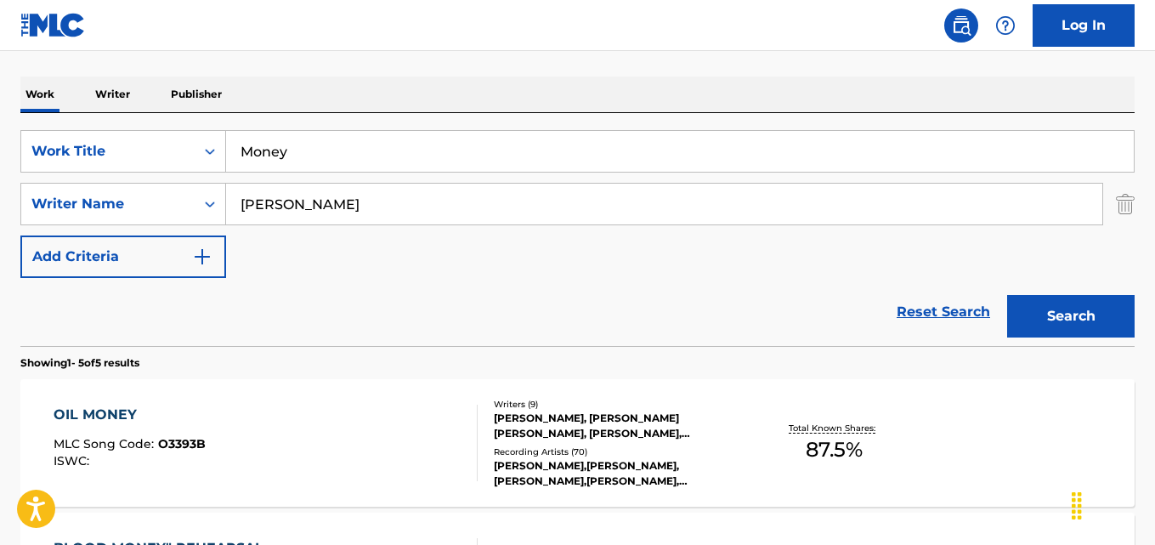
scroll to position [283, 0]
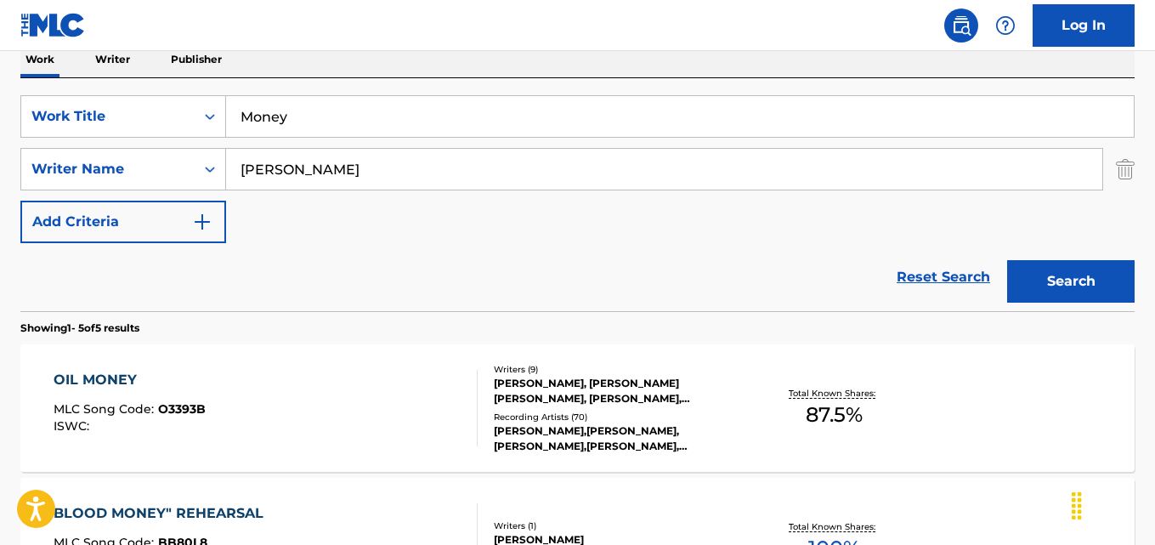
click at [571, 66] on div "Work Writer Publisher" at bounding box center [577, 60] width 1114 height 36
click at [546, 48] on nav "Log In" at bounding box center [577, 25] width 1155 height 51
click at [464, 277] on div "Reset Search Search" at bounding box center [577, 277] width 1114 height 68
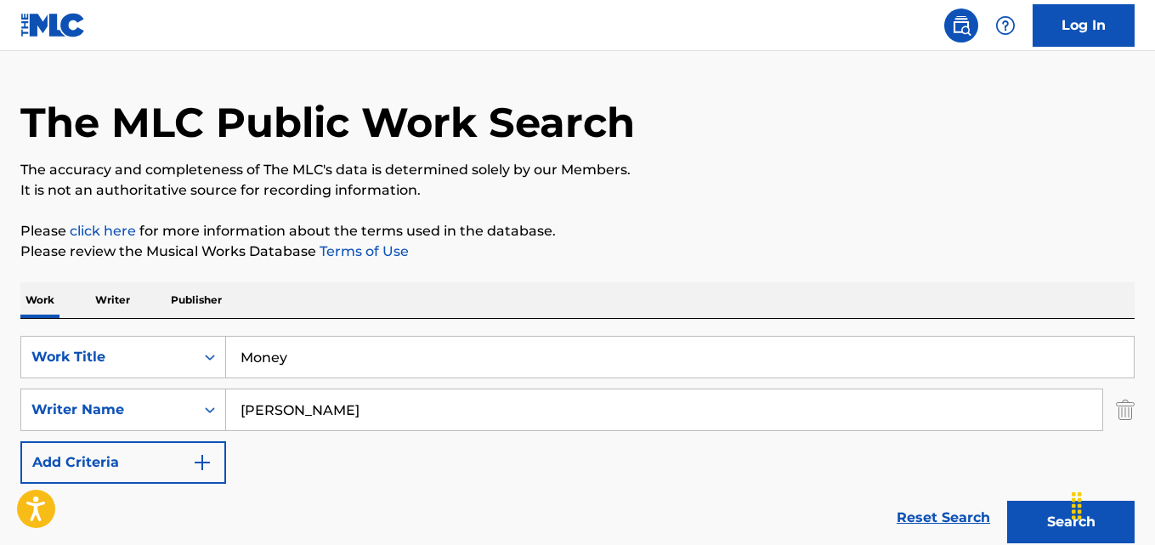
scroll to position [142, 0]
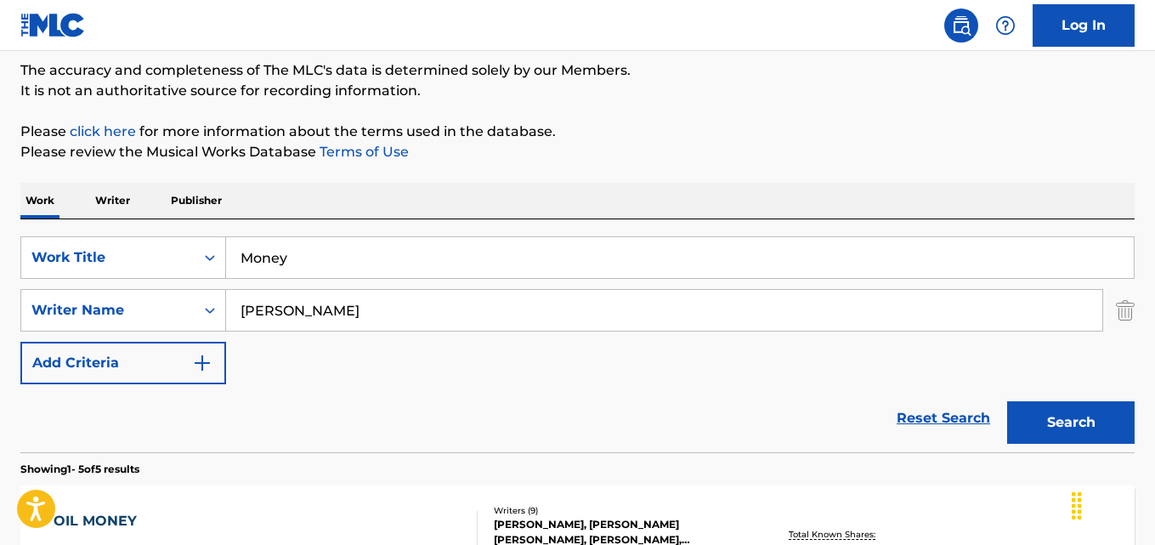
click at [466, 358] on div "SearchWithCriteria82222c8a-c882-436c-ab26-b68d8e9d8cea Work Title Money SearchW…" at bounding box center [577, 310] width 1114 height 148
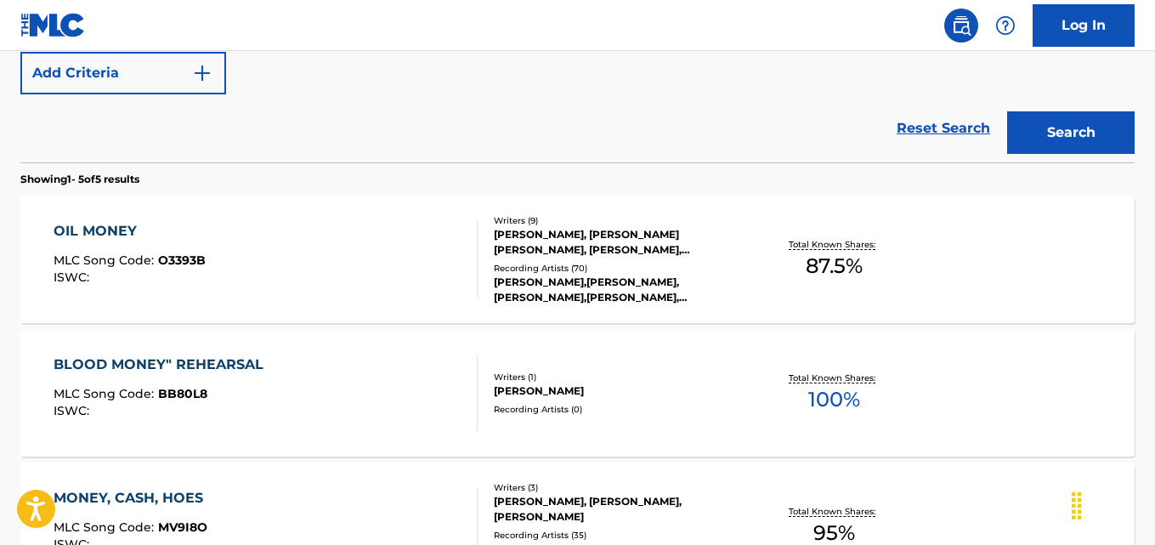
click at [441, 122] on div "Reset Search Search" at bounding box center [577, 128] width 1114 height 68
click at [629, 86] on div "SearchWithCriteria82222c8a-c882-436c-ab26-b68d8e9d8cea Work Title Money SearchW…" at bounding box center [577, 20] width 1114 height 148
click at [597, 119] on div "Reset Search Search" at bounding box center [577, 128] width 1114 height 68
click at [565, 122] on div "Reset Search Search" at bounding box center [577, 128] width 1114 height 68
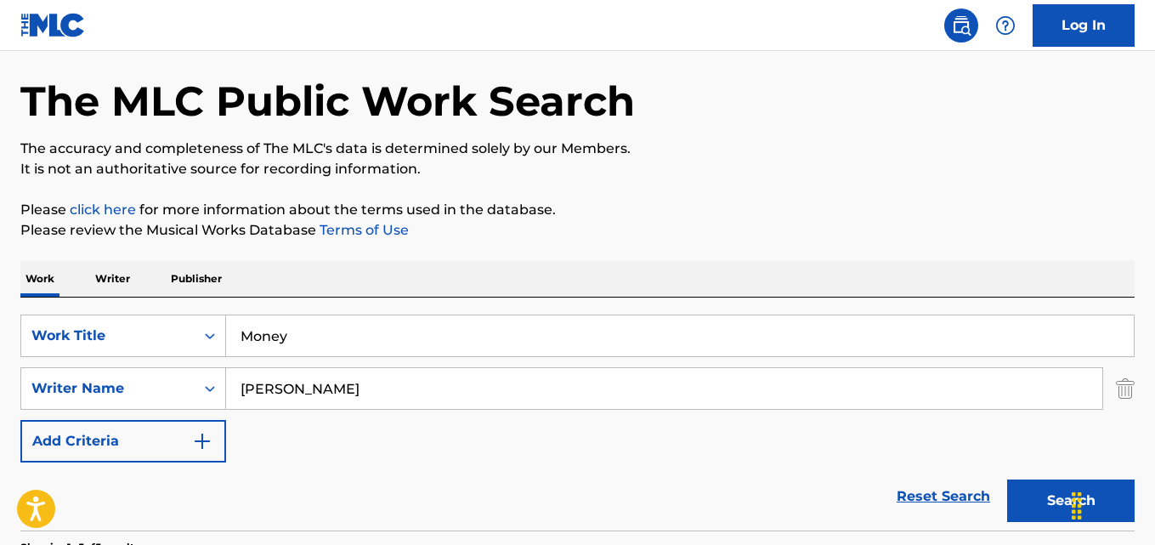
scroll to position [0, 0]
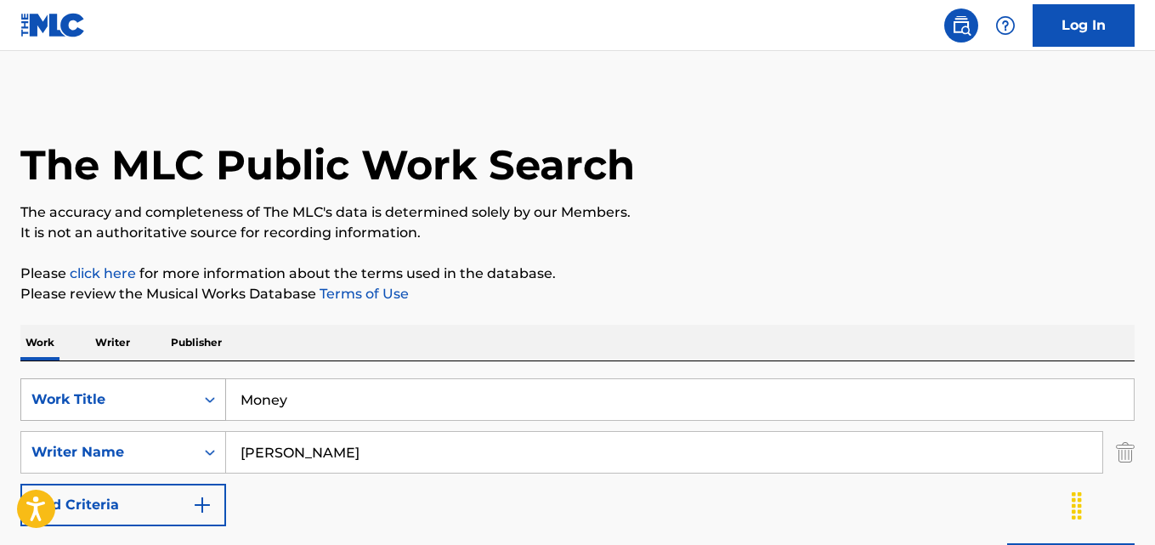
drag, startPoint x: 308, startPoint y: 397, endPoint x: 182, endPoint y: 410, distance: 126.4
click at [188, 410] on div "SearchWithCriteria82222c8a-c882-436c-ab26-b68d8e9d8cea Work Title Money" at bounding box center [577, 399] width 1114 height 42
paste input "Thinking Of You"
type input "Thinking Of You"
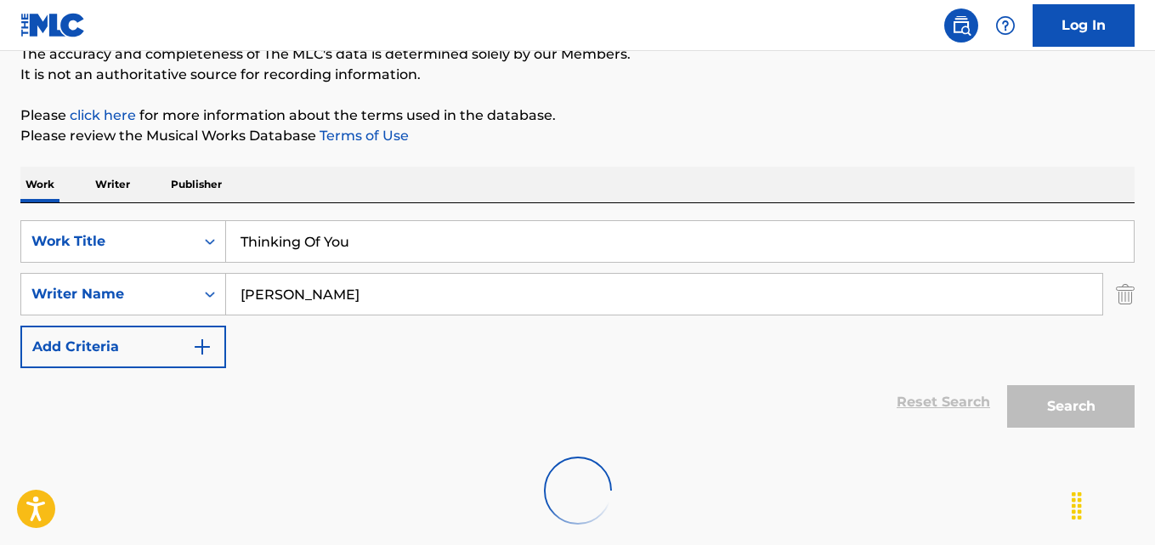
scroll to position [248, 0]
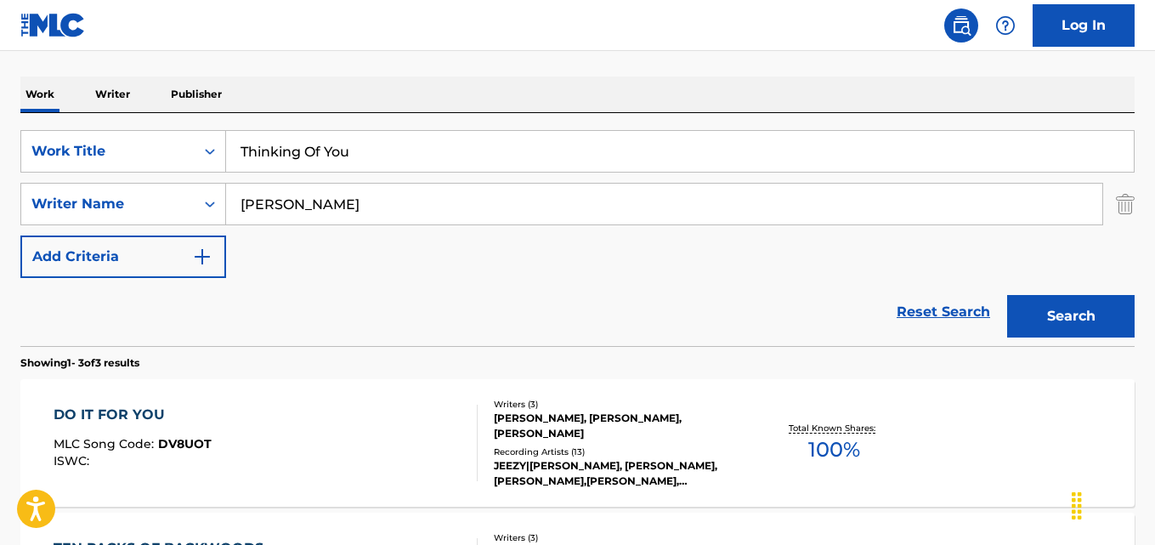
click at [465, 157] on input "Thinking Of You" at bounding box center [680, 151] width 908 height 41
drag, startPoint x: 554, startPoint y: 157, endPoint x: 48, endPoint y: 157, distance: 506.5
click at [48, 157] on div "SearchWithCriteria82222c8a-c882-436c-ab26-b68d8e9d8cea Work Title Thinking Of Y…" at bounding box center [577, 151] width 1114 height 42
click at [1007, 295] on button "Search" at bounding box center [1070, 316] width 127 height 42
drag, startPoint x: 376, startPoint y: 201, endPoint x: 178, endPoint y: 212, distance: 197.5
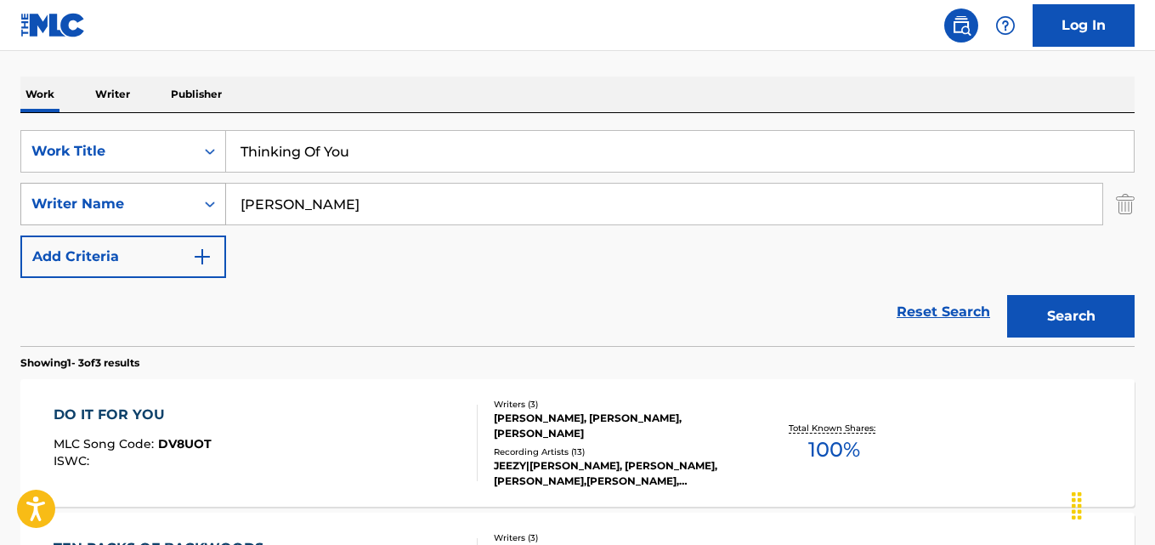
click at [178, 212] on div "SearchWithCriteria725d6f1f-d954-45f3-afb7-73df41e8c08b Writer Name [PERSON_NAME]" at bounding box center [577, 204] width 1114 height 42
paste input "[PERSON_NAME]"
type input "[PERSON_NAME]"
click at [1007, 295] on button "Search" at bounding box center [1070, 316] width 127 height 42
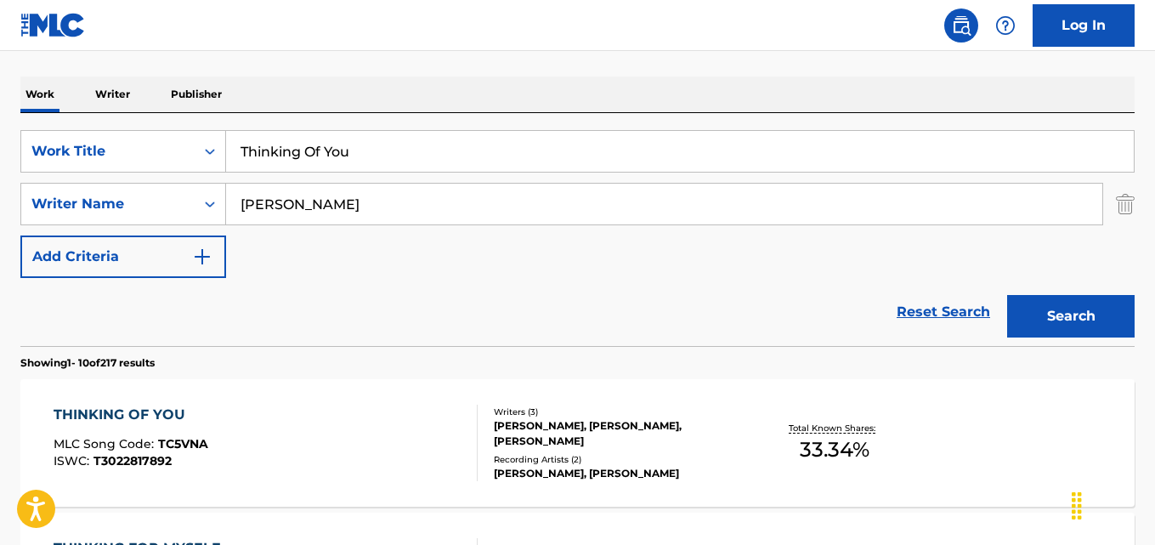
click at [413, 308] on div "Reset Search Search" at bounding box center [577, 312] width 1114 height 68
click at [373, 325] on div "Reset Search Search" at bounding box center [577, 312] width 1114 height 68
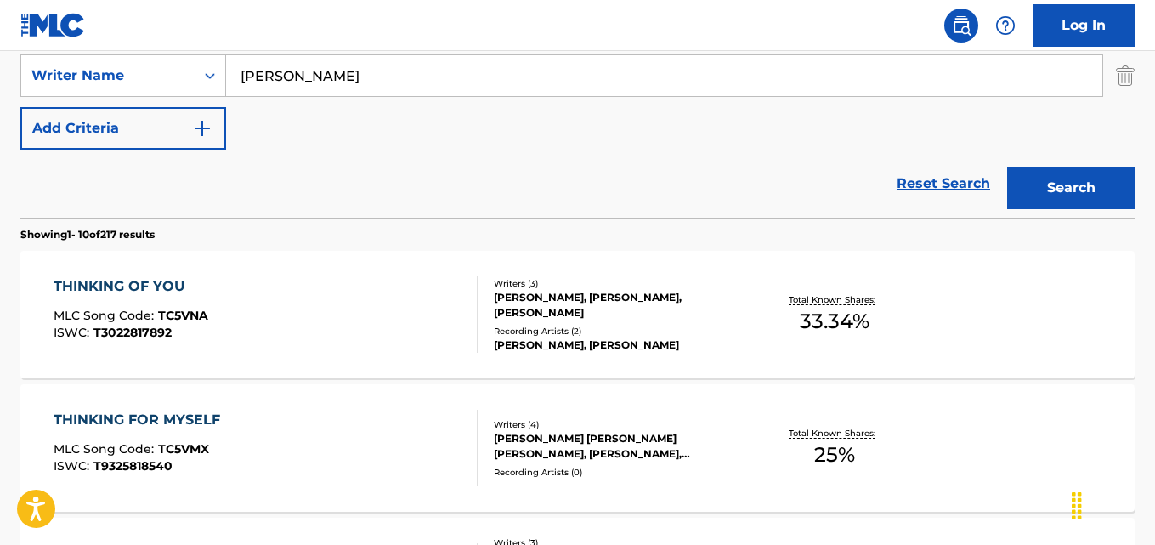
scroll to position [531, 0]
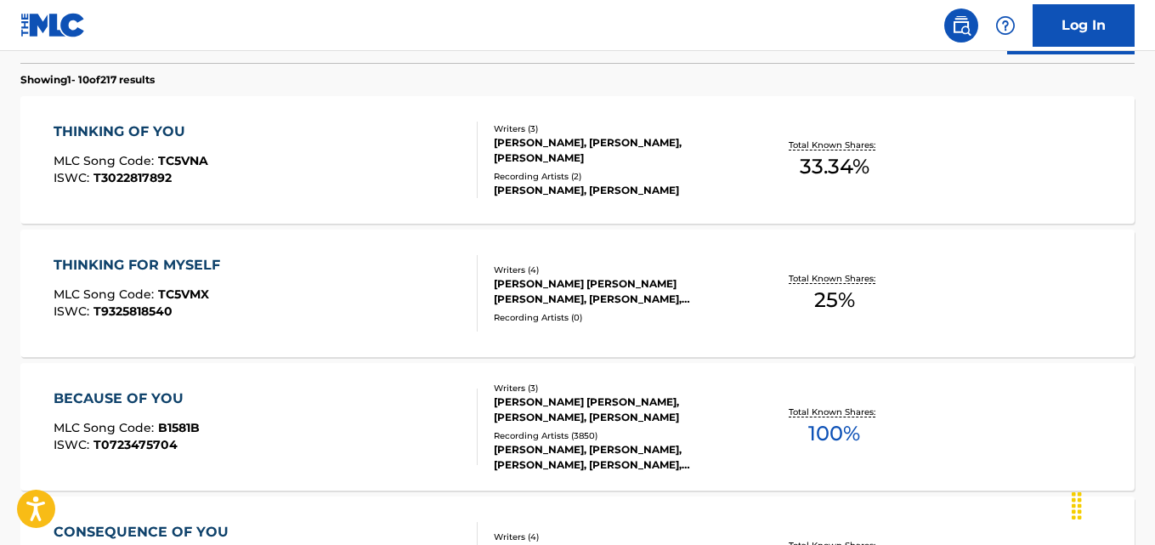
click at [161, 150] on div "THINKING OF YOU MLC Song Code : TC5VNA ISWC : T3022817892" at bounding box center [131, 160] width 155 height 76
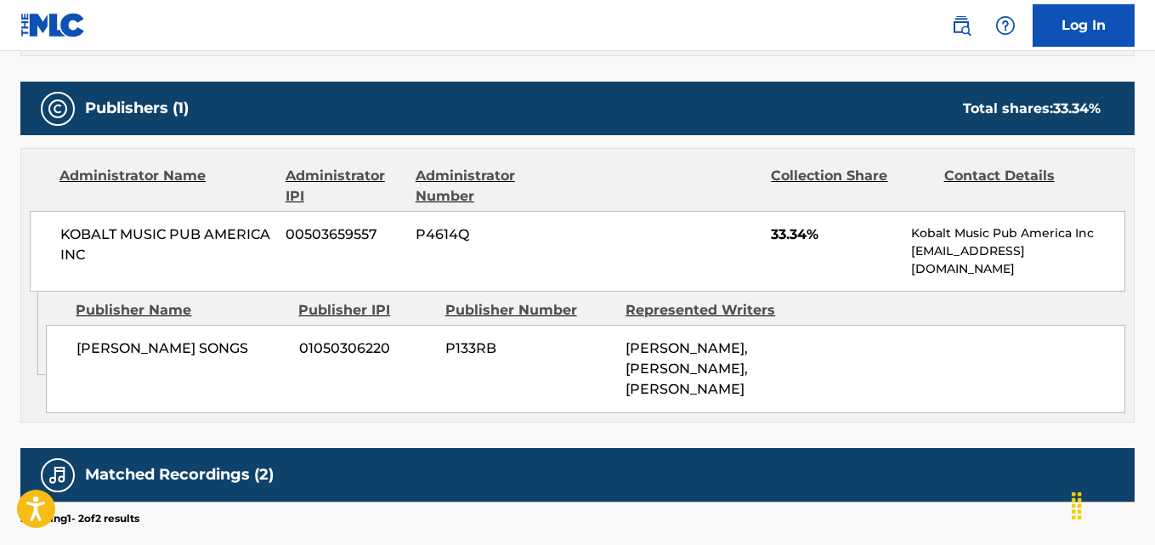
scroll to position [709, 0]
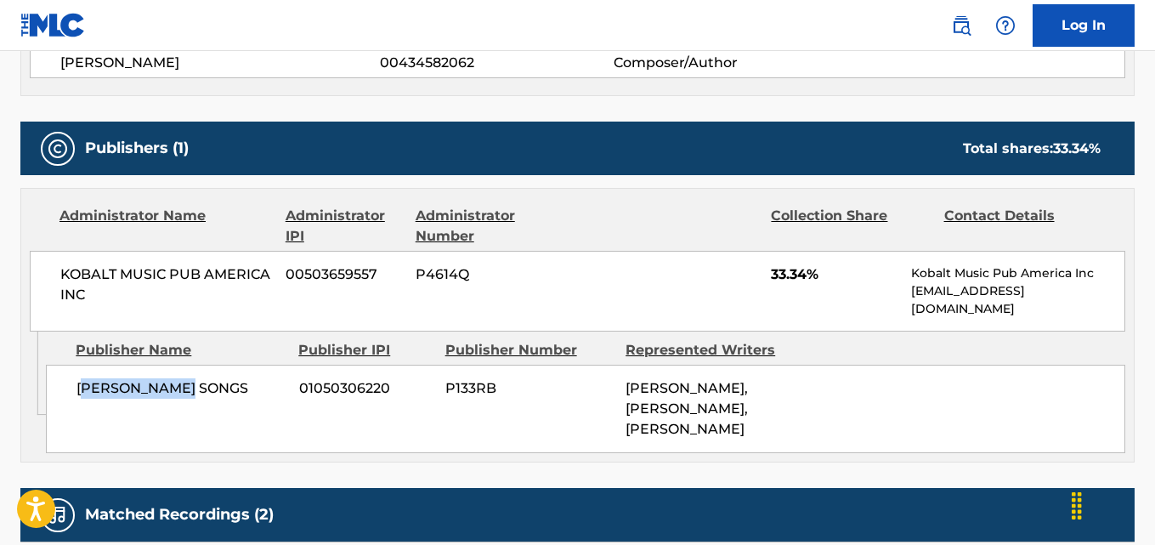
drag, startPoint x: 86, startPoint y: 386, endPoint x: 246, endPoint y: 386, distance: 160.6
click at [246, 386] on span "[PERSON_NAME] SONGS" at bounding box center [181, 388] width 210 height 20
click at [135, 409] on div "[PERSON_NAME] SONGS 01050306220 P133RB [PERSON_NAME], [PERSON_NAME], [PERSON_NA…" at bounding box center [585, 409] width 1079 height 88
drag, startPoint x: 74, startPoint y: 400, endPoint x: 223, endPoint y: 399, distance: 148.7
click at [223, 399] on div "[PERSON_NAME] SONGS 01050306220 P133RB [PERSON_NAME], [PERSON_NAME], [PERSON_NA…" at bounding box center [585, 409] width 1079 height 88
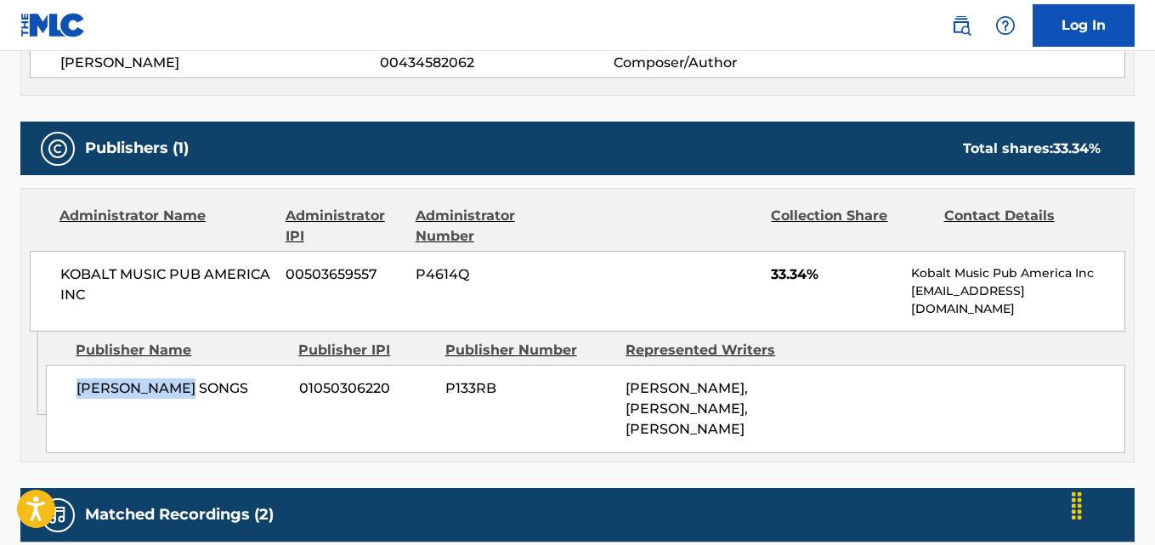
copy span "[PERSON_NAME] SONGS"
click at [772, 272] on span "33.34%" at bounding box center [834, 274] width 127 height 20
copy span "33.34"
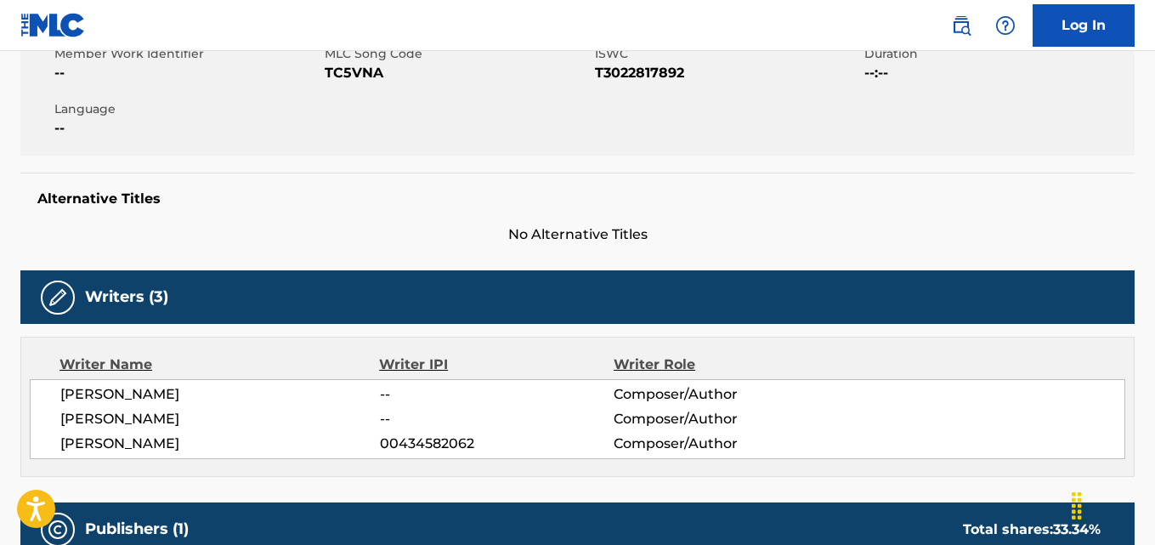
scroll to position [0, 0]
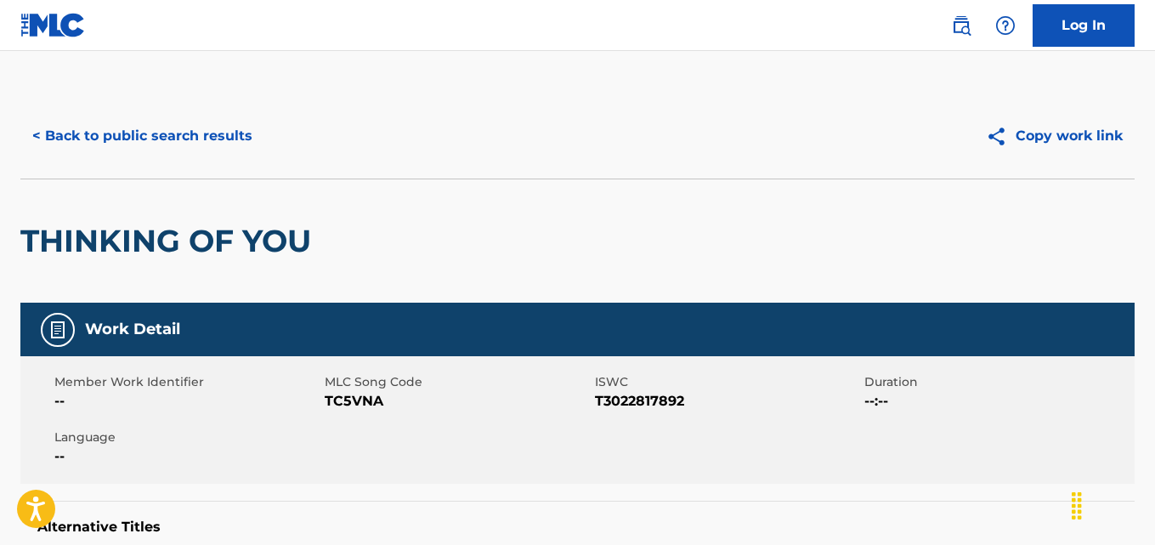
drag, startPoint x: 223, startPoint y: 167, endPoint x: 212, endPoint y: 153, distance: 17.7
click at [220, 166] on div "< Back to public search results Copy work link" at bounding box center [577, 135] width 1114 height 85
click at [212, 153] on button "< Back to public search results" at bounding box center [142, 136] width 244 height 42
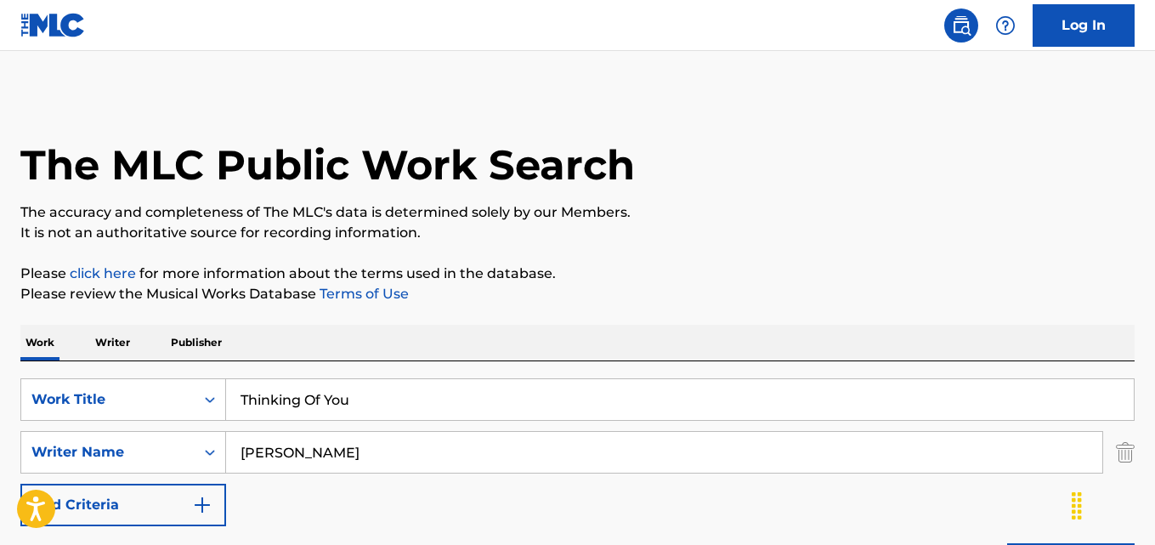
scroll to position [628, 0]
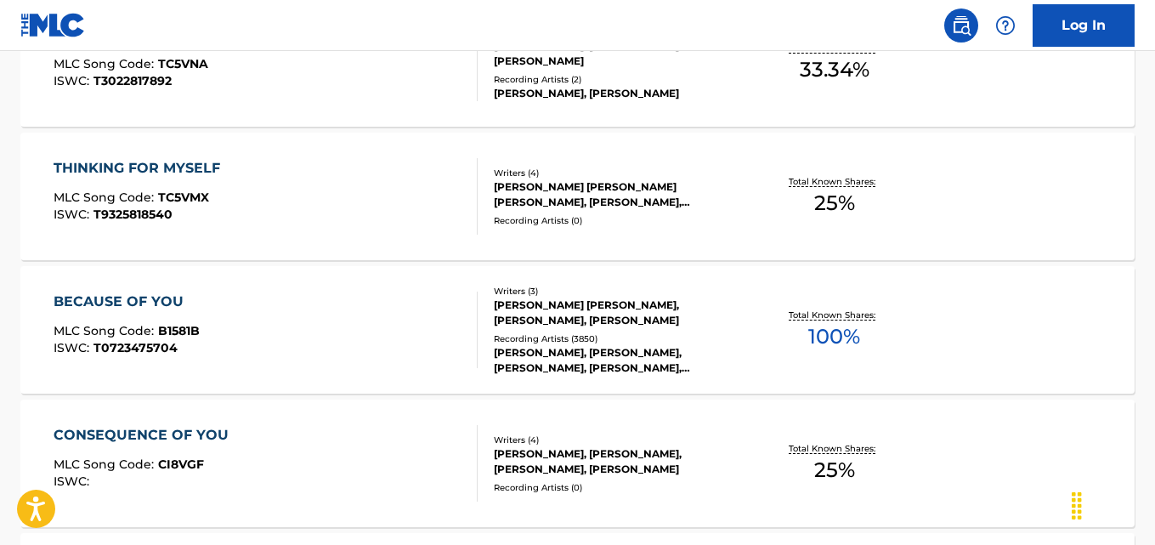
click at [110, 305] on div "BECAUSE OF YOU" at bounding box center [127, 301] width 146 height 20
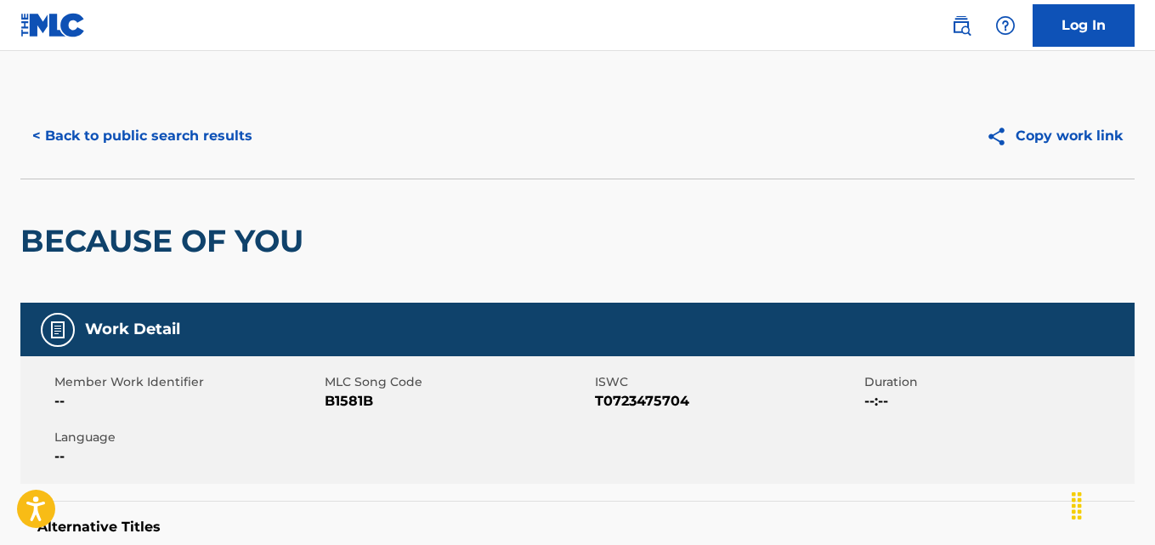
scroll to position [425, 0]
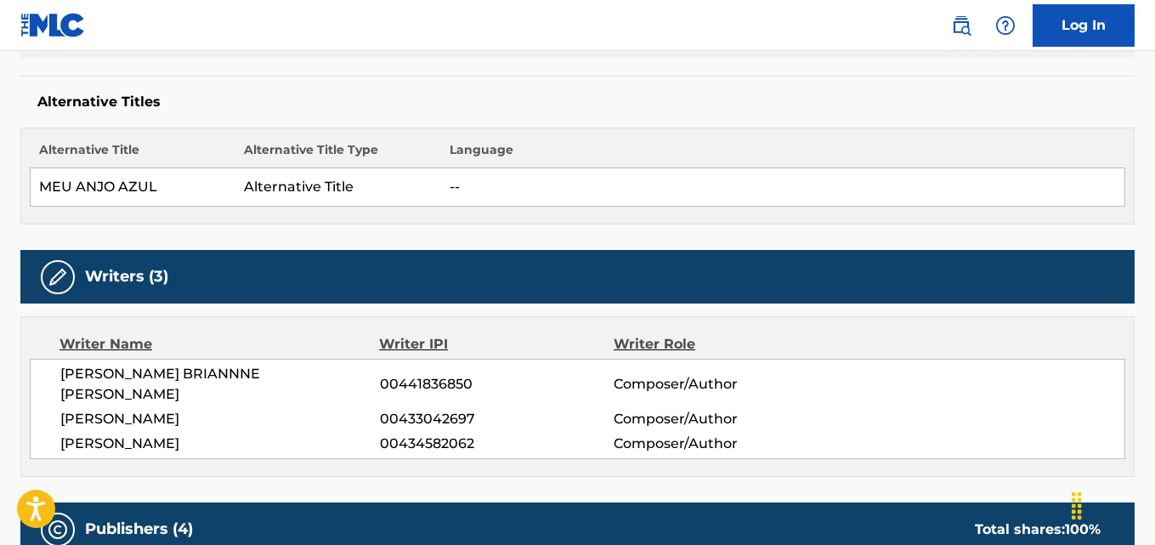
drag, startPoint x: 572, startPoint y: 284, endPoint x: 572, endPoint y: 268, distance: 16.1
click at [572, 283] on div "Writers (3)" at bounding box center [577, 277] width 1114 height 54
click at [572, 268] on div "Writers (3)" at bounding box center [577, 277] width 1114 height 54
click at [732, 122] on div "Alternative Titles Alternative Title Alternative Title Type Language MEU ANJO A…" at bounding box center [577, 150] width 1114 height 149
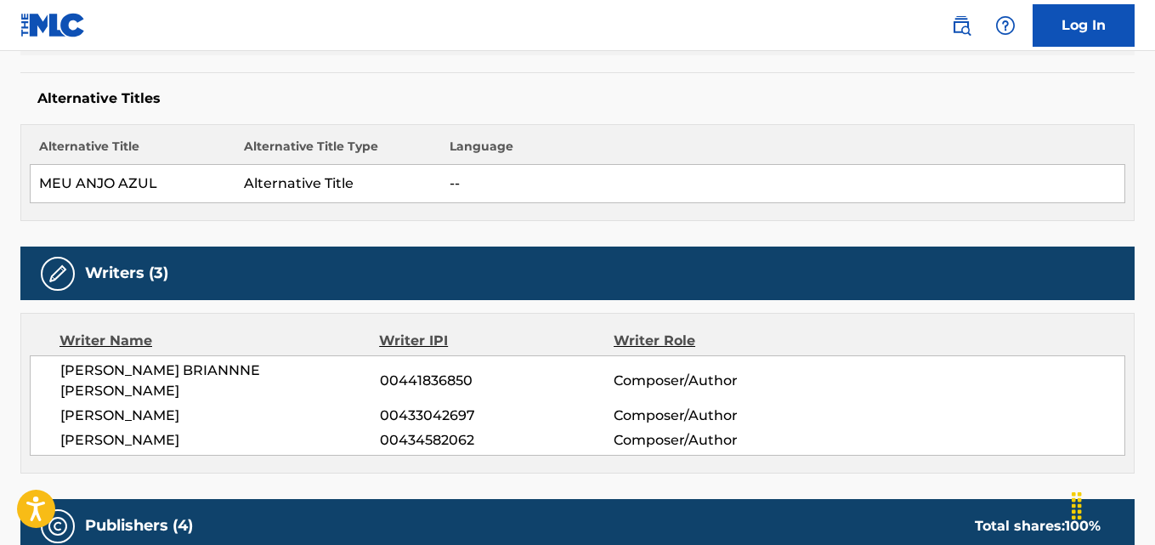
scroll to position [459, 0]
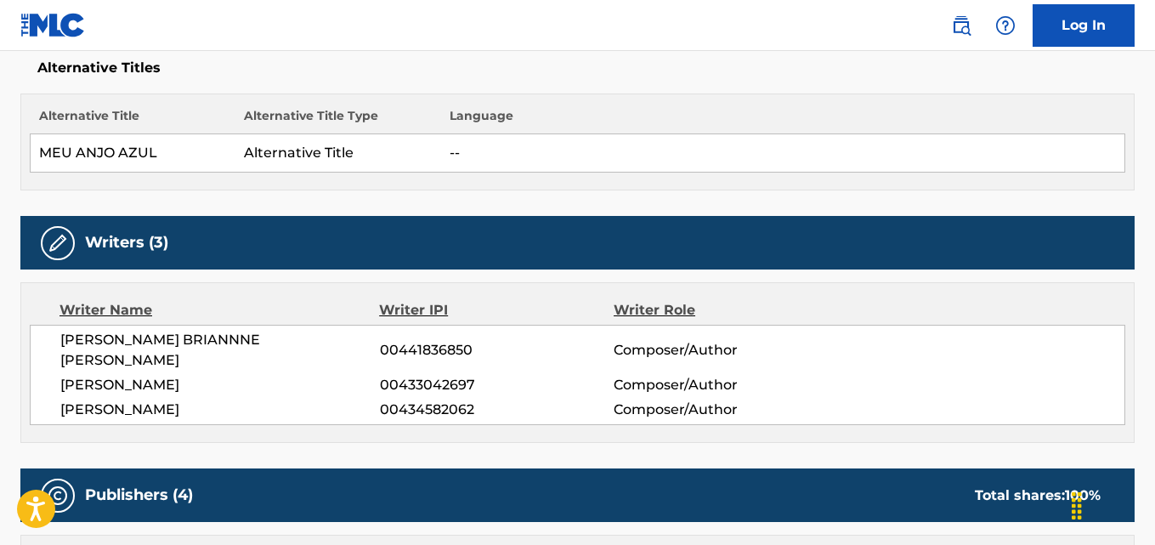
click at [543, 229] on div "Writers (3)" at bounding box center [577, 243] width 1114 height 54
click at [678, 218] on div "Writers (3)" at bounding box center [577, 243] width 1114 height 54
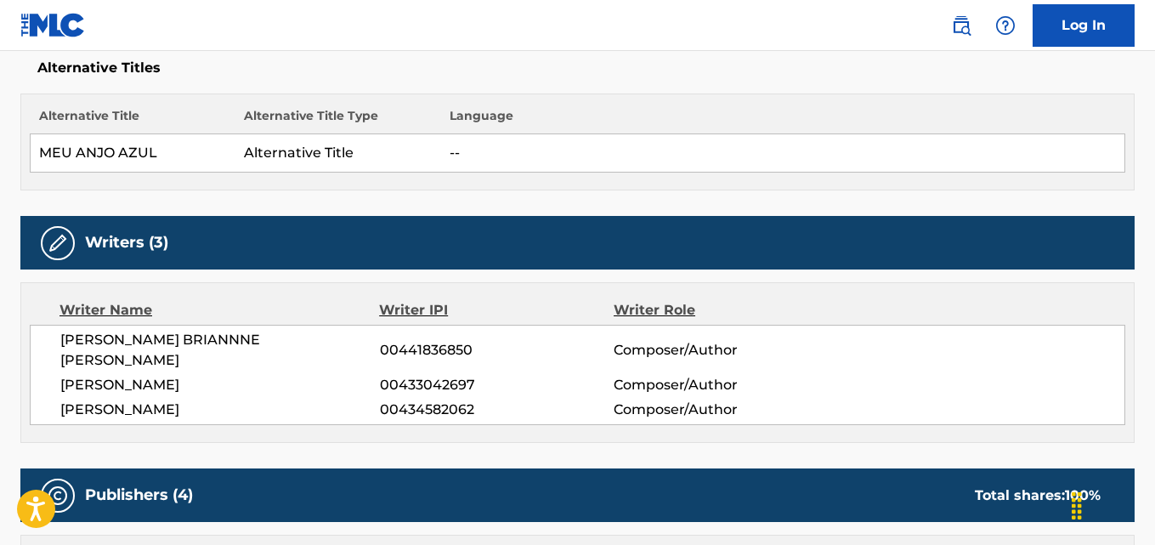
click at [551, 229] on div "Writers (3)" at bounding box center [577, 243] width 1114 height 54
